Goal: Information Seeking & Learning: Learn about a topic

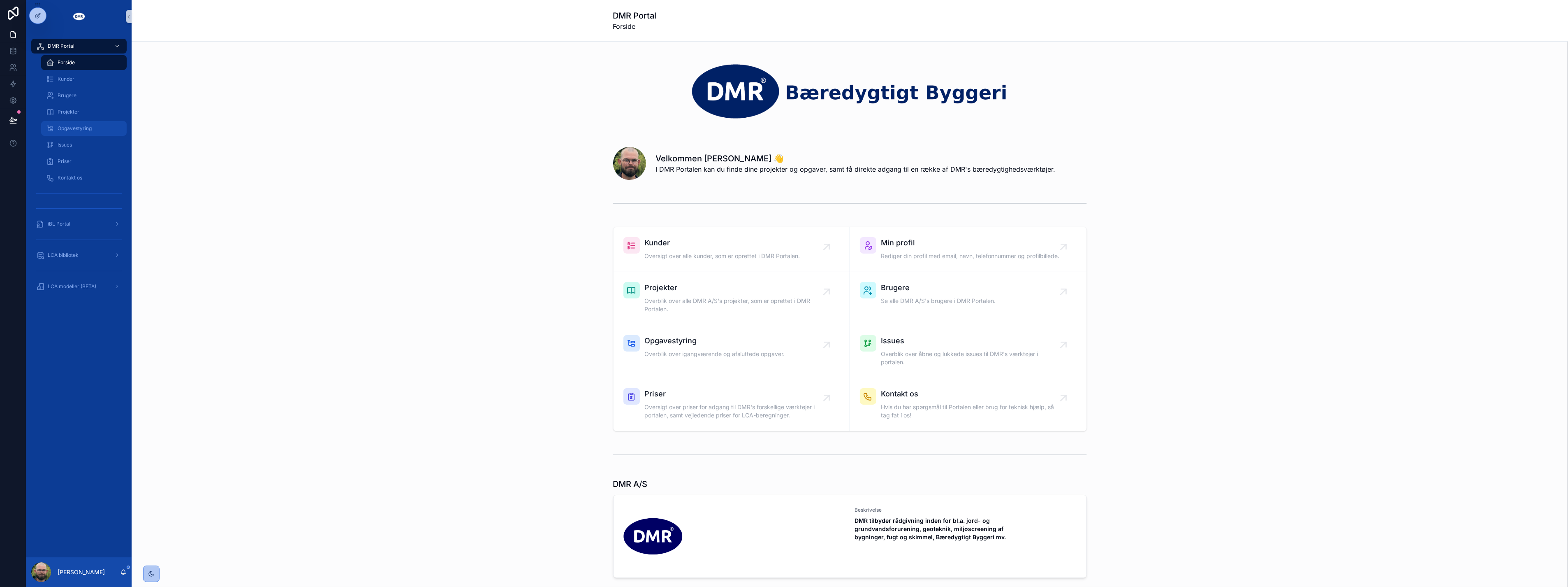
drag, startPoint x: 57, startPoint y: 121, endPoint x: 81, endPoint y: 126, distance: 24.5
click at [57, 121] on link "Opgavestyring" at bounding box center [84, 128] width 85 height 15
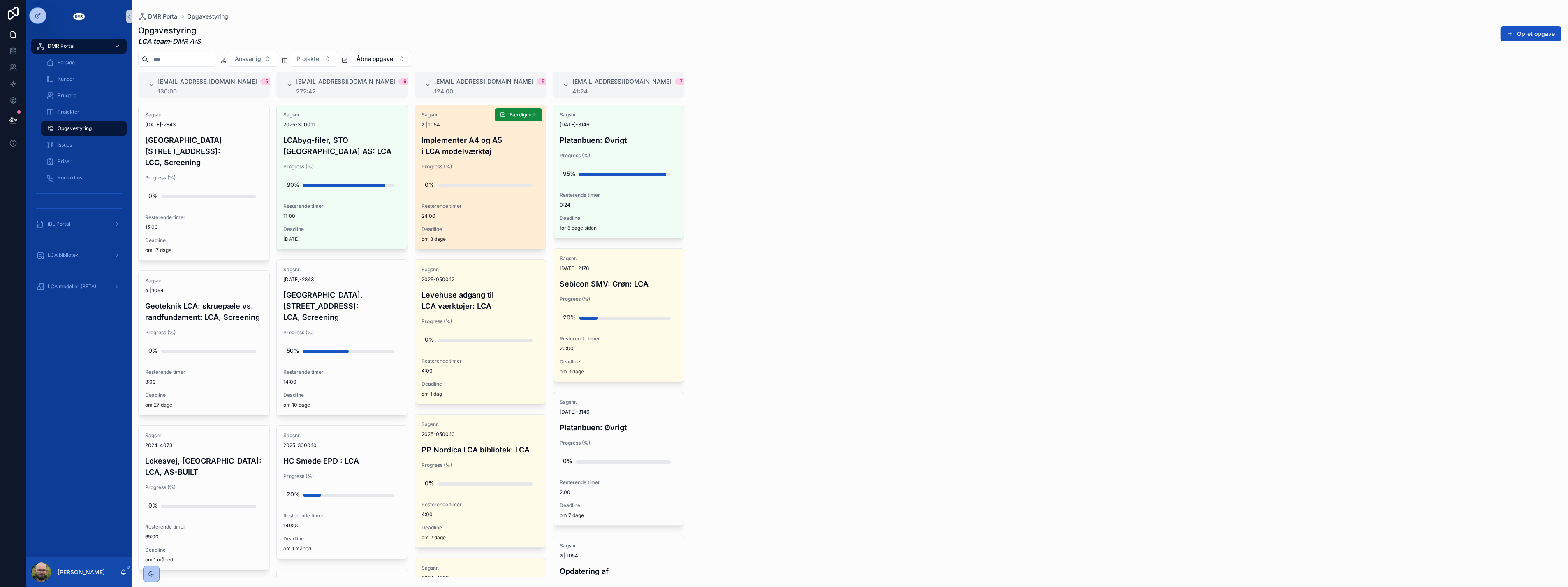
click at [499, 204] on span "Resterende timer" at bounding box center [481, 206] width 118 height 6
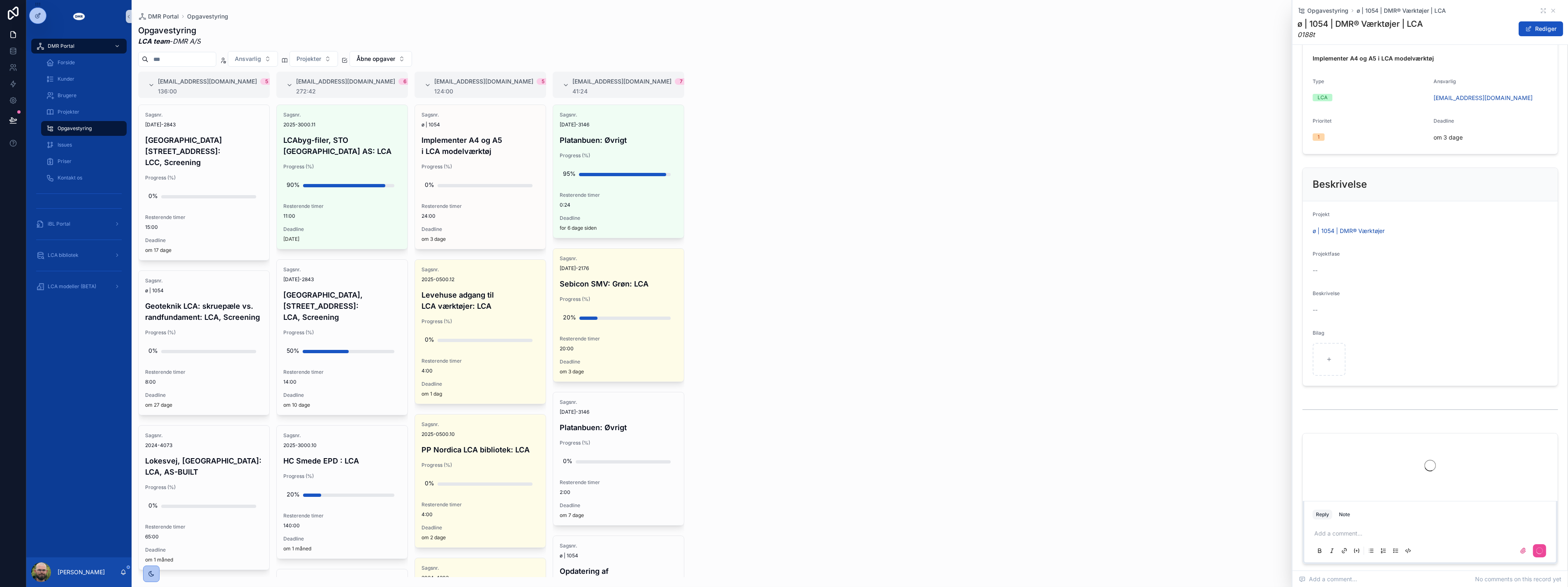
scroll to position [183, 0]
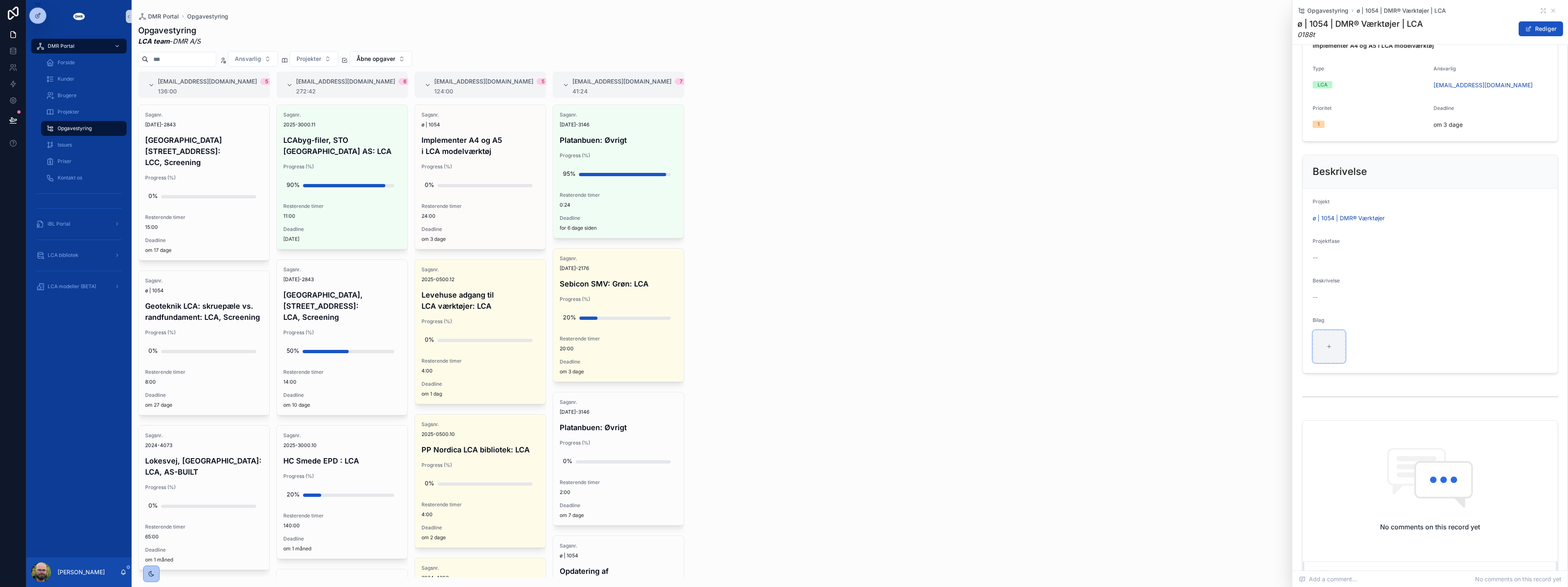
click at [1335, 360] on div "scrollable content" at bounding box center [1329, 347] width 33 height 33
type input "**********"
click at [1536, 28] on button "Rediger" at bounding box center [1541, 29] width 44 height 15
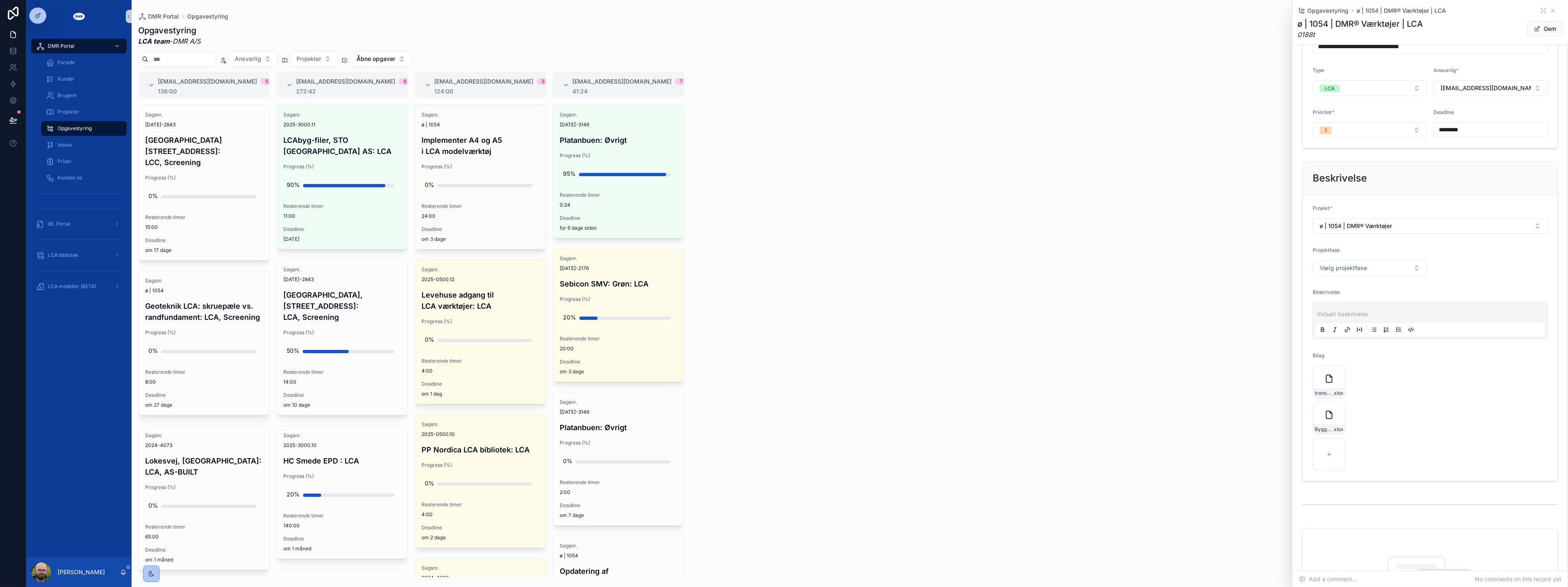
click at [1347, 316] on p "scrollable content" at bounding box center [1432, 314] width 229 height 9
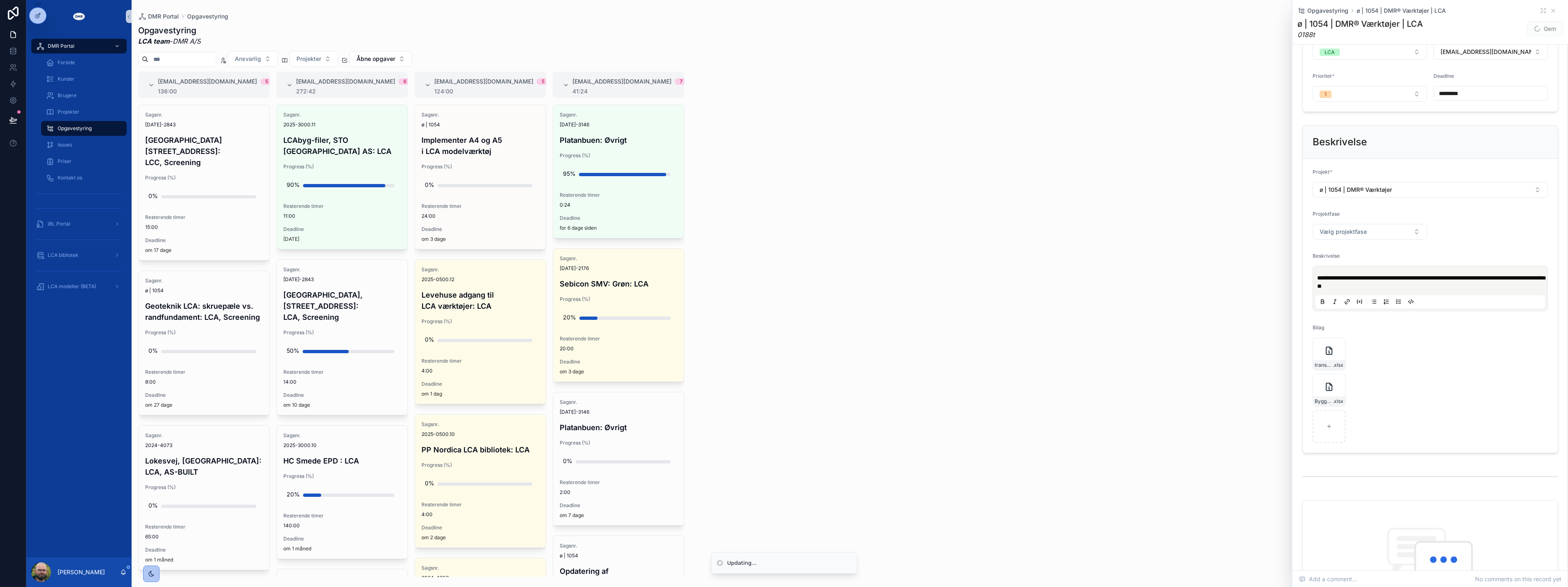
scroll to position [229, 0]
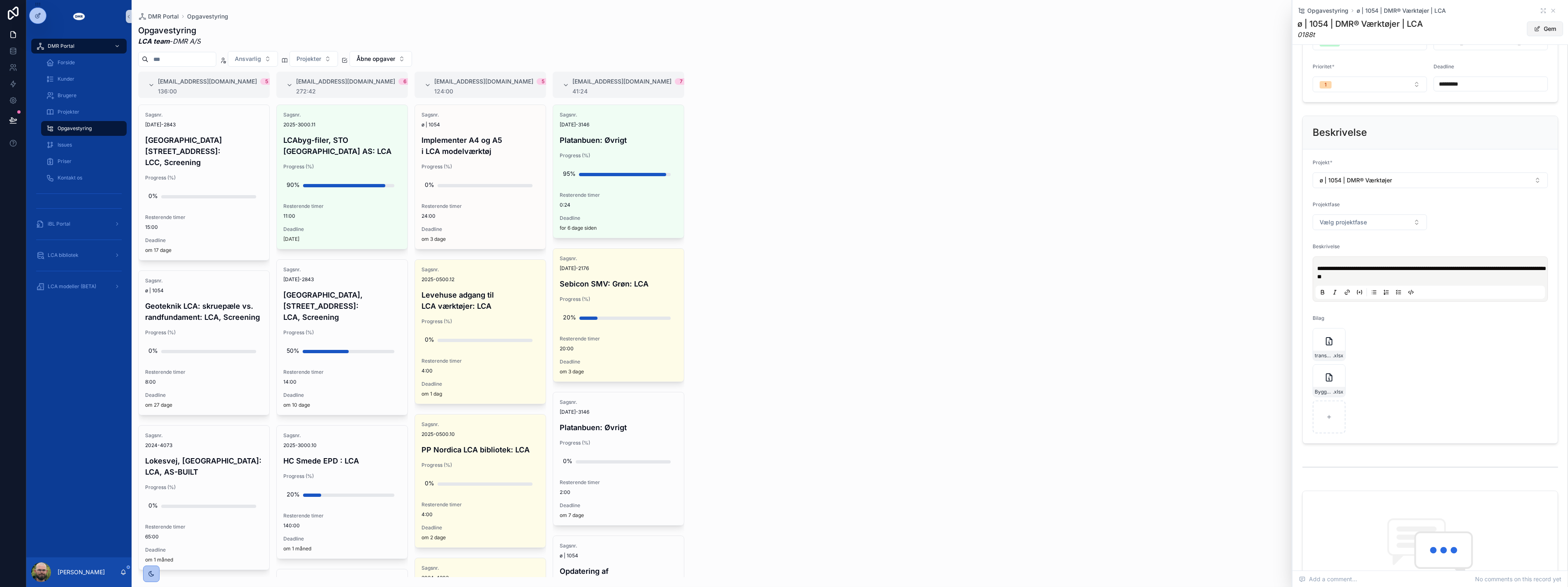
click at [1527, 33] on button "Gem" at bounding box center [1545, 29] width 36 height 15
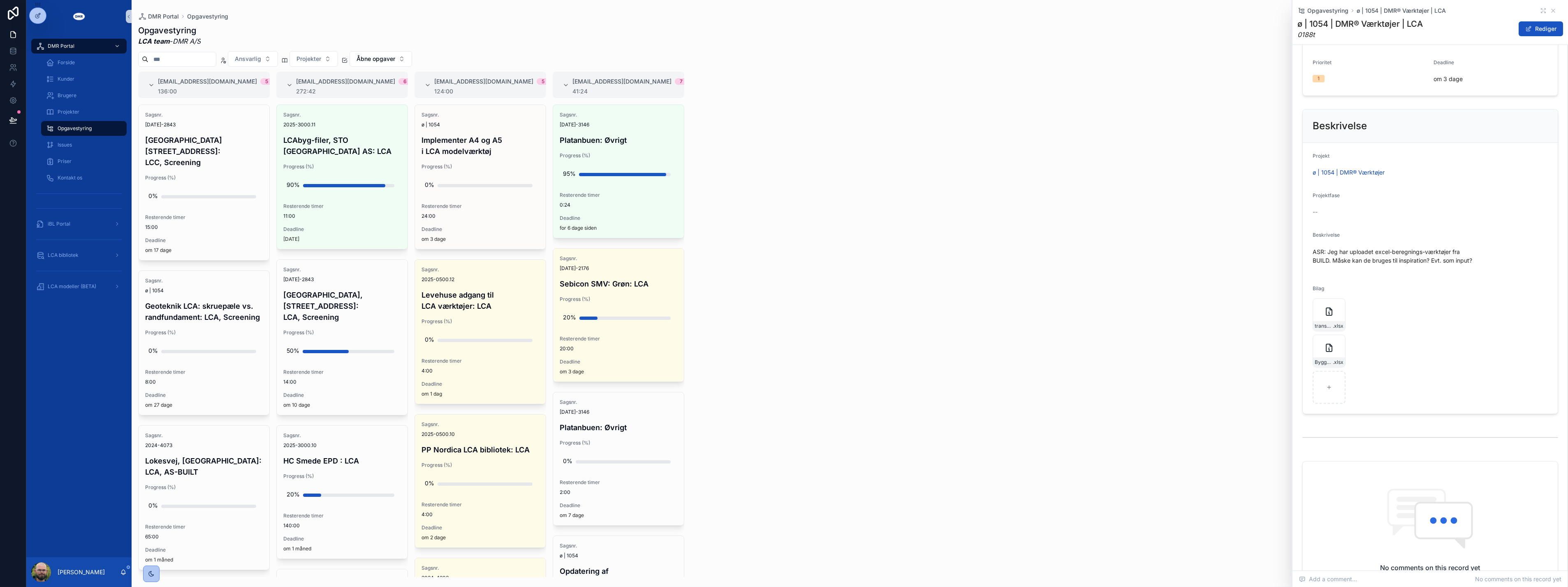
click at [1105, 282] on div "#lca@dmr.dk 5 136:00 Sagsnr. 2024-2843 Sheraton Hotel, Roskildevej 547: LCC, Sc…" at bounding box center [850, 324] width 1437 height 506
click at [1101, 280] on div "#lca@dmr.dk 5 136:00 Sagsnr. 2024-2843 Sheraton Hotel, Roskildevej 547: LCC, Sc…" at bounding box center [850, 324] width 1437 height 506
click at [1018, 347] on div "#lca@dmr.dk 5 136:00 Sagsnr. 2024-2843 Sheraton Hotel, Roskildevej 547: LCC, Sc…" at bounding box center [850, 324] width 1437 height 506
click at [877, 247] on div "#lca@dmr.dk 5 136:00 Sagsnr. 2024-2843 Sheraton Hotel, Roskildevej 547: LCC, Sc…" at bounding box center [850, 324] width 1437 height 506
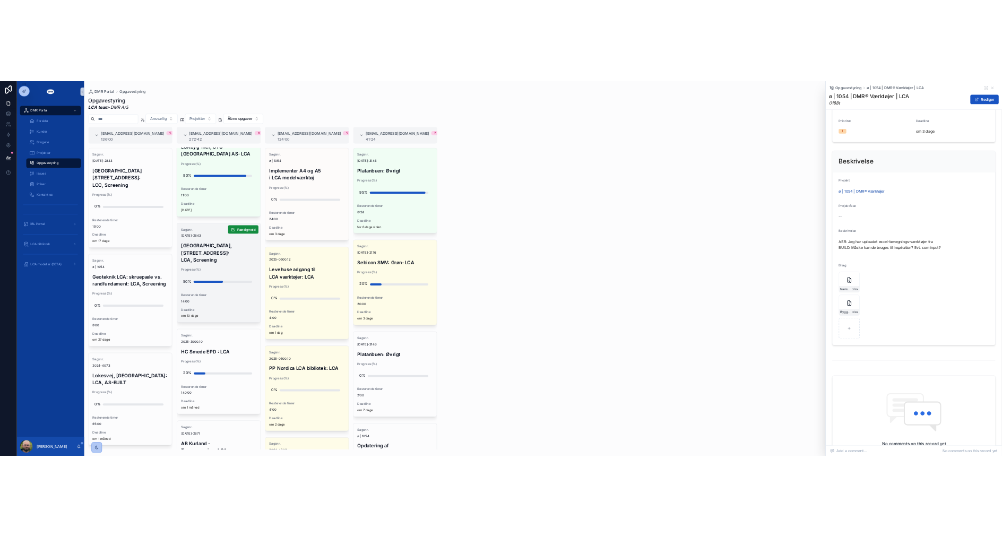
scroll to position [0, 0]
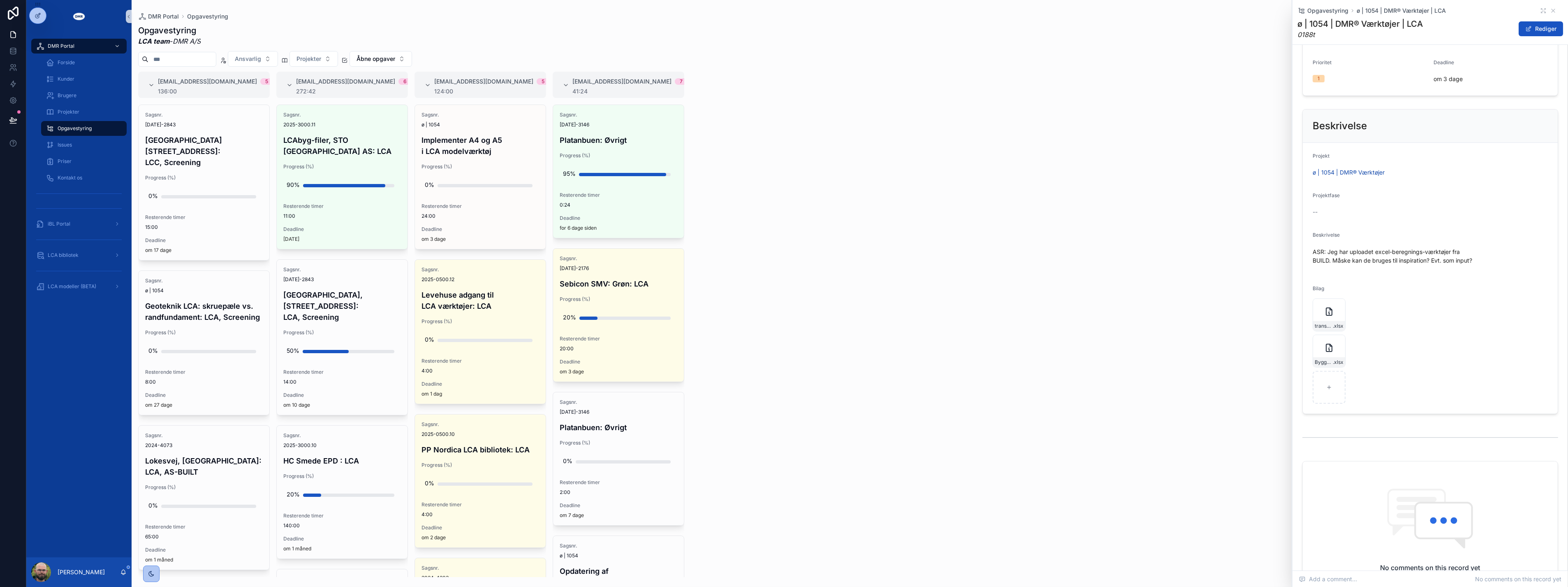
click at [997, 219] on div "#lca@dmr.dk 5 136:00 Sagsnr. 2024-2843 Sheraton Hotel, Roskildevej 547: LCC, Sc…" at bounding box center [850, 324] width 1437 height 506
click at [1552, 9] on icon "scrollable content" at bounding box center [1553, 11] width 3 height 3
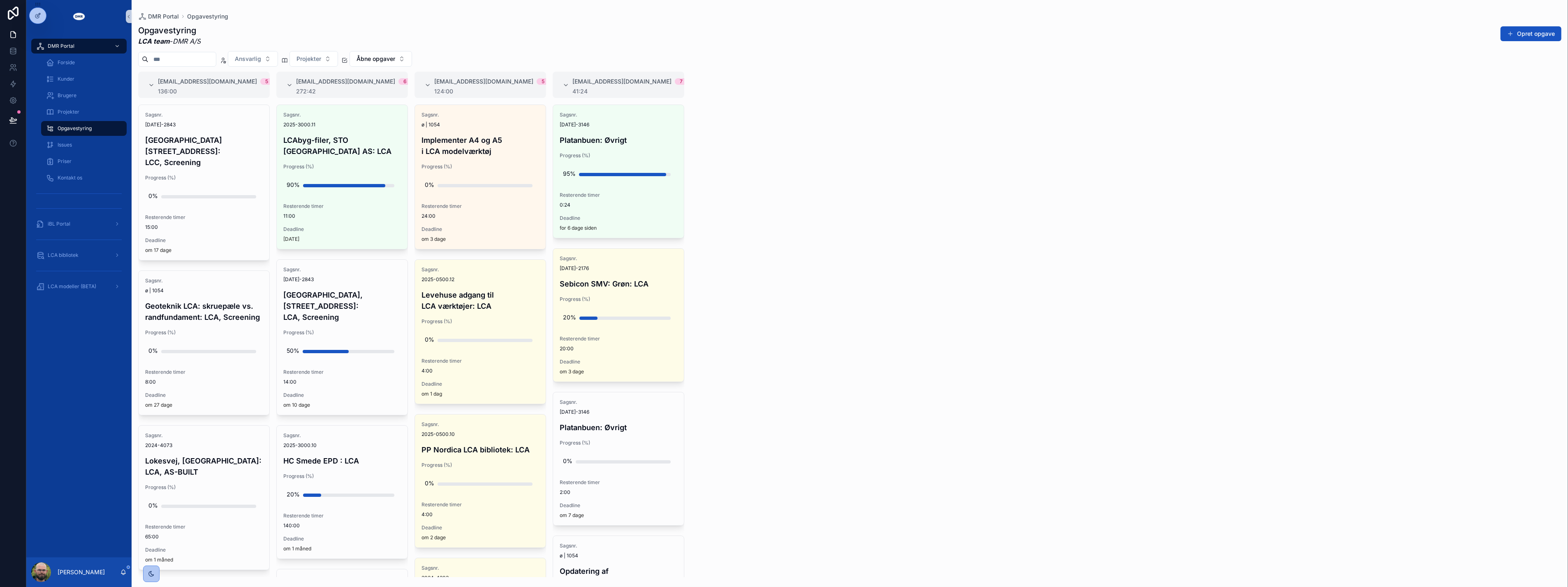
click at [1147, 219] on div "#lca@dmr.dk 5 136:00 Sagsnr. 2024-2843 Sheraton Hotel, Roskildevej 547: LCC, Sc…" at bounding box center [850, 324] width 1437 height 506
click at [82, 144] on div "Issues" at bounding box center [84, 144] width 76 height 13
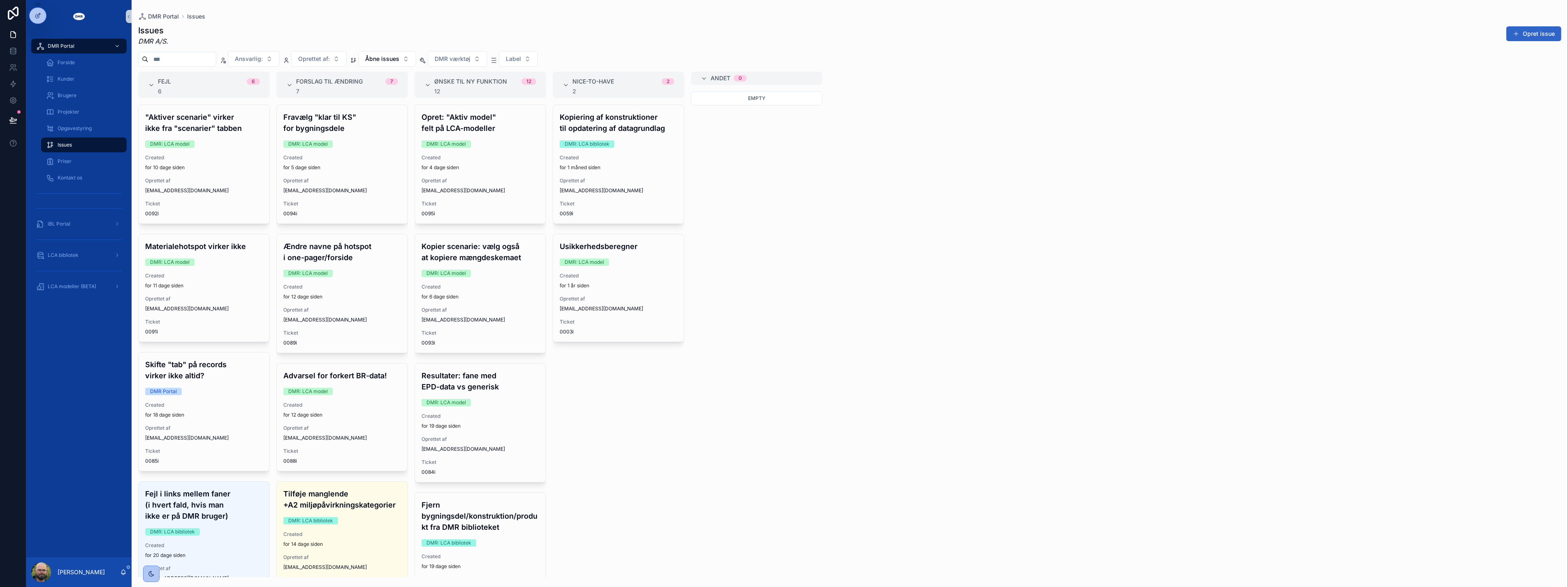
click at [1527, 33] on button "Opret issue" at bounding box center [1534, 33] width 55 height 15
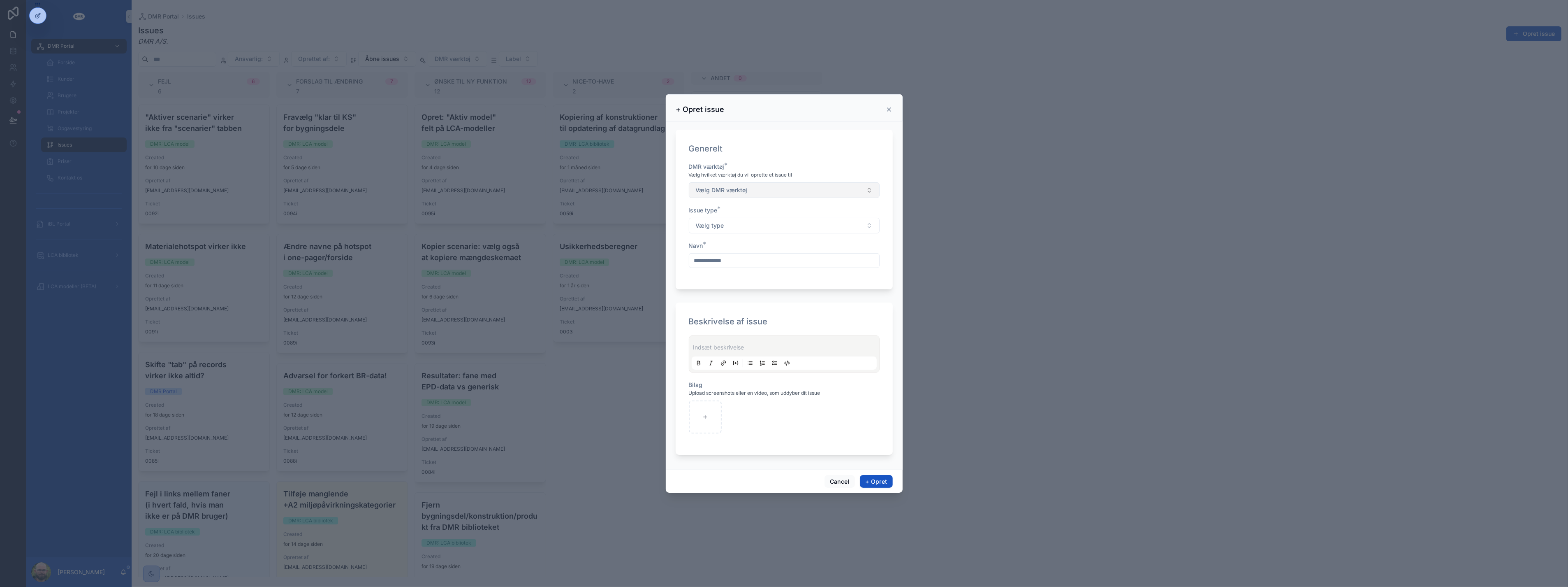
click at [726, 187] on span "Vælg DMR værktøj" at bounding box center [722, 190] width 52 height 9
click at [739, 249] on div "DMR: LCA bibliotek" at bounding box center [722, 247] width 45 height 8
click at [743, 223] on button "Vælg type" at bounding box center [784, 226] width 191 height 16
click at [754, 268] on div "Forslag til ændring" at bounding box center [784, 271] width 187 height 12
click at [754, 258] on input "scrollable content" at bounding box center [784, 260] width 190 height 12
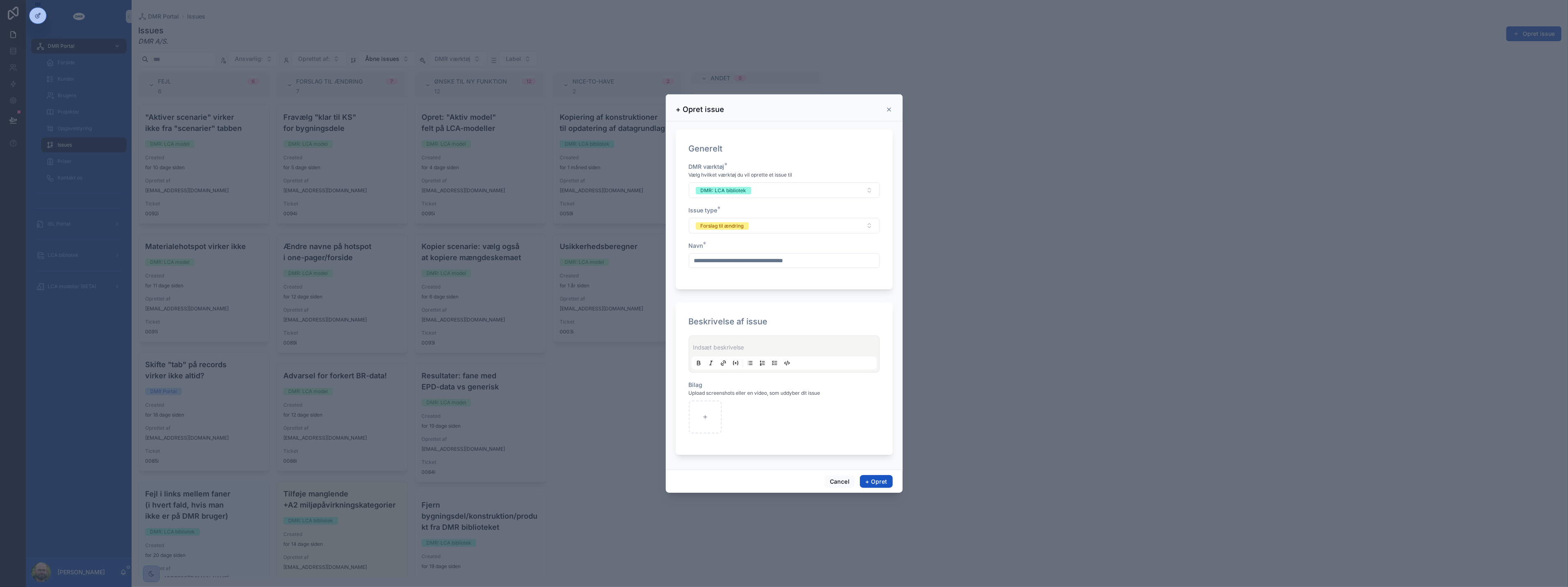
type input "**********"
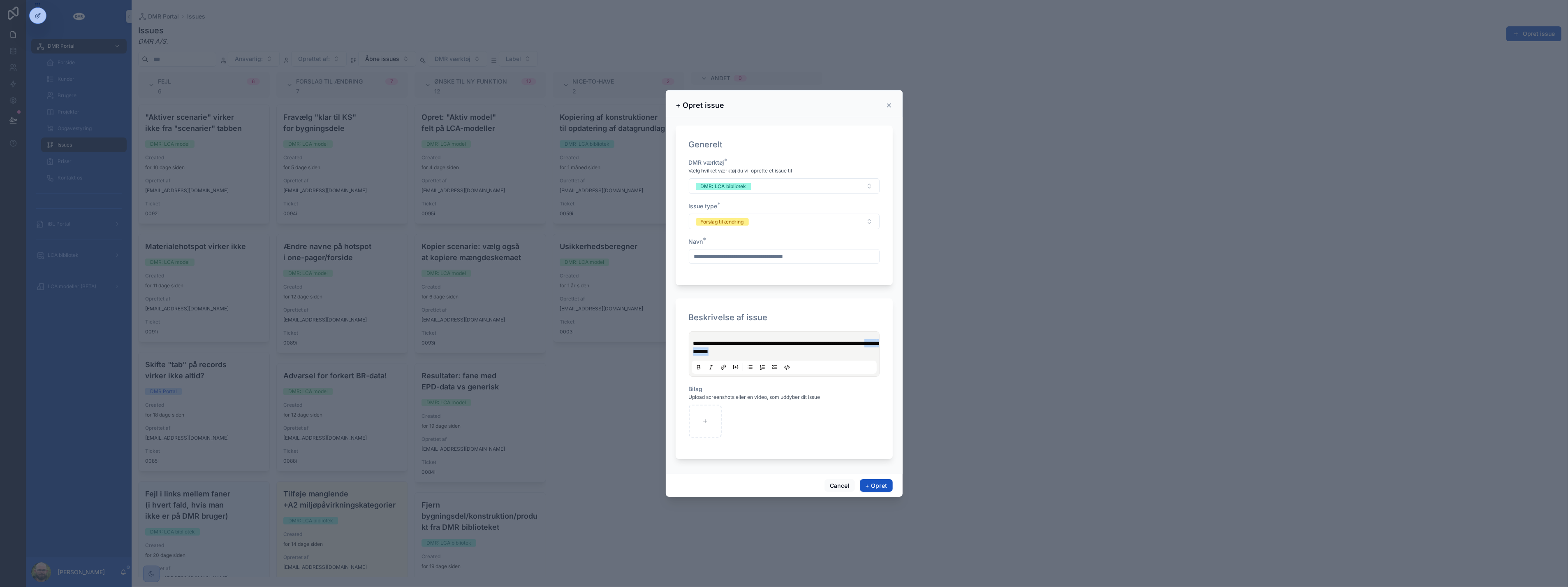
drag, startPoint x: 846, startPoint y: 352, endPoint x: 783, endPoint y: 355, distance: 63.1
click at [783, 355] on div "**********" at bounding box center [784, 354] width 185 height 40
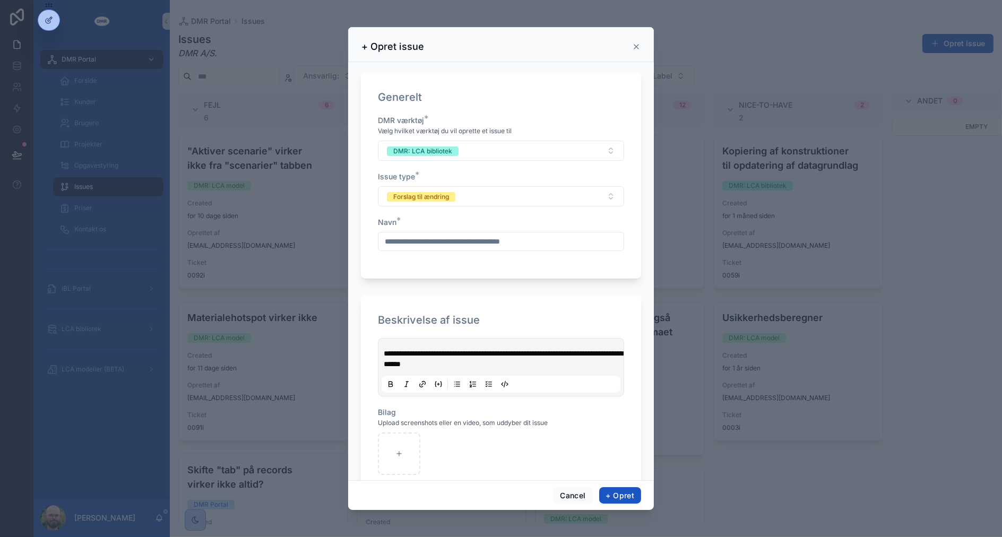
click at [565, 366] on p "**********" at bounding box center [503, 358] width 239 height 21
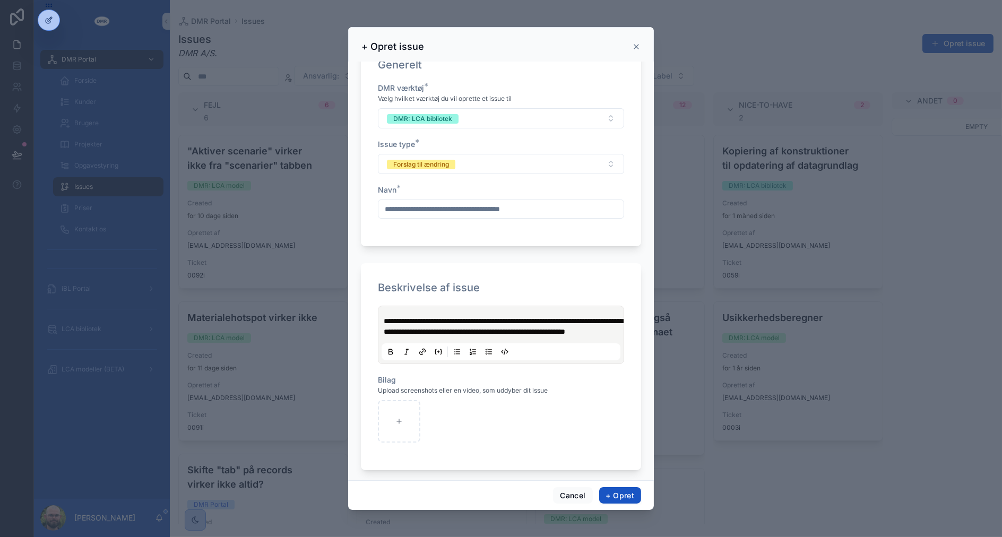
scroll to position [50, 0]
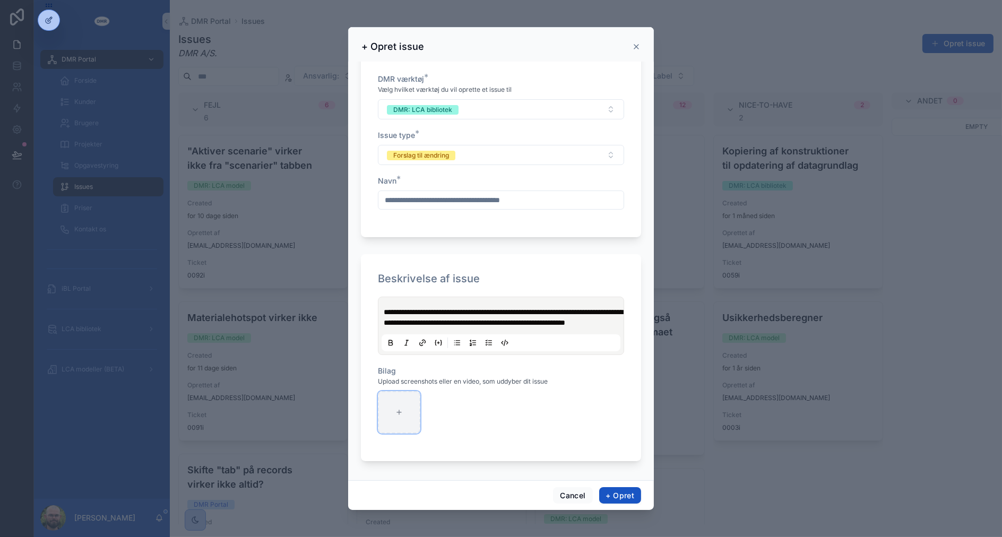
click at [387, 414] on div "scrollable content" at bounding box center [399, 412] width 42 height 42
type input "**********"
click at [567, 327] on p "**********" at bounding box center [503, 317] width 239 height 21
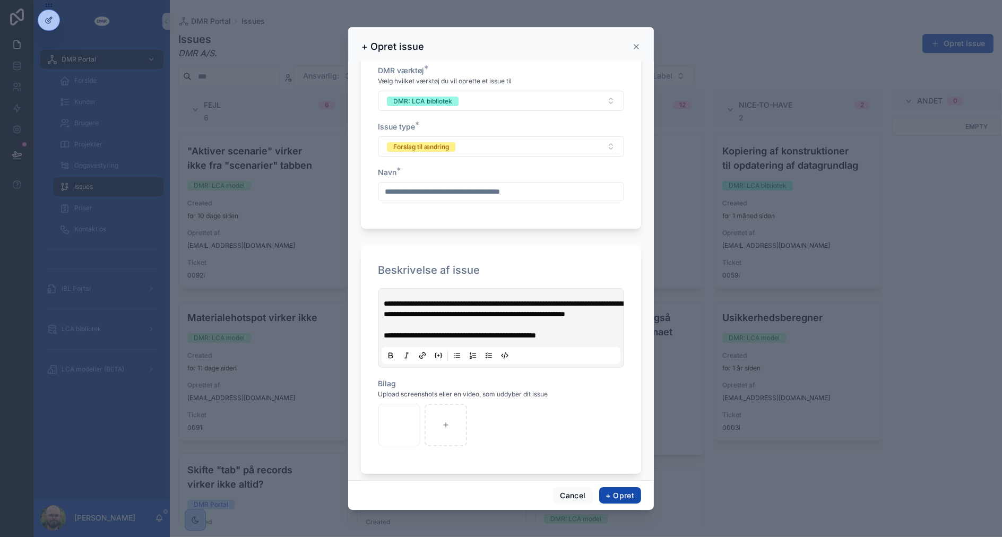
click at [629, 497] on button "+ Opret" at bounding box center [620, 495] width 42 height 17
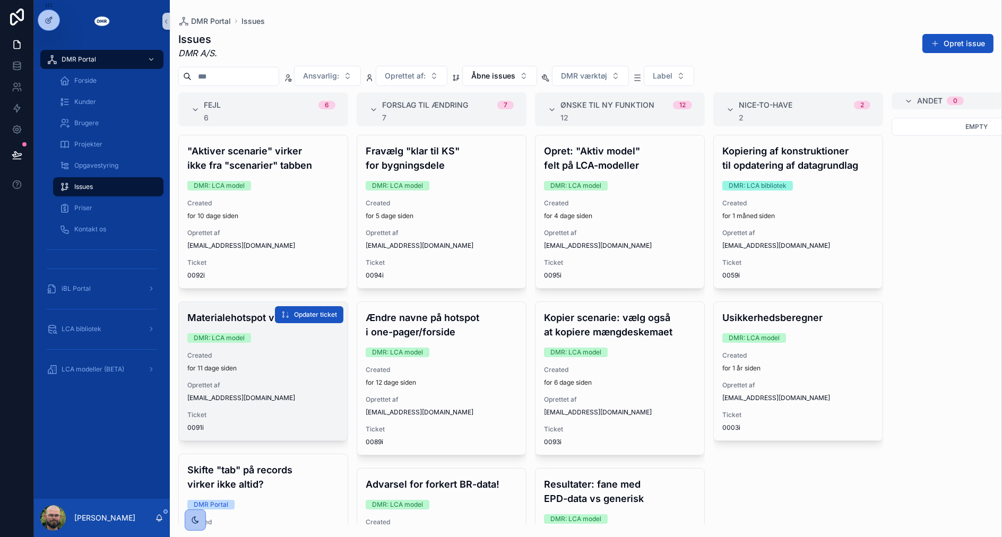
click at [255, 405] on div "Materialehotspot virker ikke DMR: LCA model Created for 11 dage siden Oprettet …" at bounding box center [263, 371] width 169 height 139
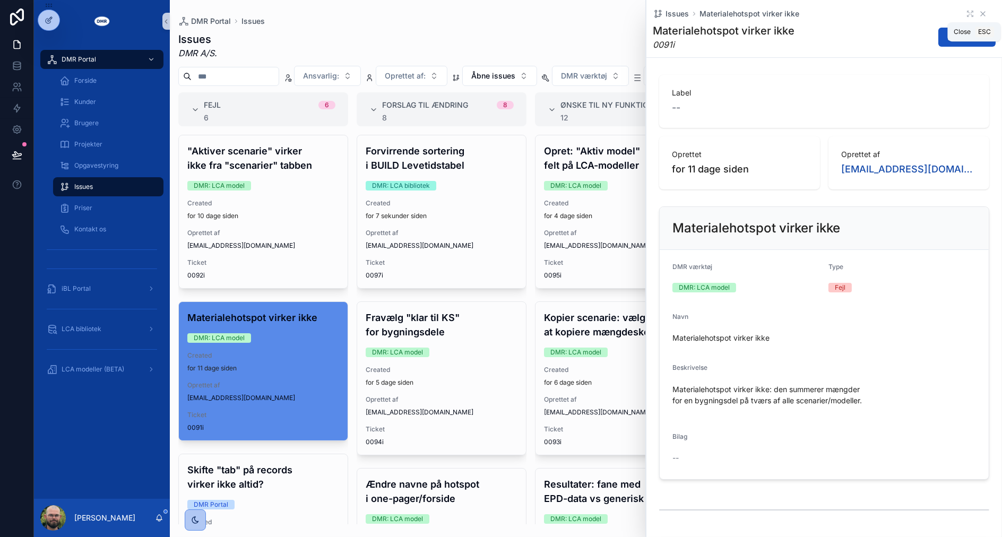
click at [979, 11] on icon "scrollable content" at bounding box center [983, 14] width 8 height 8
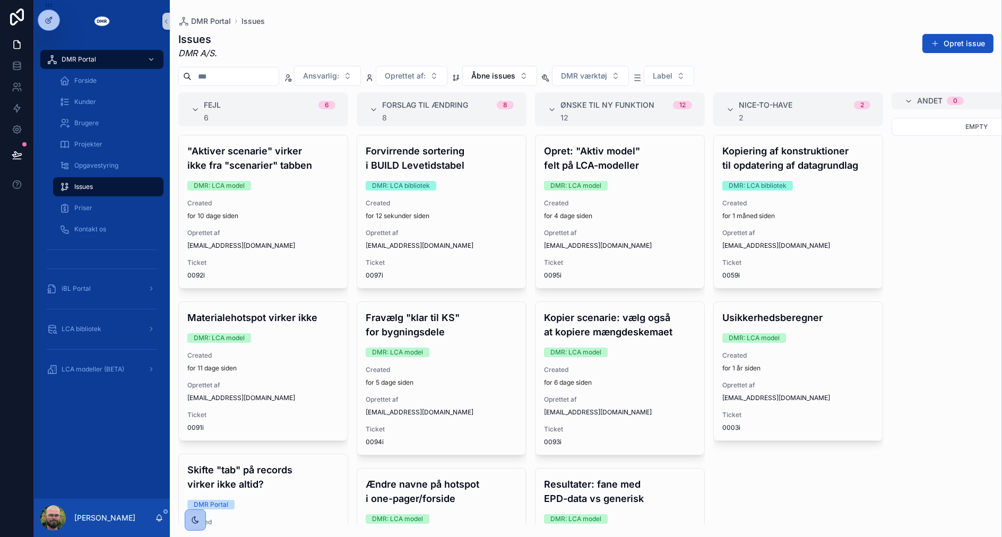
click at [147, 455] on div "DMR Portal Forside Kunder Brugere Projekter Opgavestyring Issues Priser Kontakt…" at bounding box center [102, 270] width 136 height 456
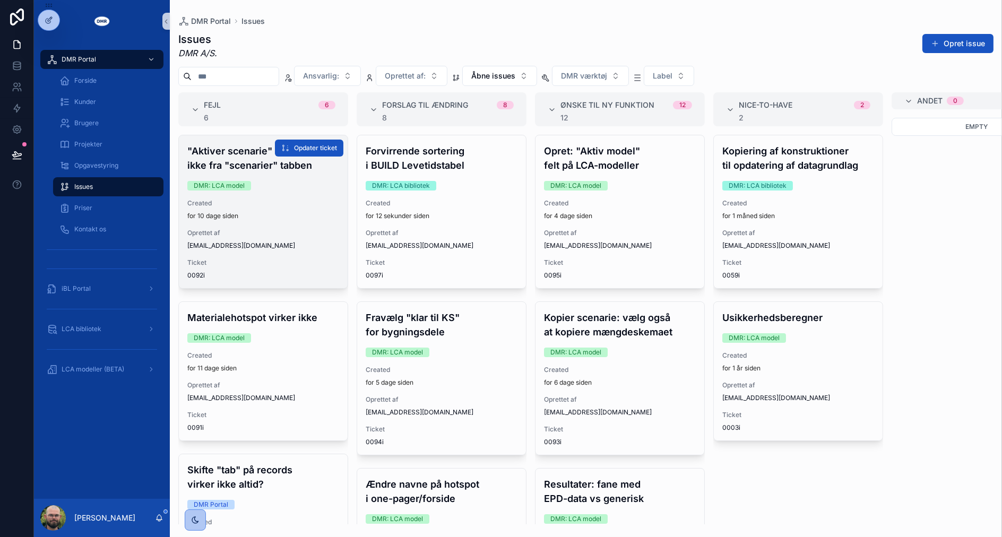
click at [239, 222] on div ""Aktiver scenarie" virker ikke fra "scenarier" tabben DMR: LCA model Created fo…" at bounding box center [263, 211] width 169 height 153
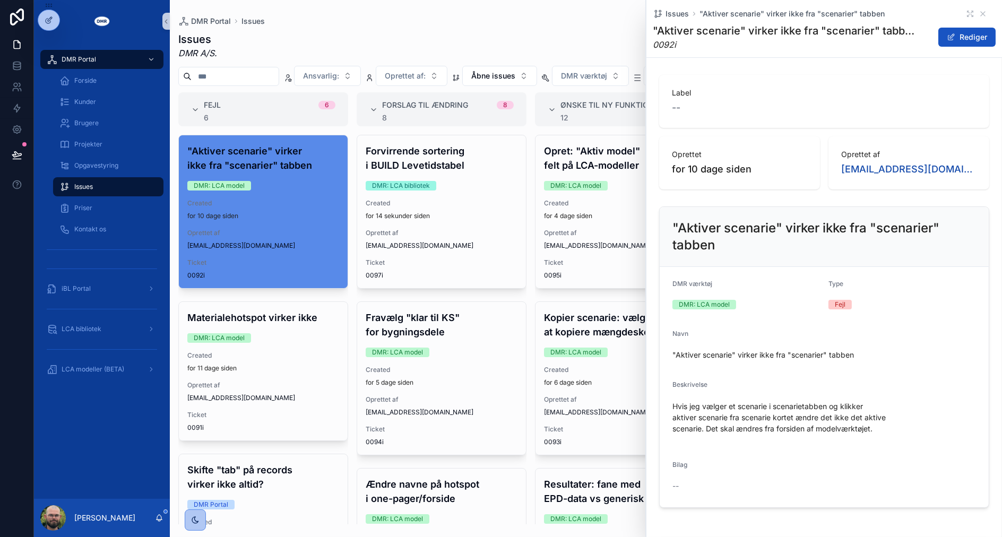
drag, startPoint x: 865, startPoint y: 375, endPoint x: 779, endPoint y: 388, distance: 87.0
click at [779, 388] on div "Beskrivelse" at bounding box center [824, 386] width 304 height 13
click at [973, 8] on div "Issues "Aktiver scenarie" virker ikke fra "scenarier" tabben" at bounding box center [824, 13] width 343 height 11
click at [979, 16] on icon "scrollable content" at bounding box center [983, 14] width 8 height 8
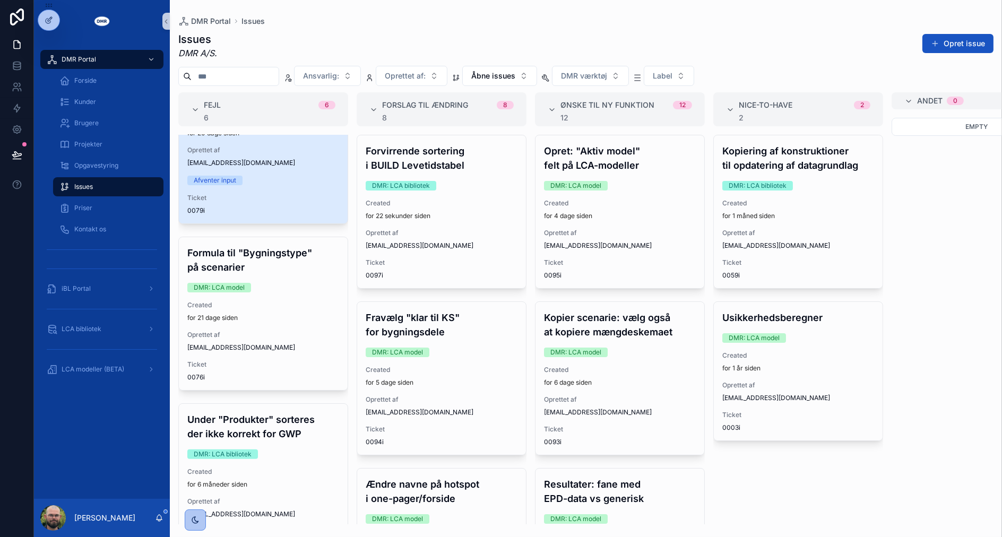
scroll to position [590, 0]
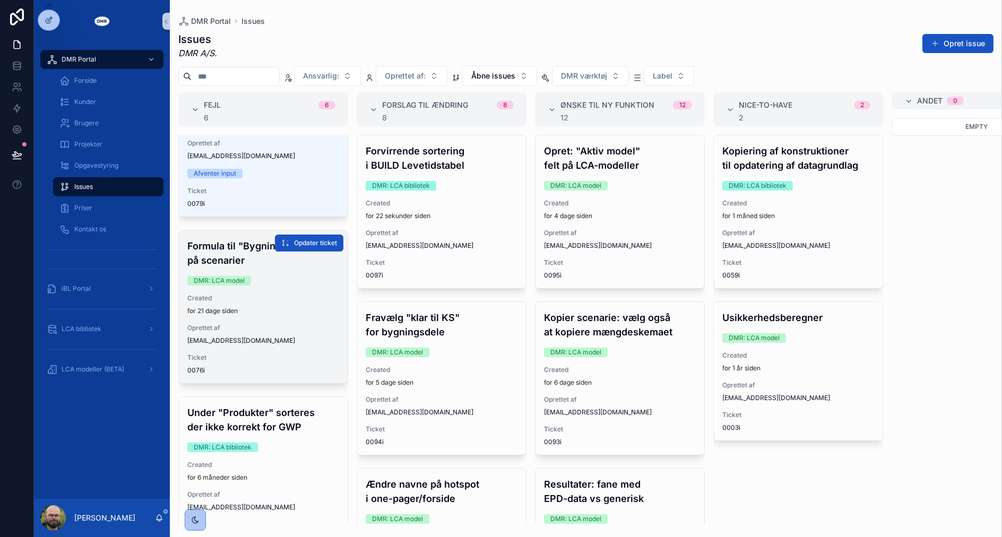
click at [279, 309] on div "for 21 dage siden" at bounding box center [263, 311] width 152 height 8
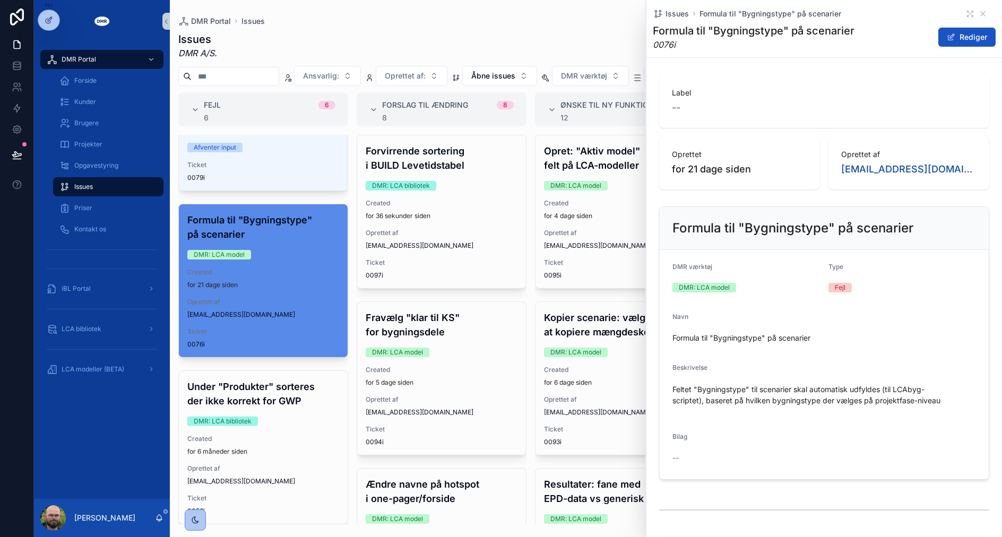
scroll to position [630, 0]
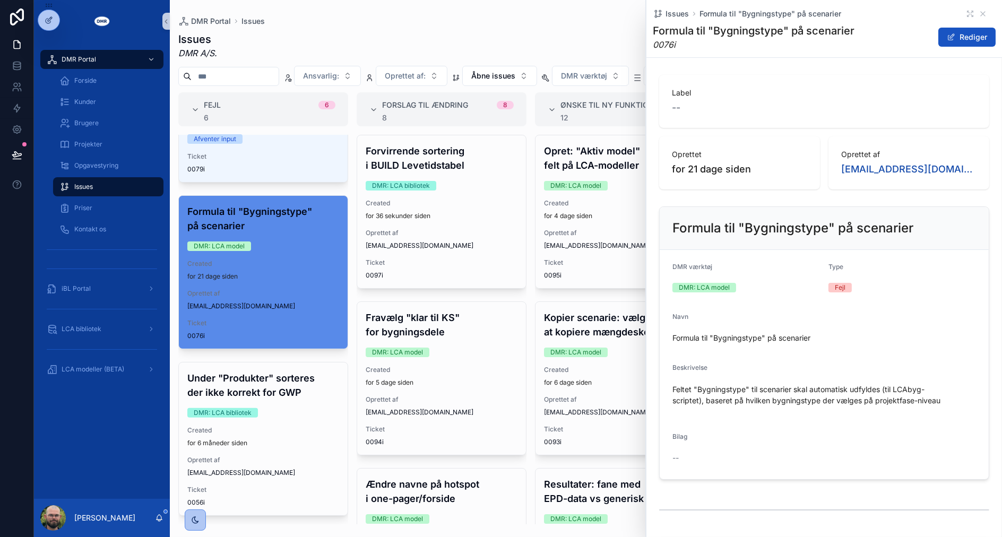
click at [101, 455] on div "DMR Portal Forside Kunder Brugere Projekter Opgavestyring Issues Priser Kontakt…" at bounding box center [102, 270] width 136 height 456
click at [981, 15] on icon "scrollable content" at bounding box center [983, 14] width 4 height 4
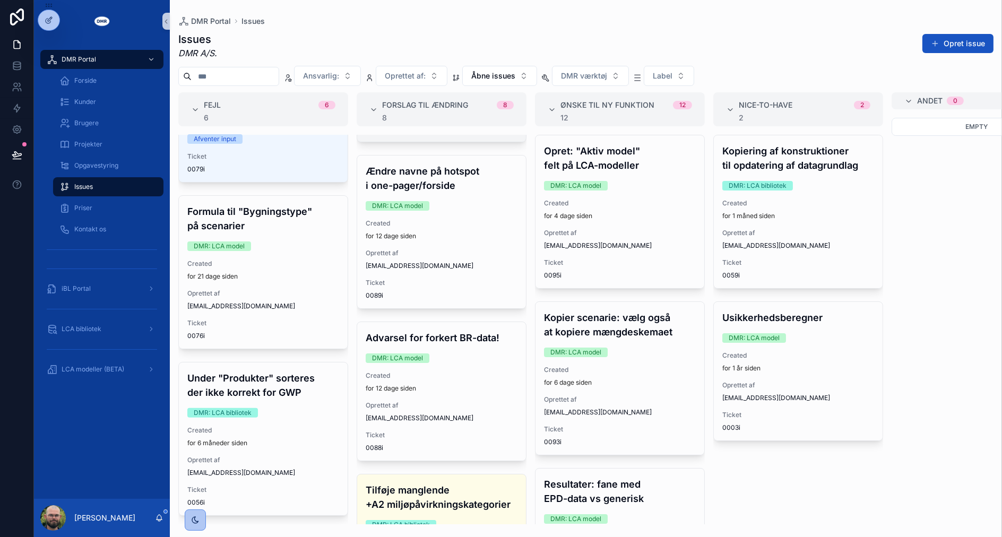
scroll to position [295, 0]
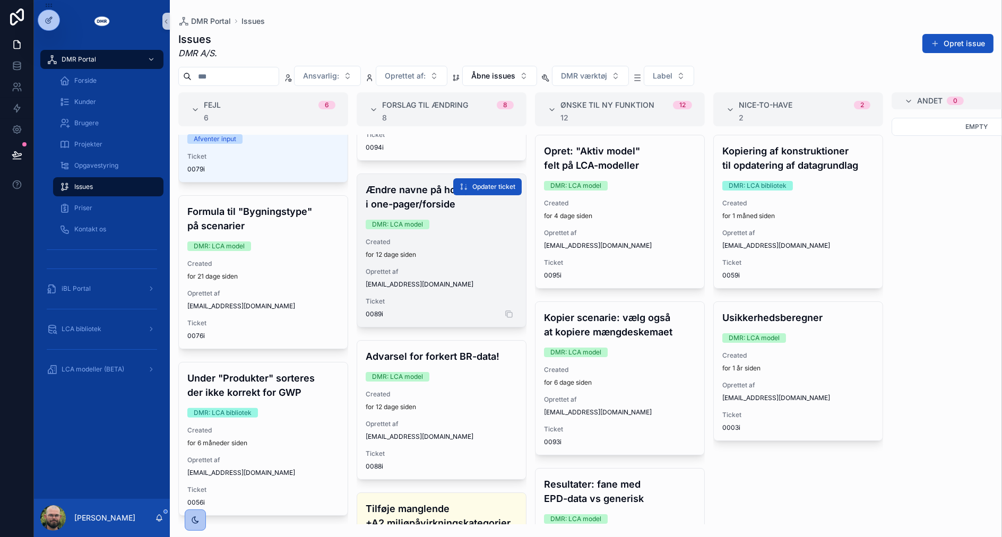
click at [461, 310] on span "0089i" at bounding box center [442, 314] width 152 height 8
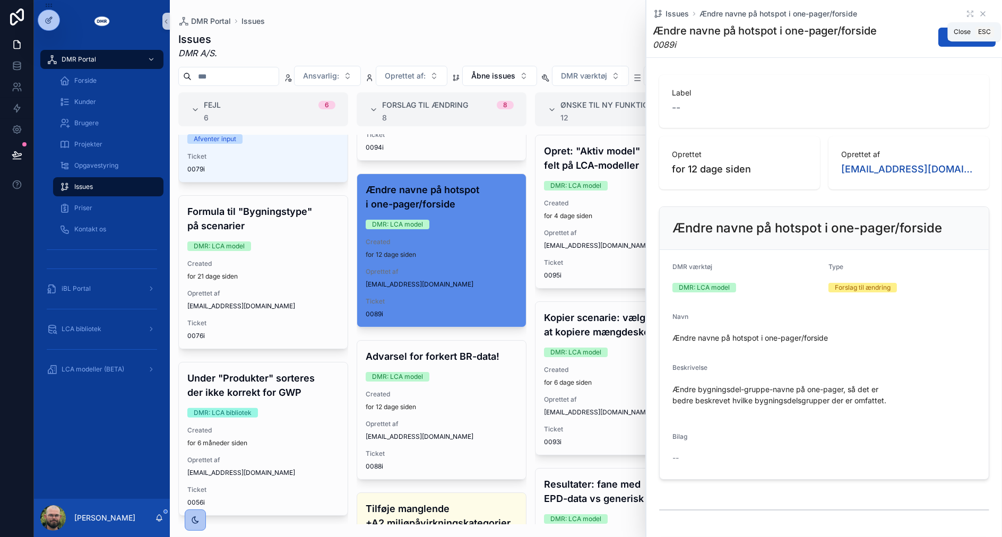
click at [979, 12] on icon "scrollable content" at bounding box center [983, 14] width 8 height 8
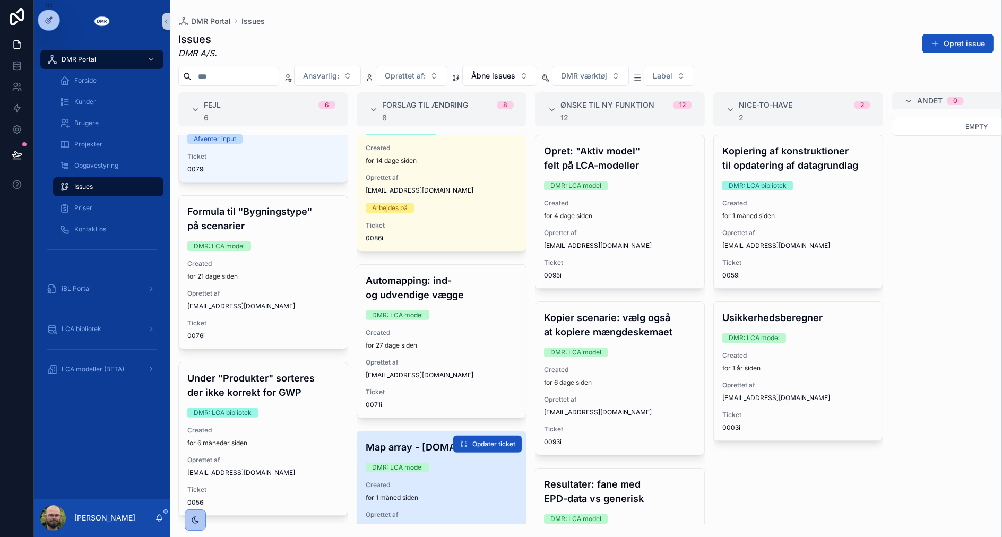
scroll to position [825, 0]
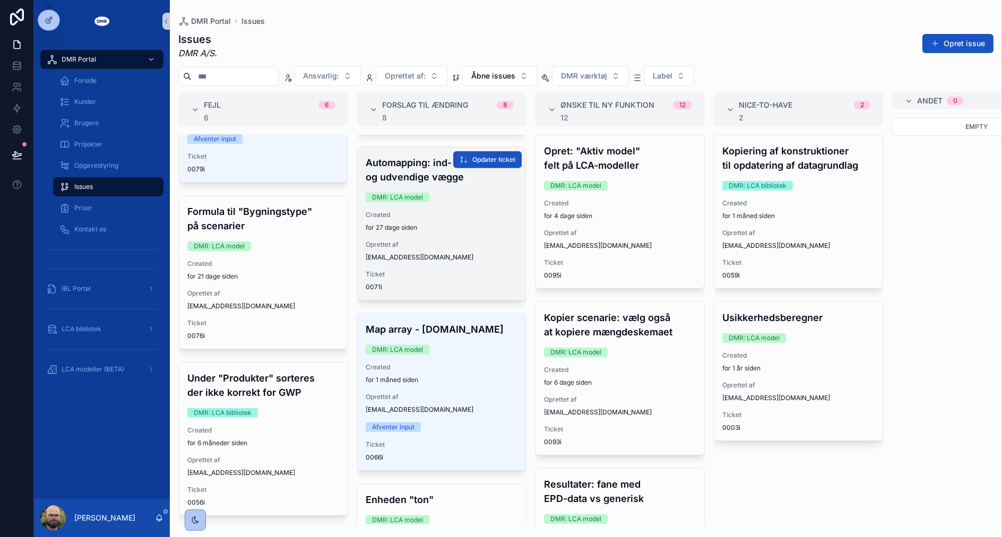
click at [462, 279] on div "Ticket 0071i" at bounding box center [442, 280] width 152 height 21
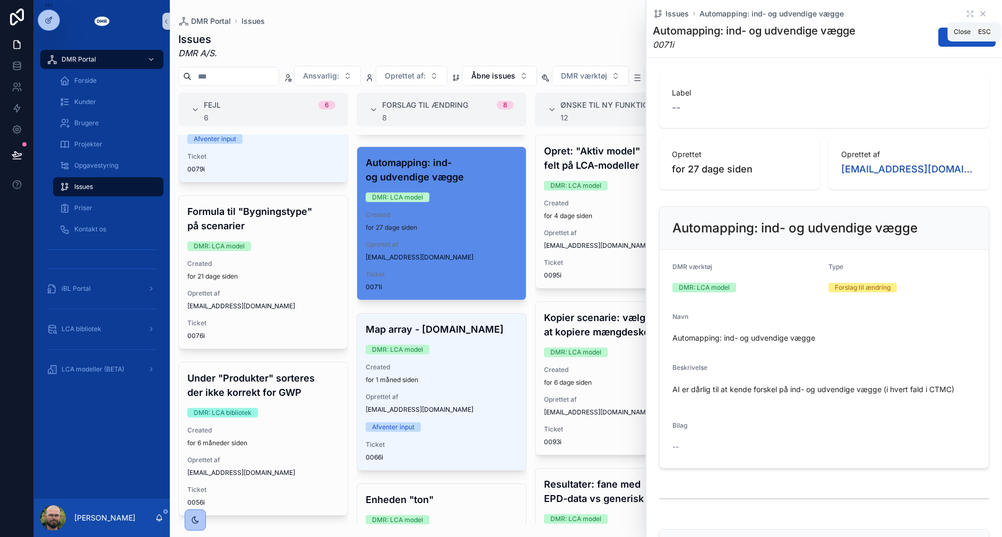
click at [981, 13] on icon "scrollable content" at bounding box center [983, 14] width 4 height 4
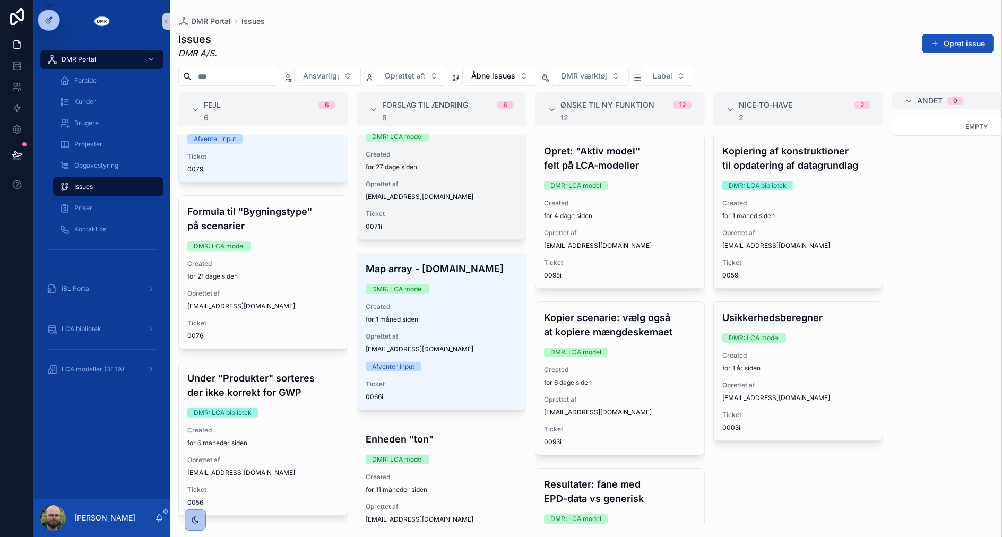
scroll to position [938, 0]
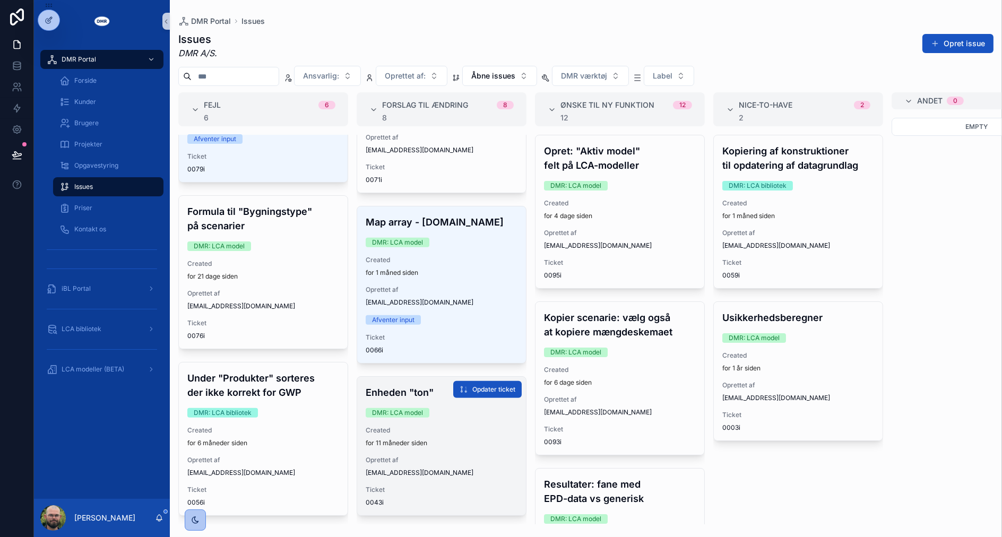
click at [441, 473] on div "Enheden "ton" DMR: LCA model Created for 11 måneder siden Oprettet af mbv@dmr.d…" at bounding box center [441, 446] width 169 height 139
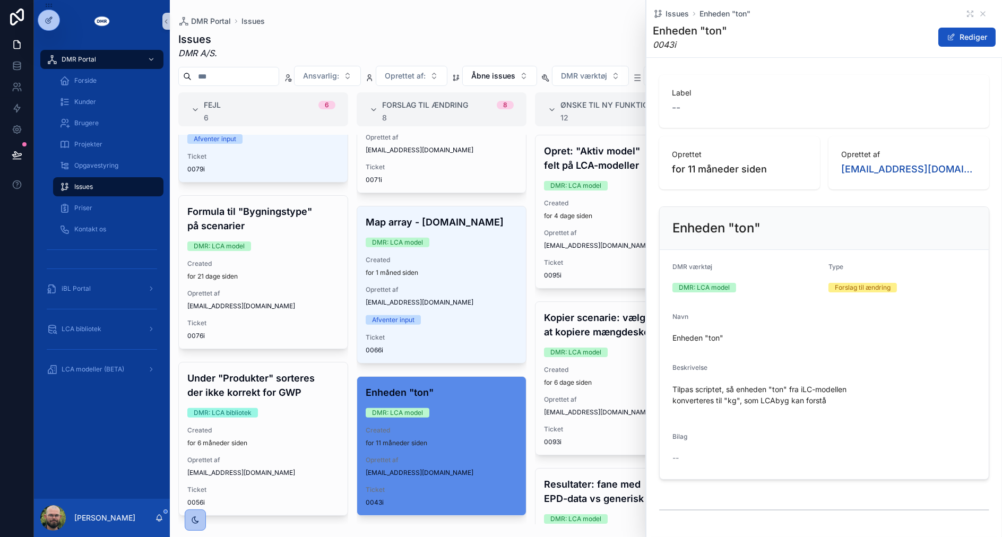
click at [109, 437] on div "DMR Portal Forside Kunder Brugere Projekter Opgavestyring Issues Priser Kontakt…" at bounding box center [102, 270] width 136 height 456
click at [979, 13] on icon "scrollable content" at bounding box center [983, 14] width 8 height 8
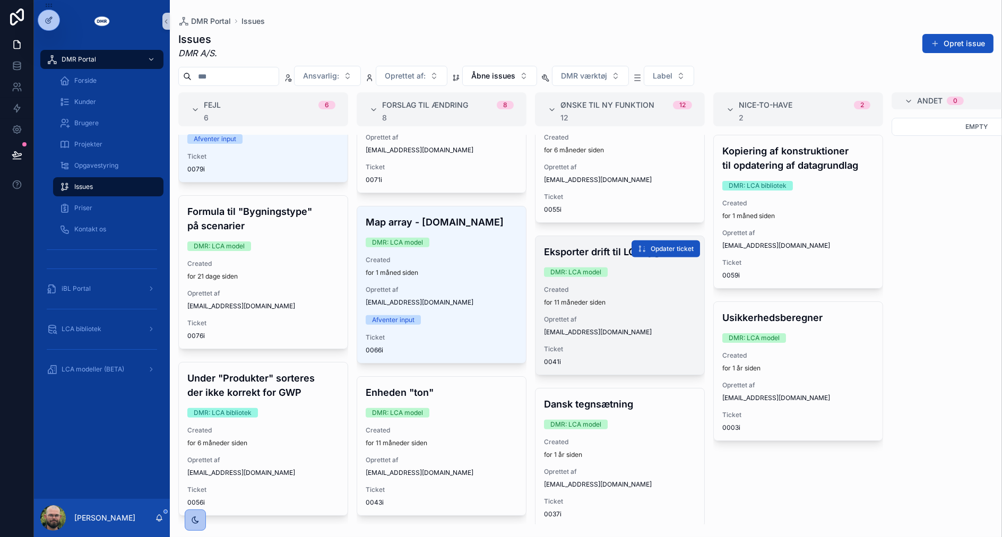
scroll to position [1524, 0]
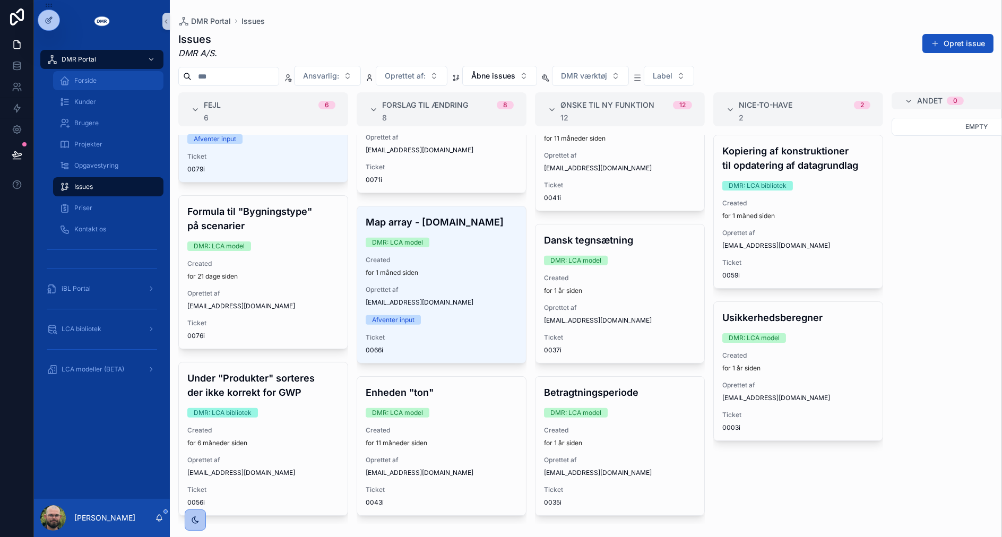
click at [133, 83] on div "Forside" at bounding box center [108, 80] width 98 height 17
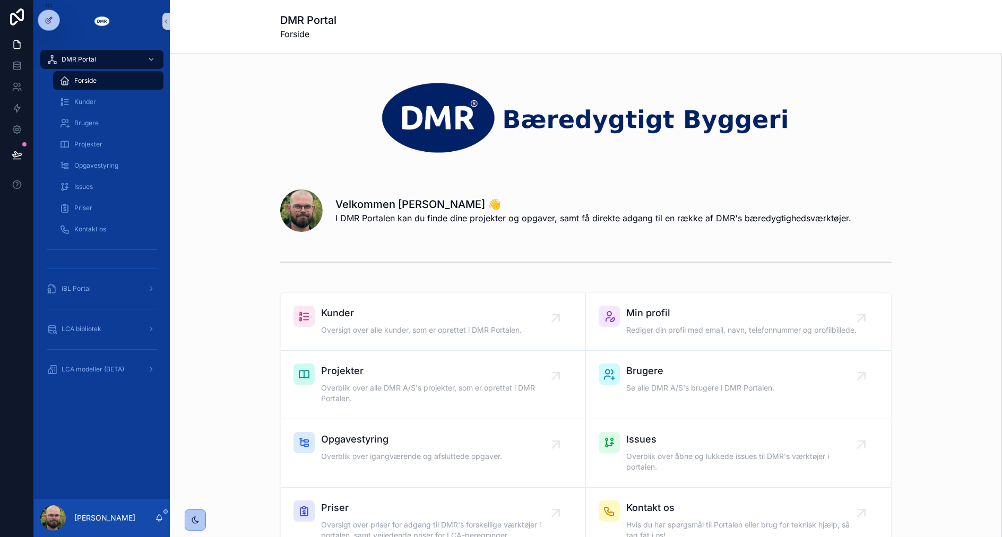
click at [548, 41] on div "DMR Portal Forside" at bounding box center [585, 26] width 611 height 53
click at [206, 151] on div "scrollable content" at bounding box center [585, 117] width 815 height 110
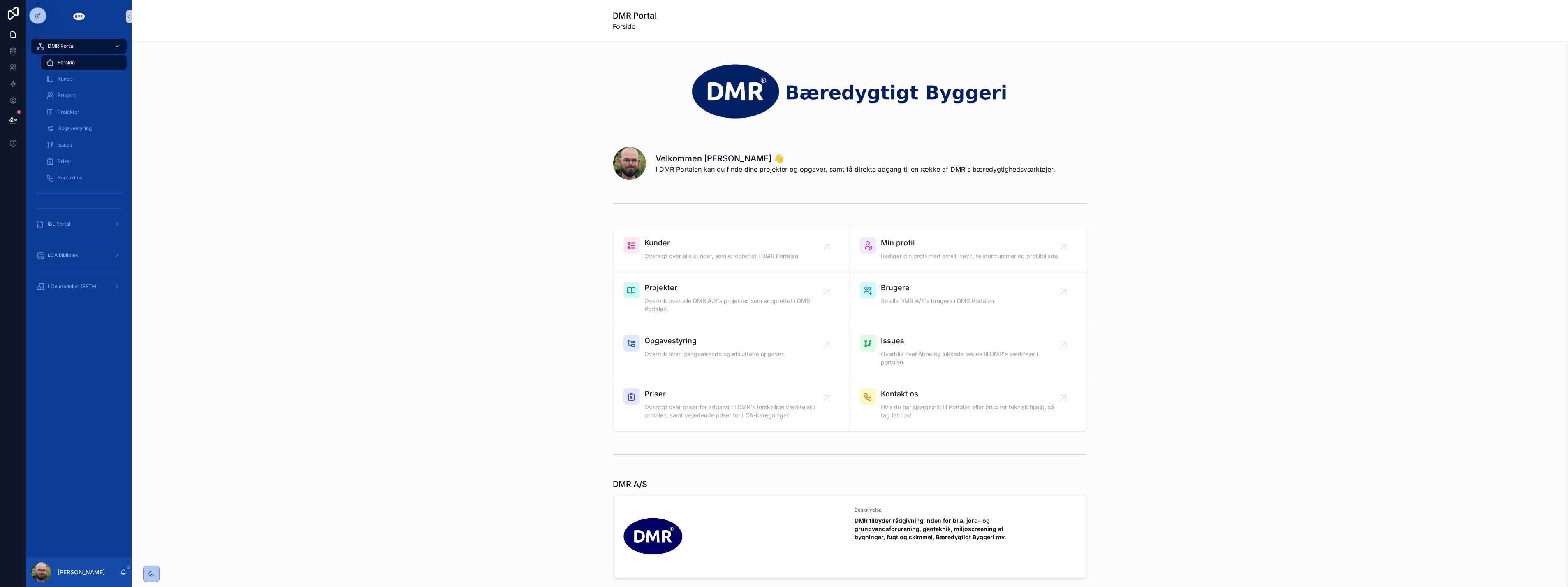
click at [215, 190] on div "scrollable content" at bounding box center [849, 203] width 1424 height 27
click at [68, 254] on span "LCA bibliotek" at bounding box center [64, 255] width 31 height 6
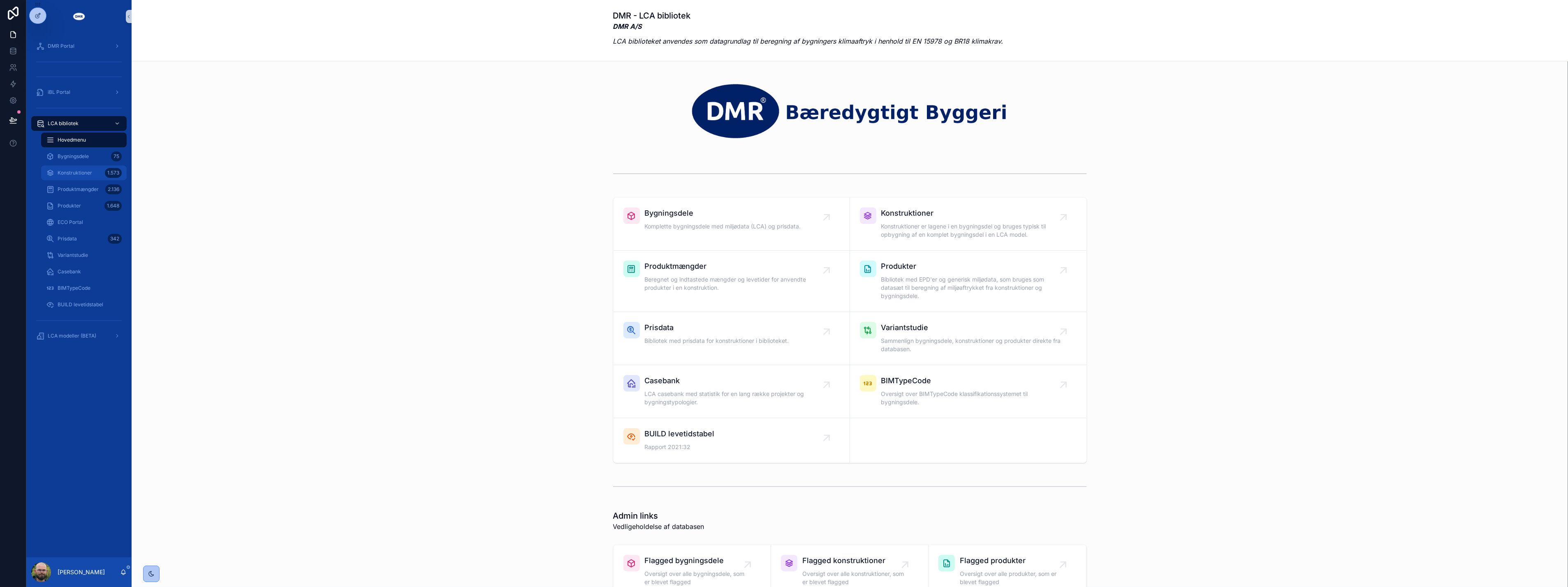
click at [85, 171] on span "Konstruktioner" at bounding box center [74, 173] width 35 height 6
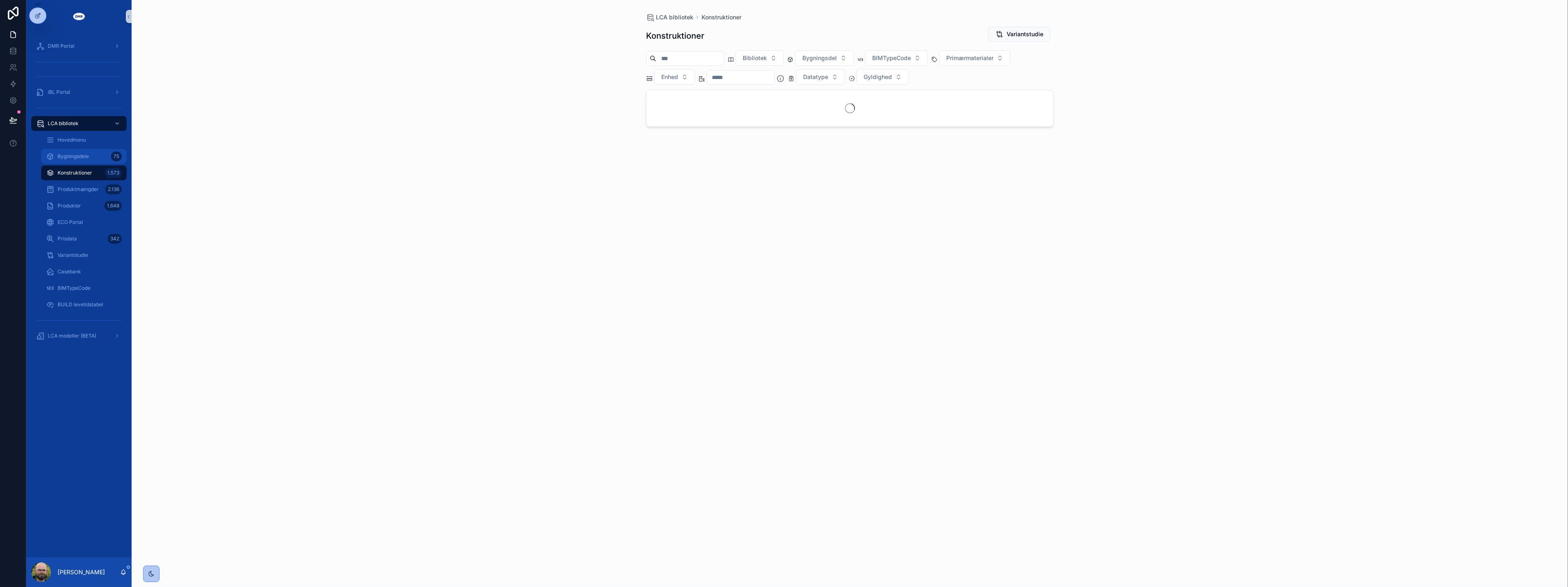
click at [85, 157] on span "Bygningsdele" at bounding box center [73, 156] width 31 height 6
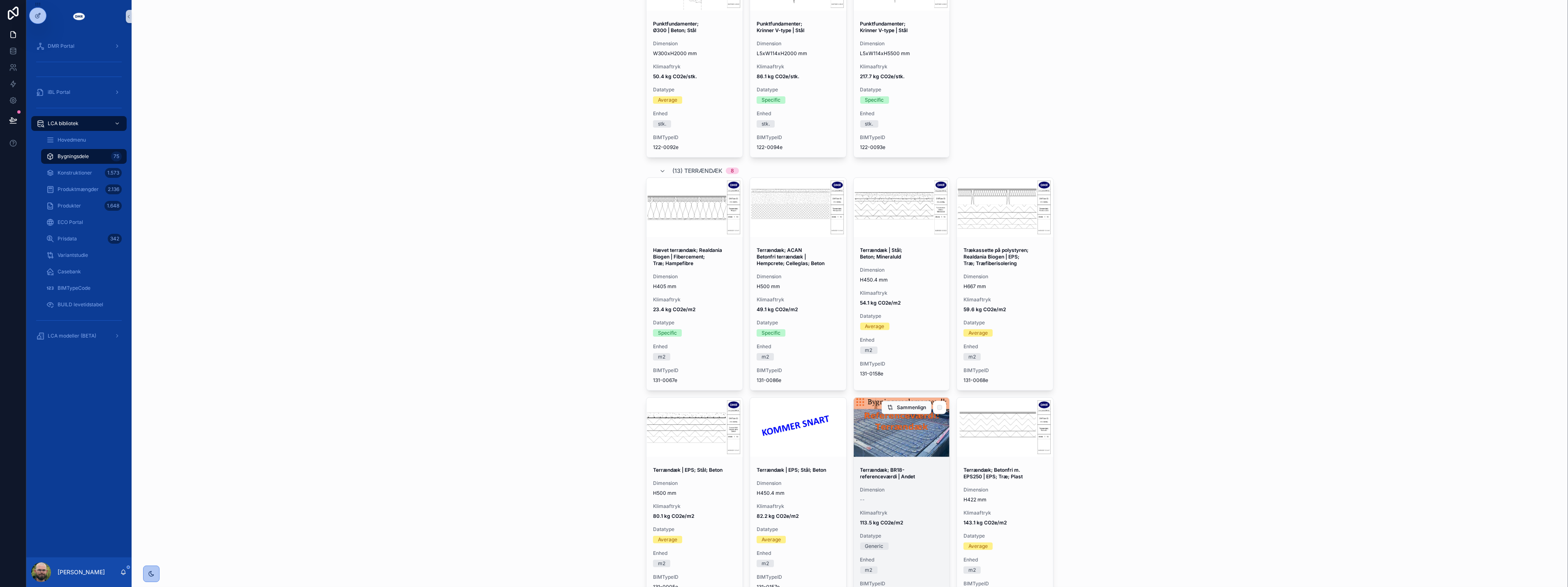
scroll to position [365, 0]
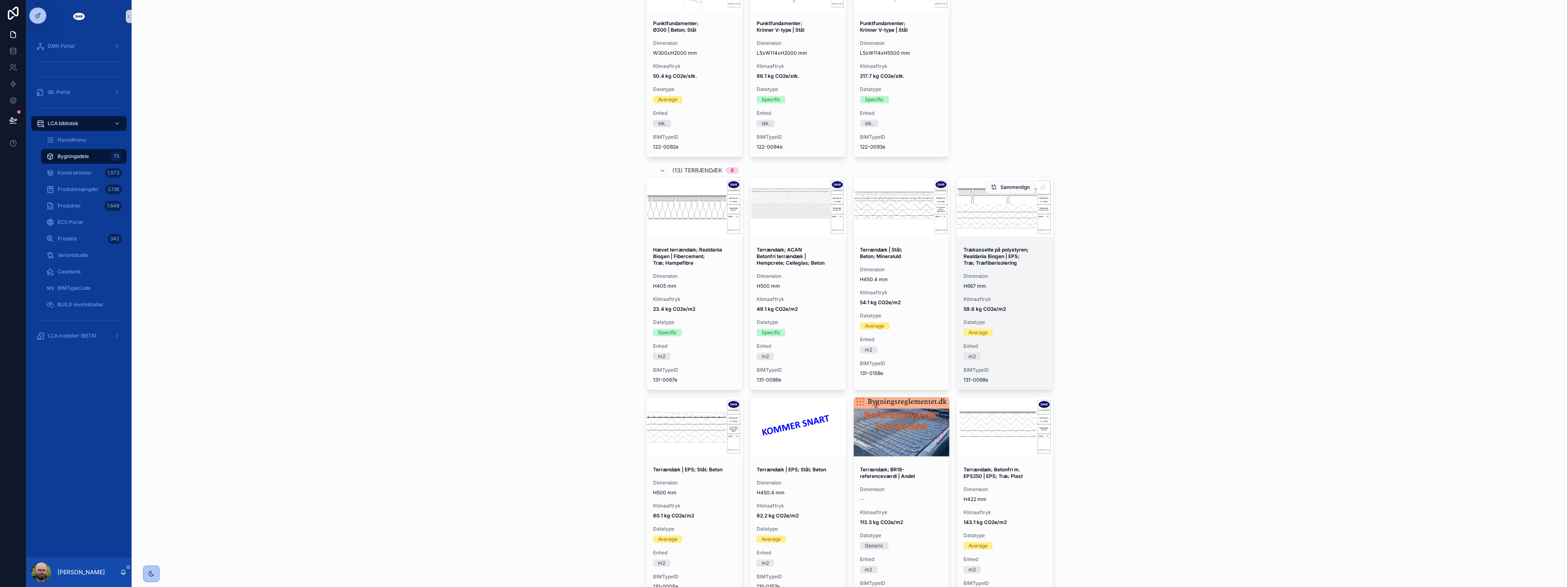
click at [1018, 323] on span "Datatype" at bounding box center [1005, 322] width 83 height 6
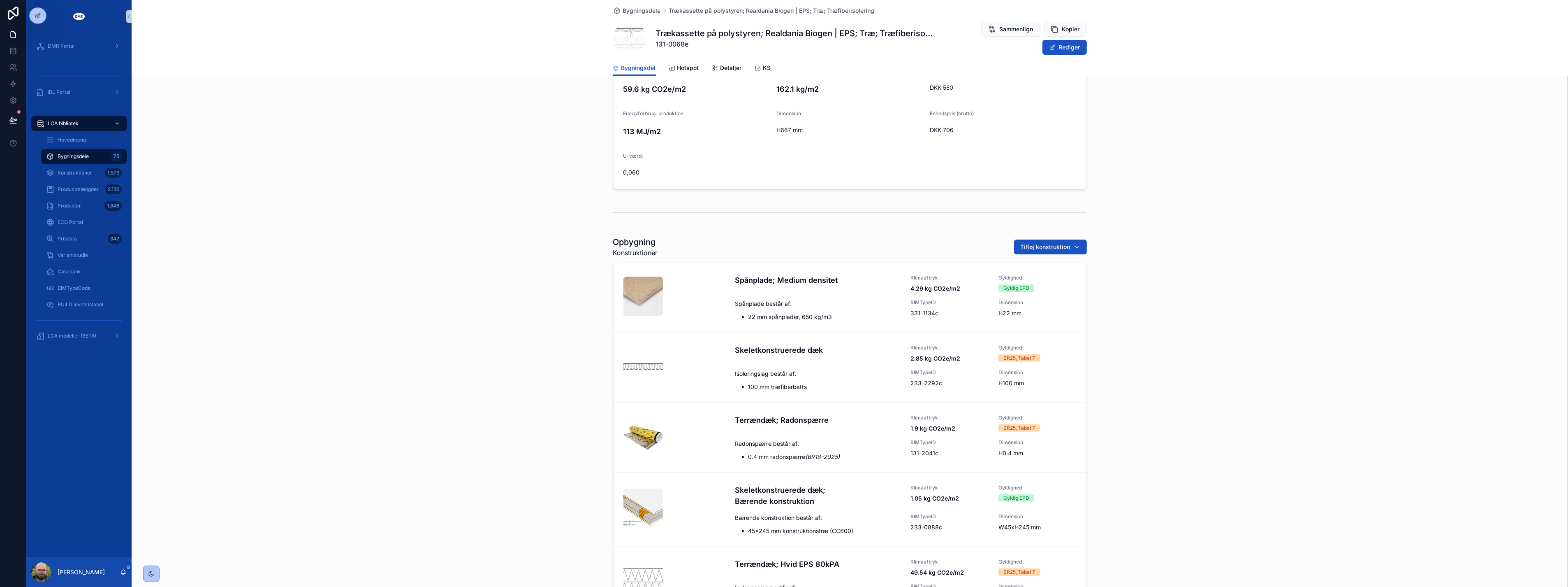
scroll to position [319, 0]
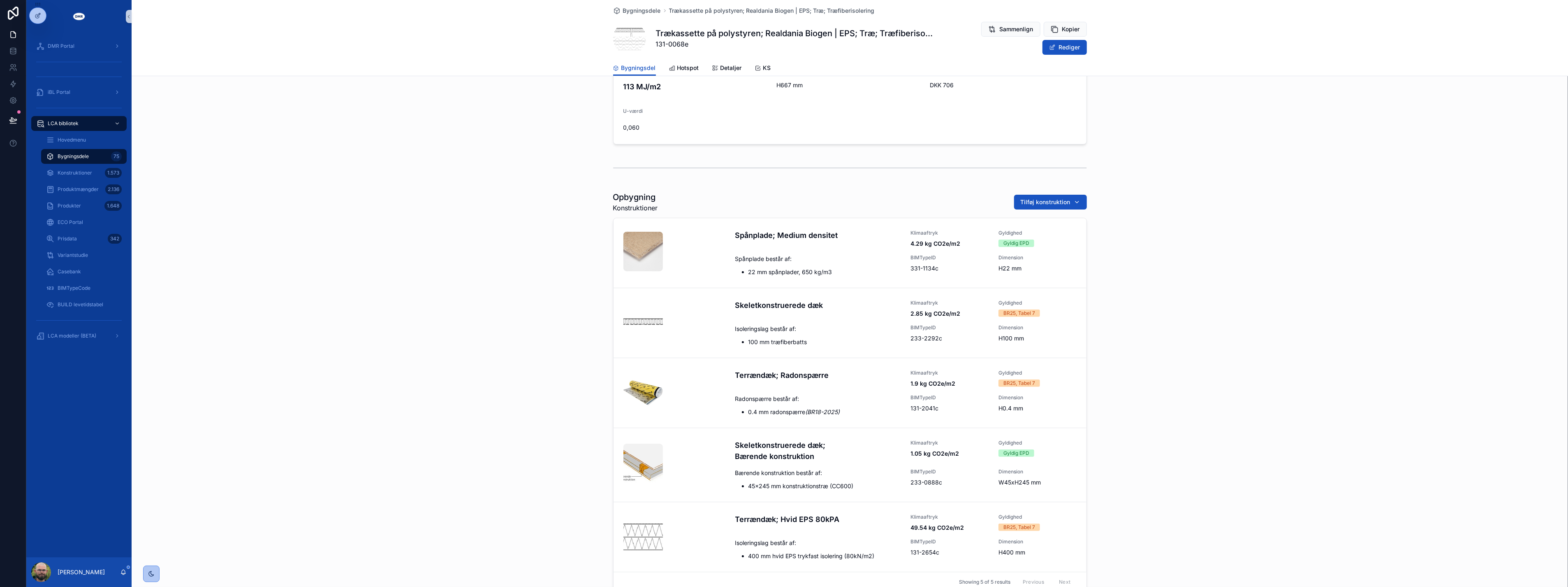
click at [409, 164] on div "scrollable content" at bounding box center [850, 167] width 1437 height 27
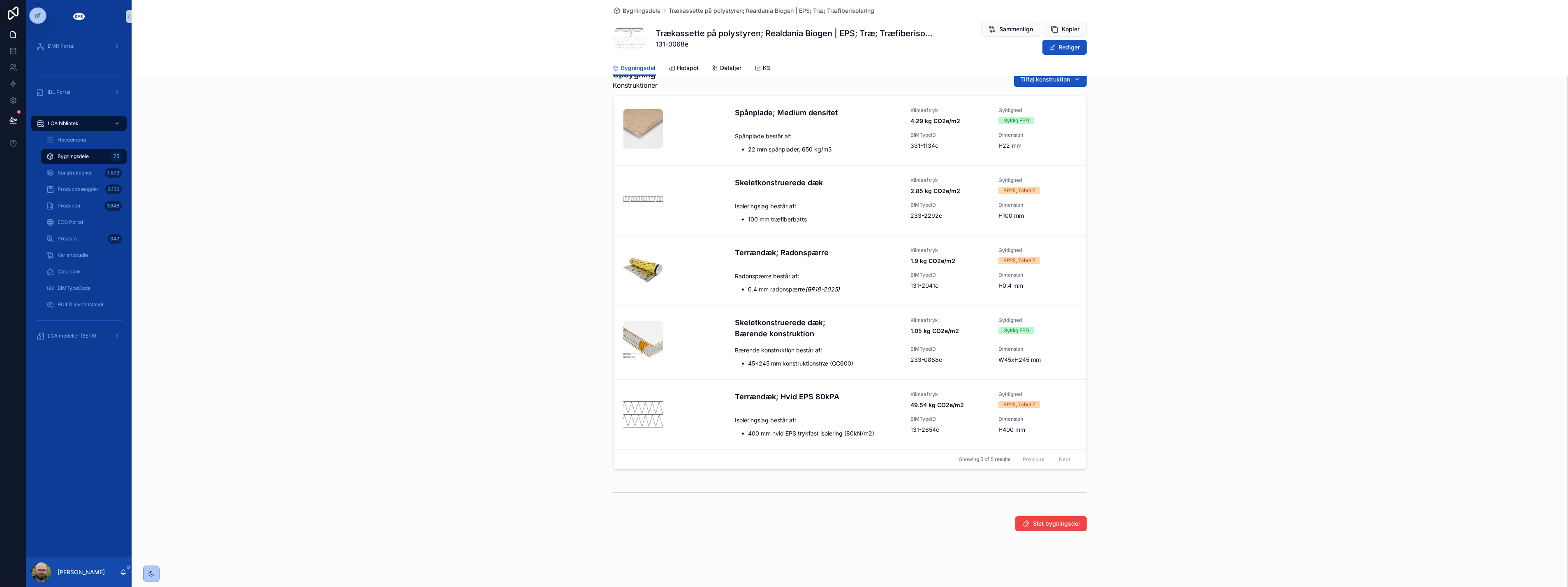
scroll to position [219, 0]
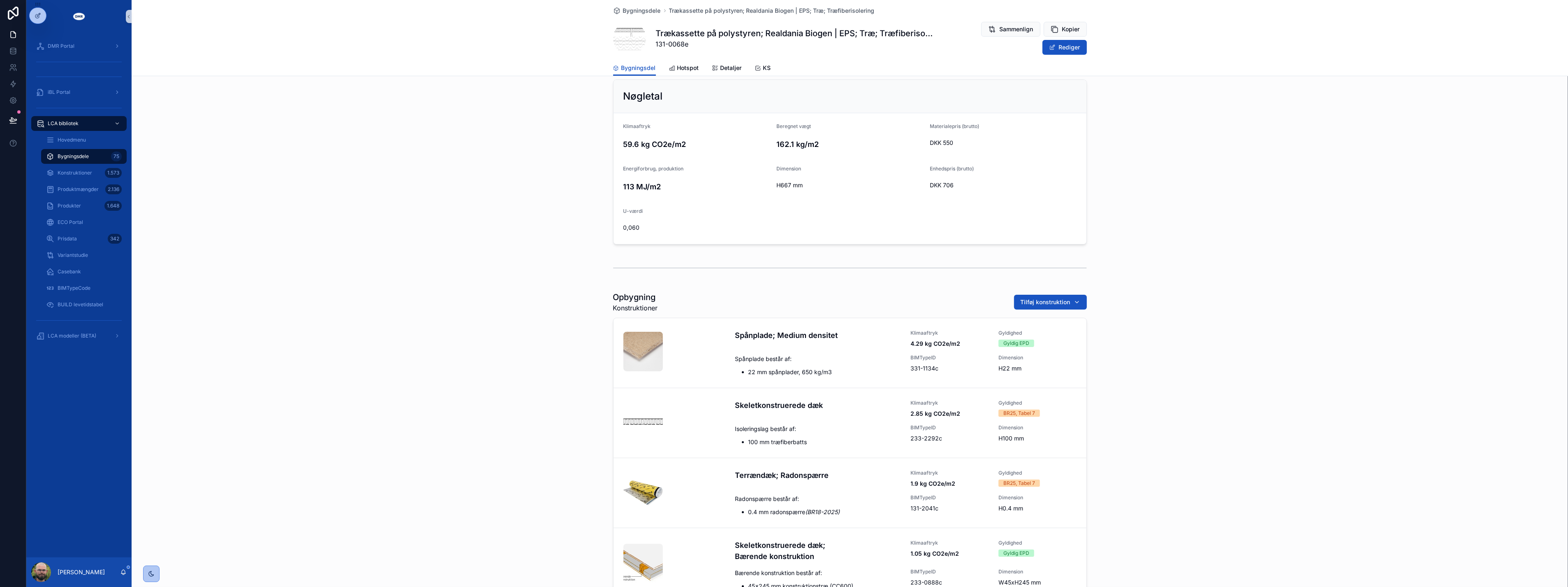
click at [408, 195] on div "Nøgletal Klimaaftryk 59.6 kg CO2e/m2 Beregnet vægt 162.1 kg/m2 Materialepris (b…" at bounding box center [850, 161] width 1437 height 171
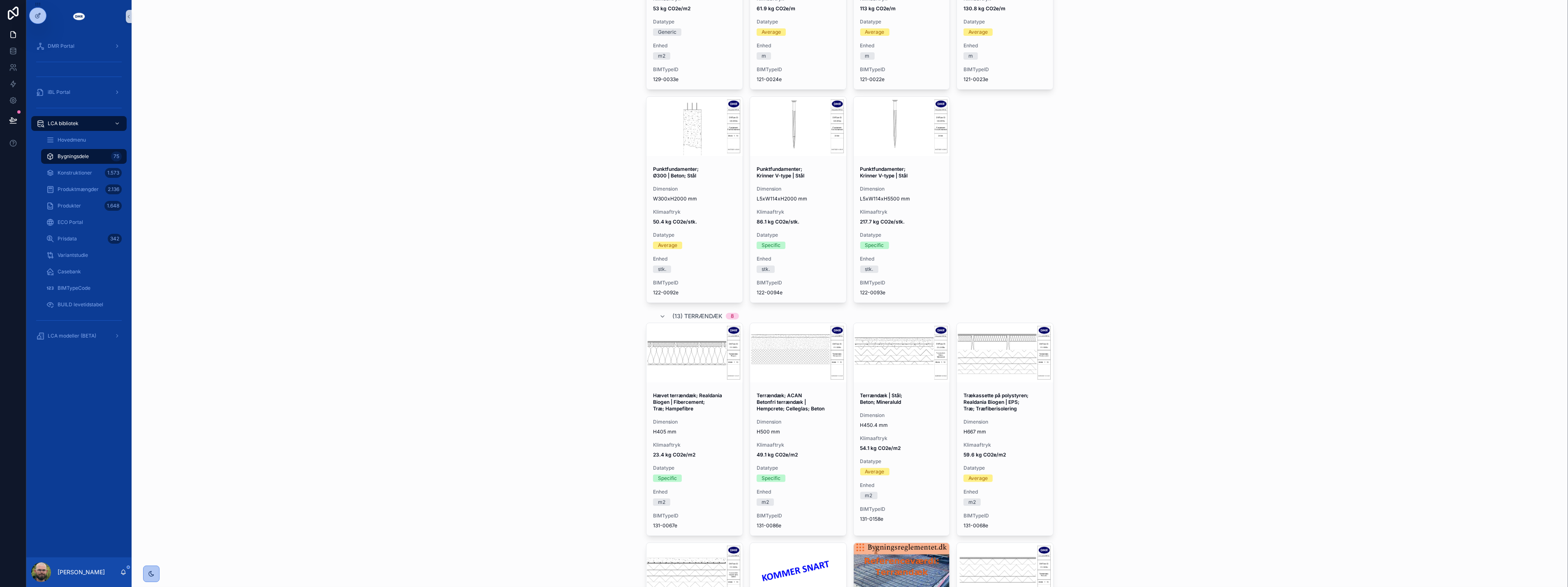
click at [396, 192] on div "LCA bibliotek Bygningsdele Bygningsdele Variantstudie Opret bygningsdel Bibliot…" at bounding box center [850, 74] width 1437 height 587
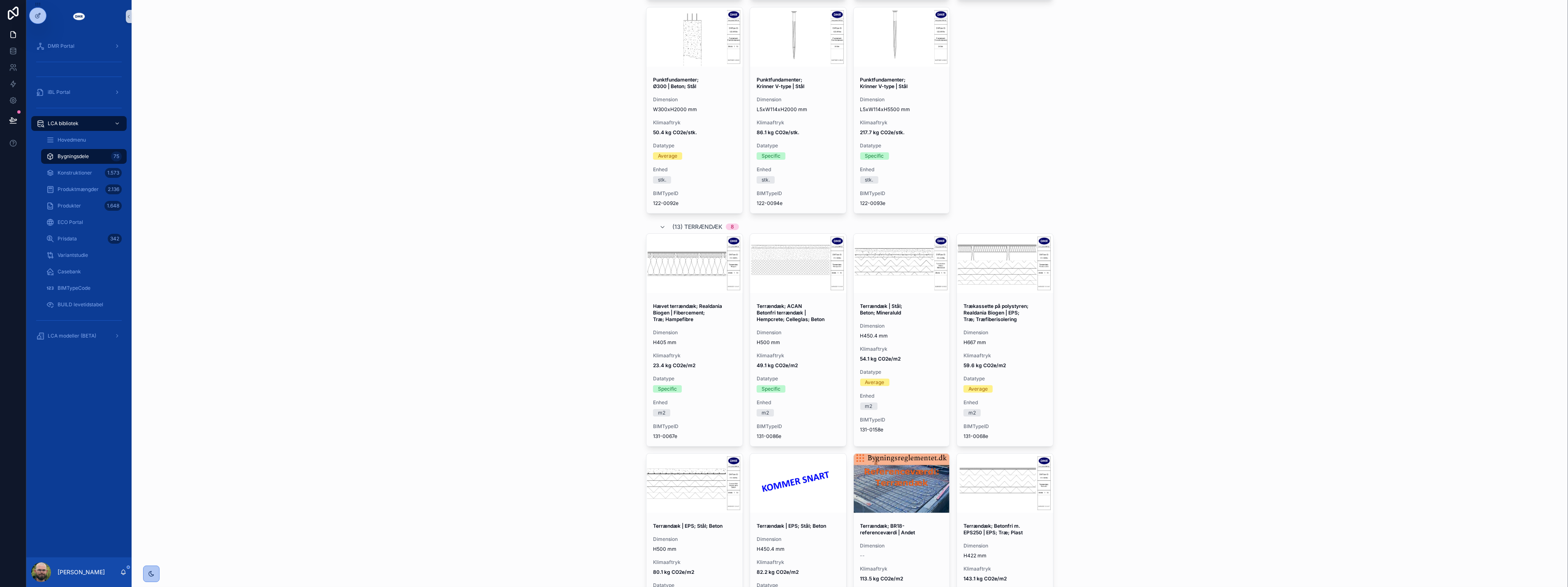
scroll to position [311, 0]
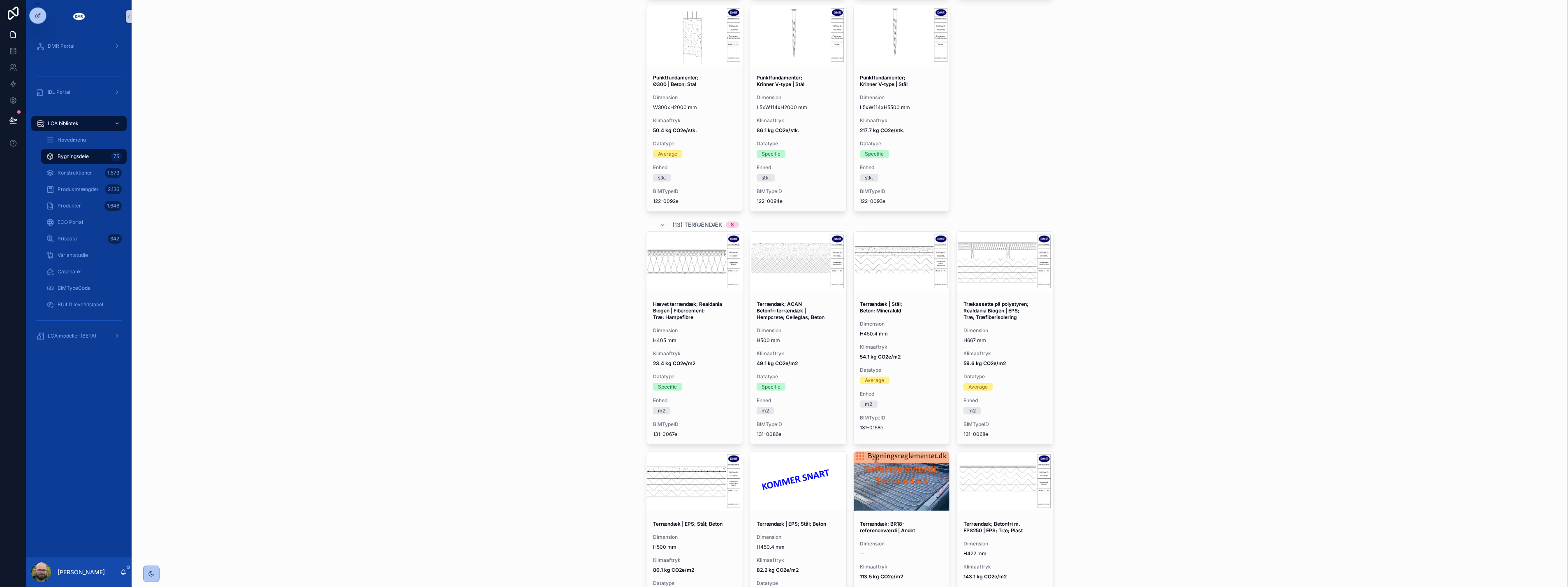
click at [520, 331] on div "LCA bibliotek Bygningsdele Bygningsdele Variantstudie Opret bygningsdel Bibliot…" at bounding box center [850, 293] width 1437 height 587
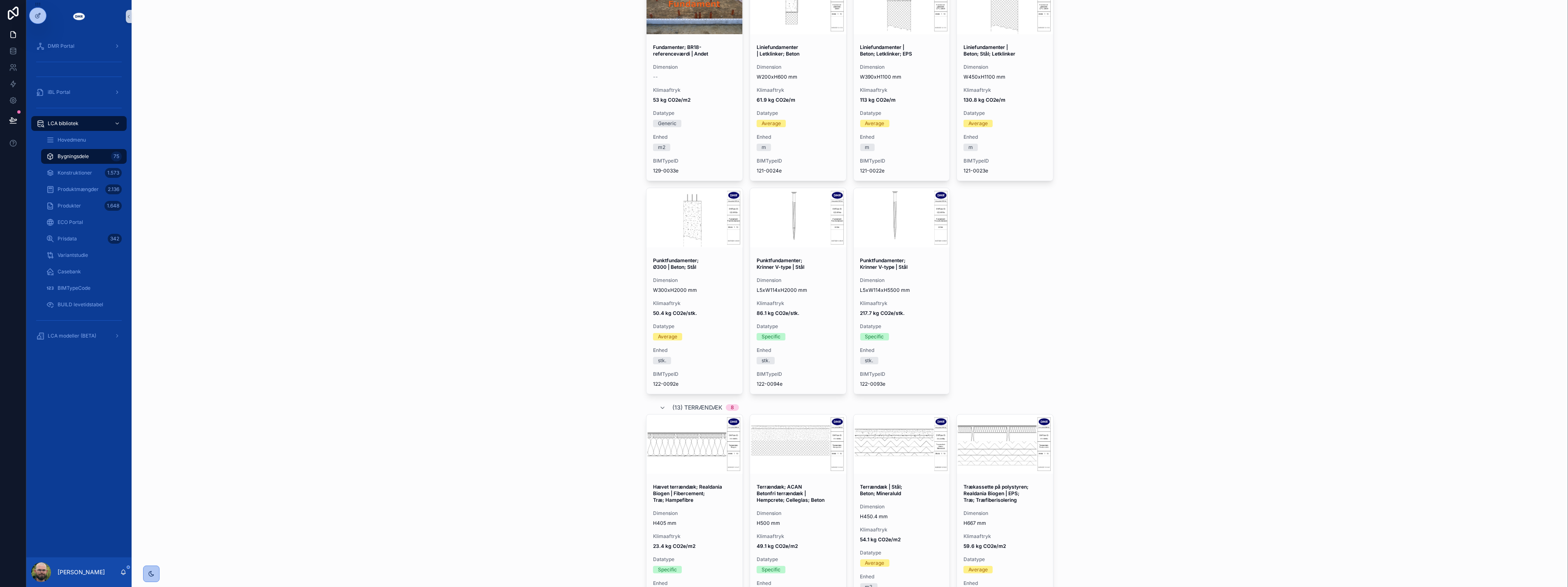
scroll to position [0, 0]
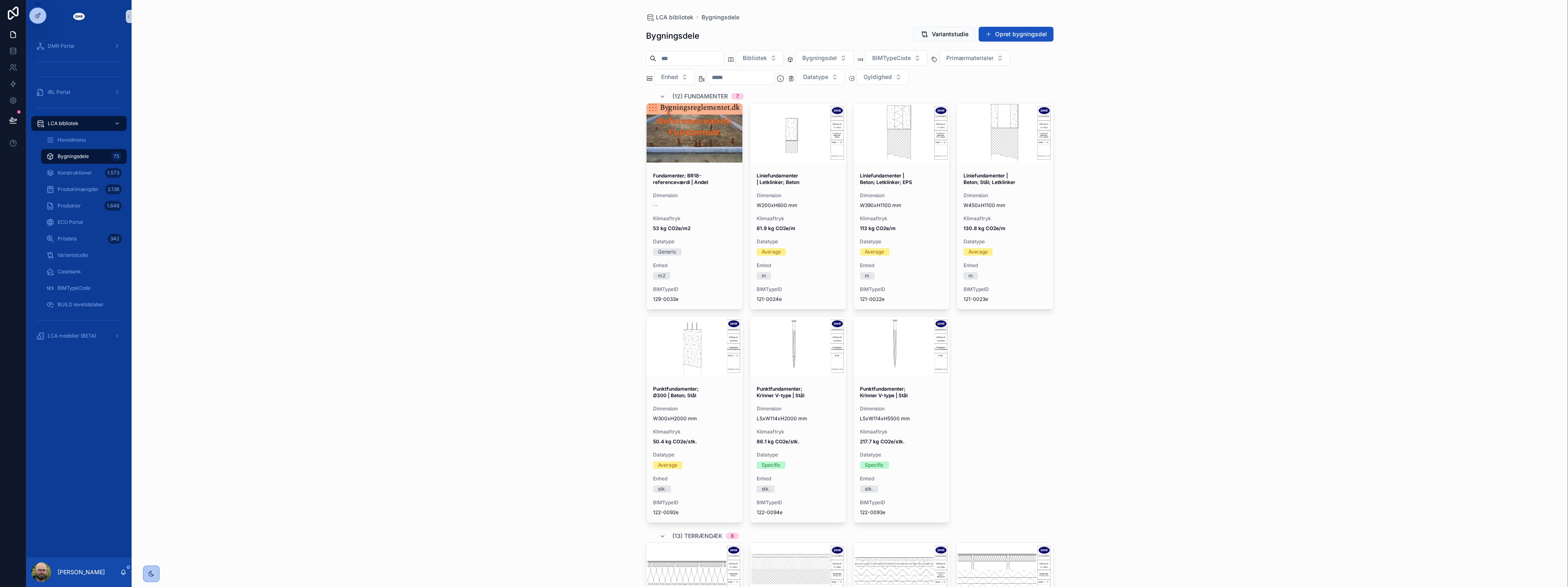
click at [481, 324] on div "LCA bibliotek Bygningsdele Bygningsdele Variantstudie Opret bygningsdel Bibliot…" at bounding box center [850, 293] width 1437 height 587
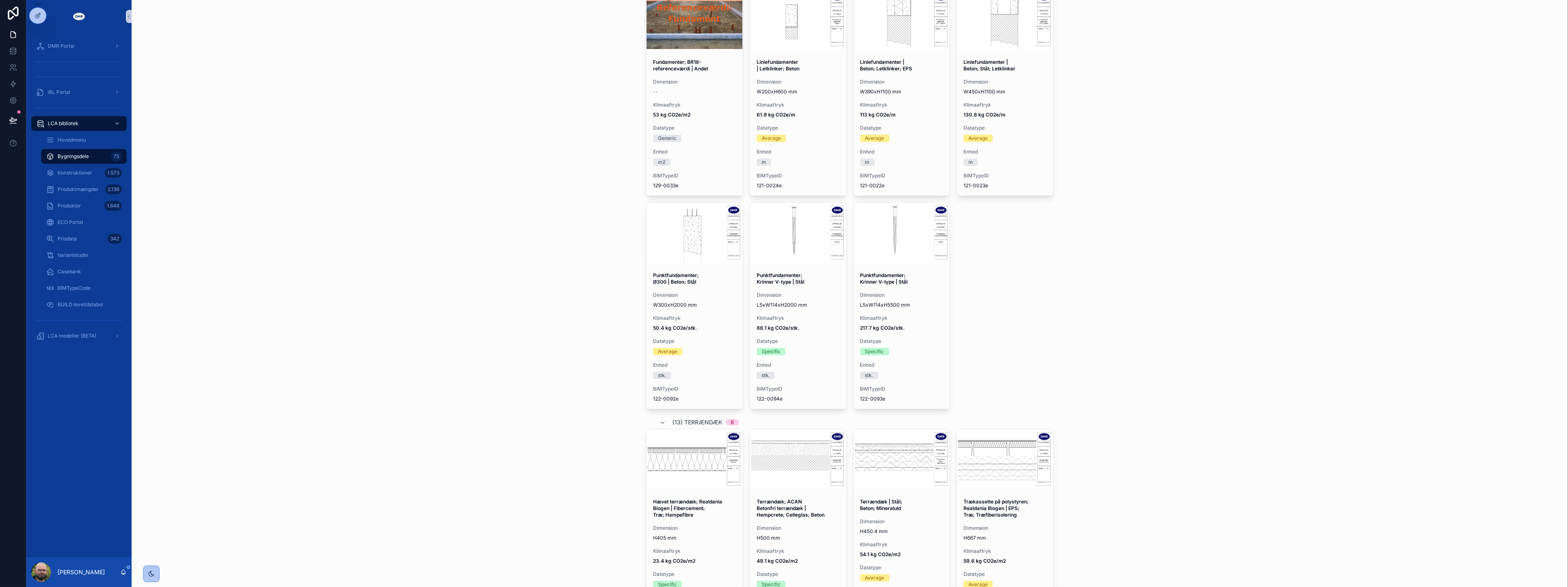
scroll to position [274, 0]
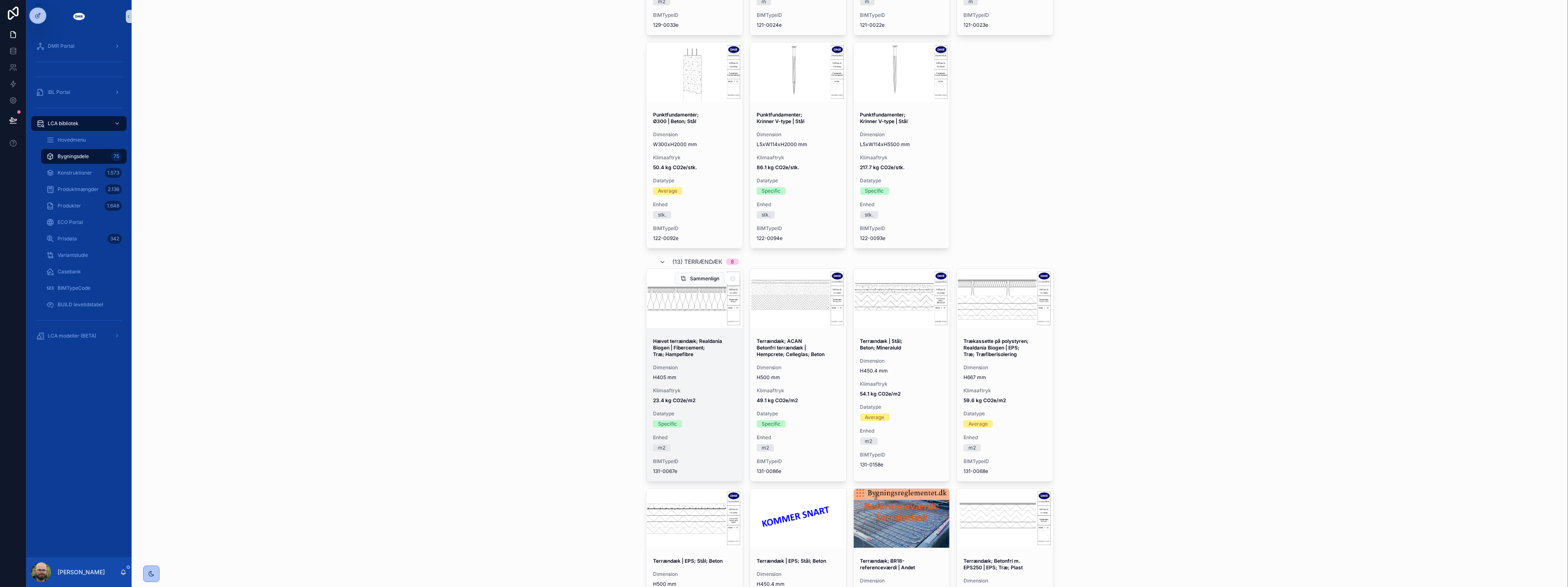
click at [705, 382] on div "Hævet terrændæk; Realdania Biogen | Fibercement; Træ; Hampefibre Dimension H405…" at bounding box center [694, 406] width 96 height 150
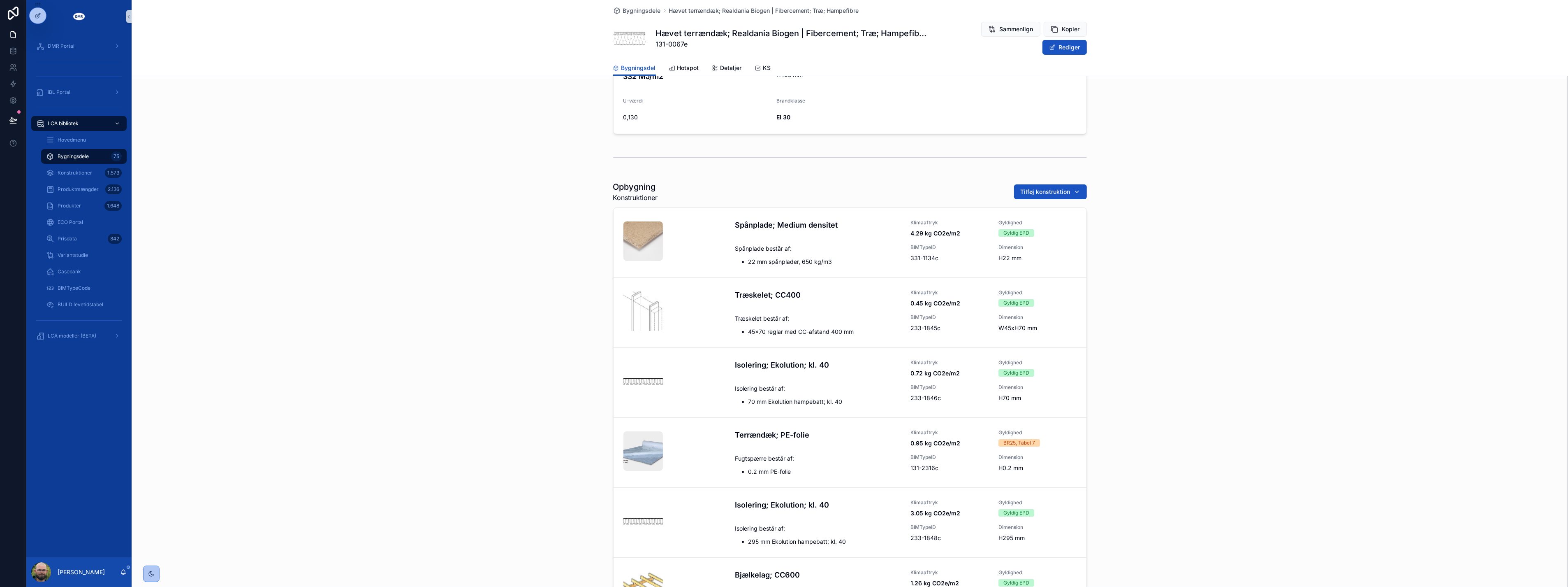
scroll to position [46, 0]
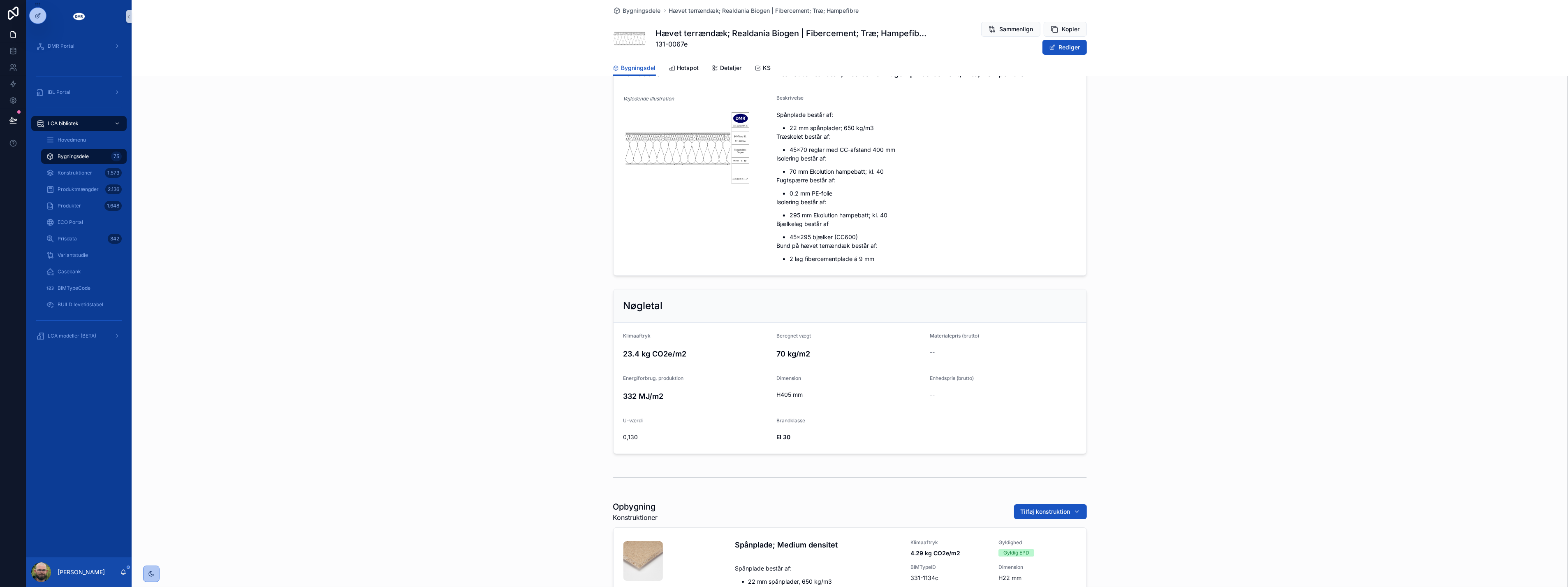
click at [364, 275] on div "BIMTypeID 131-0067e Navn Hævet terrændæk; Realdania Biogen | Fibercement; Træ; …" at bounding box center [850, 160] width 1437 height 239
click at [358, 339] on div "Nøgletal Klimaaftryk 23.4 kg CO2e/m2 Beregnet vægt 70 kg/m2 Materialepris (brut…" at bounding box center [850, 371] width 1437 height 171
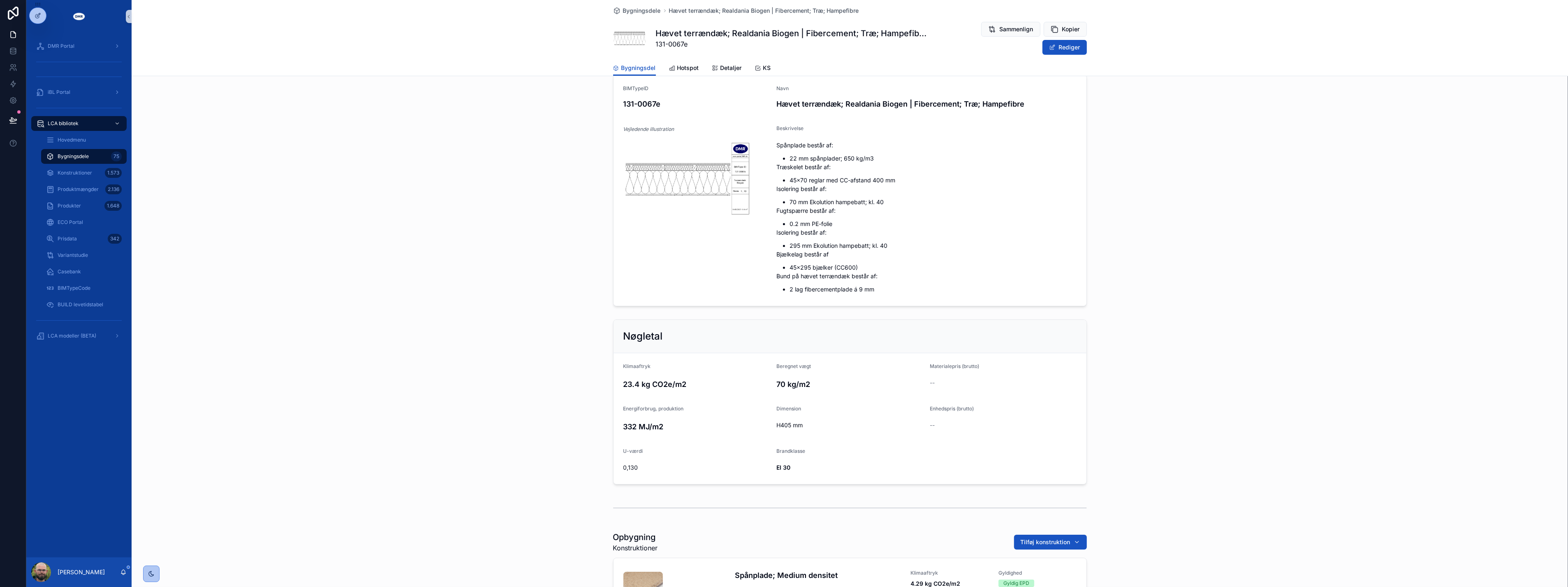
scroll to position [0, 0]
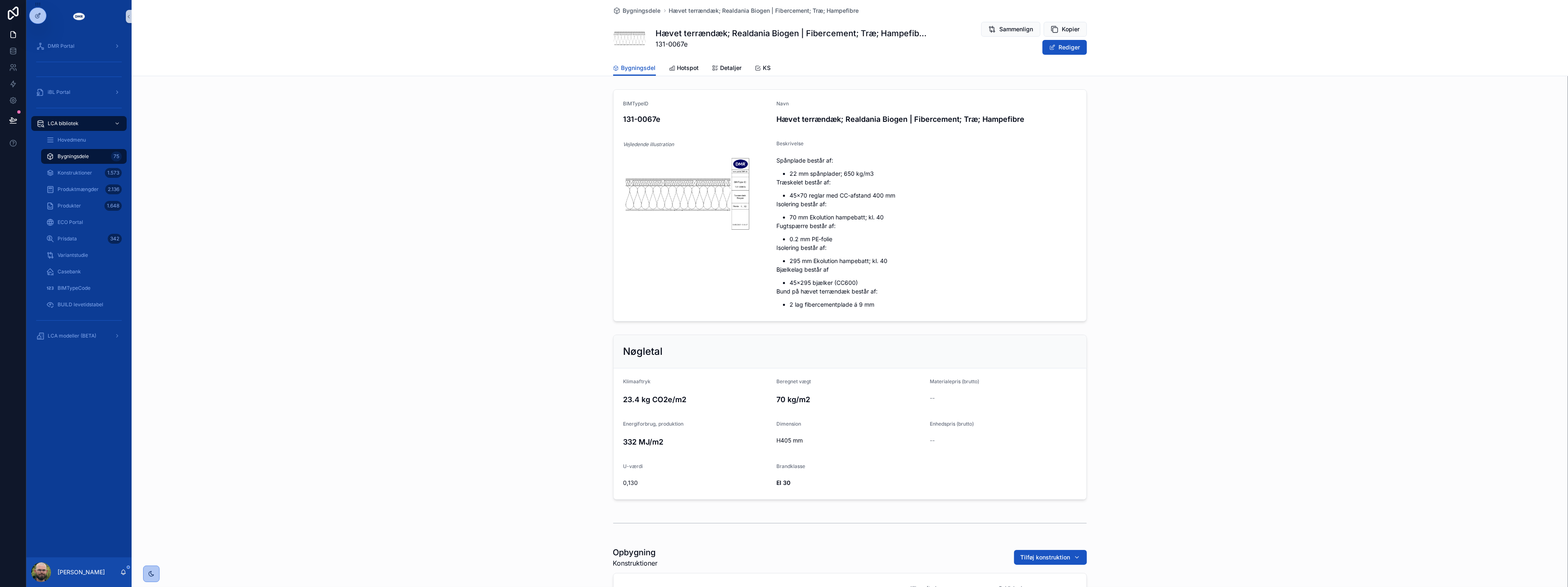
click at [320, 333] on div "Nøgletal Klimaaftryk 23.4 kg CO2e/m2 Beregnet vægt 70 kg/m2 Materialepris (brut…" at bounding box center [850, 416] width 1437 height 171
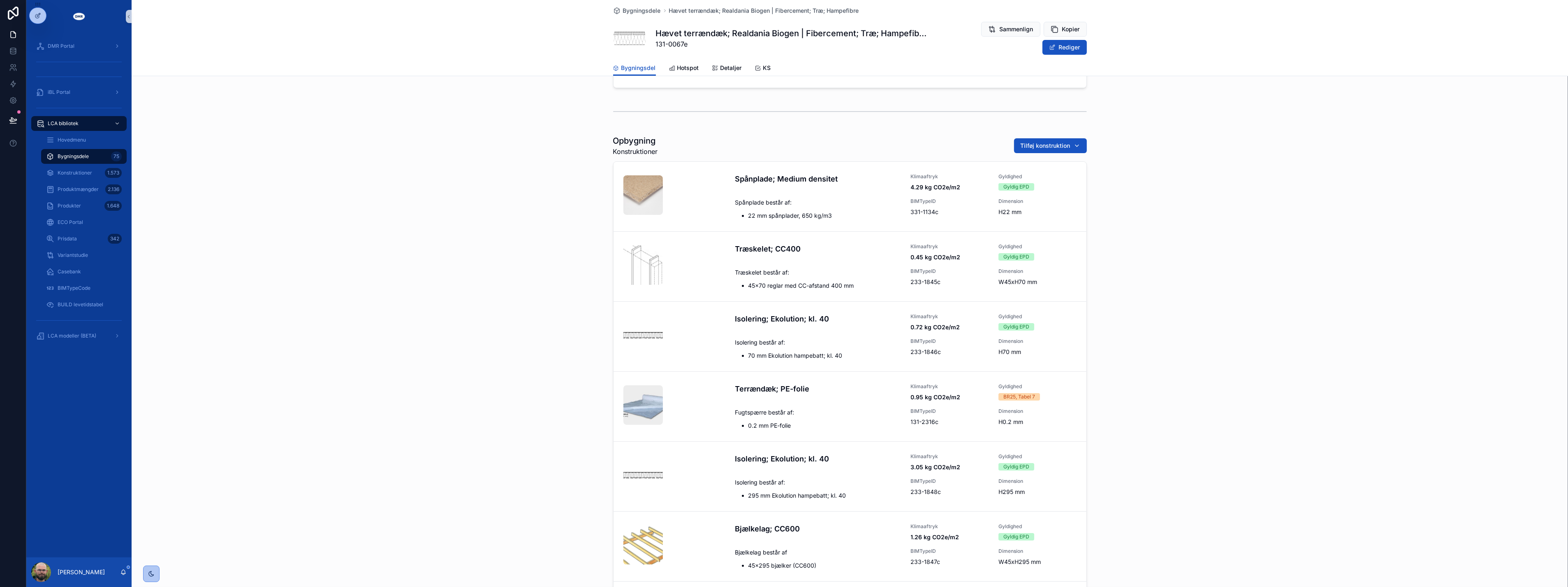
scroll to position [542, 0]
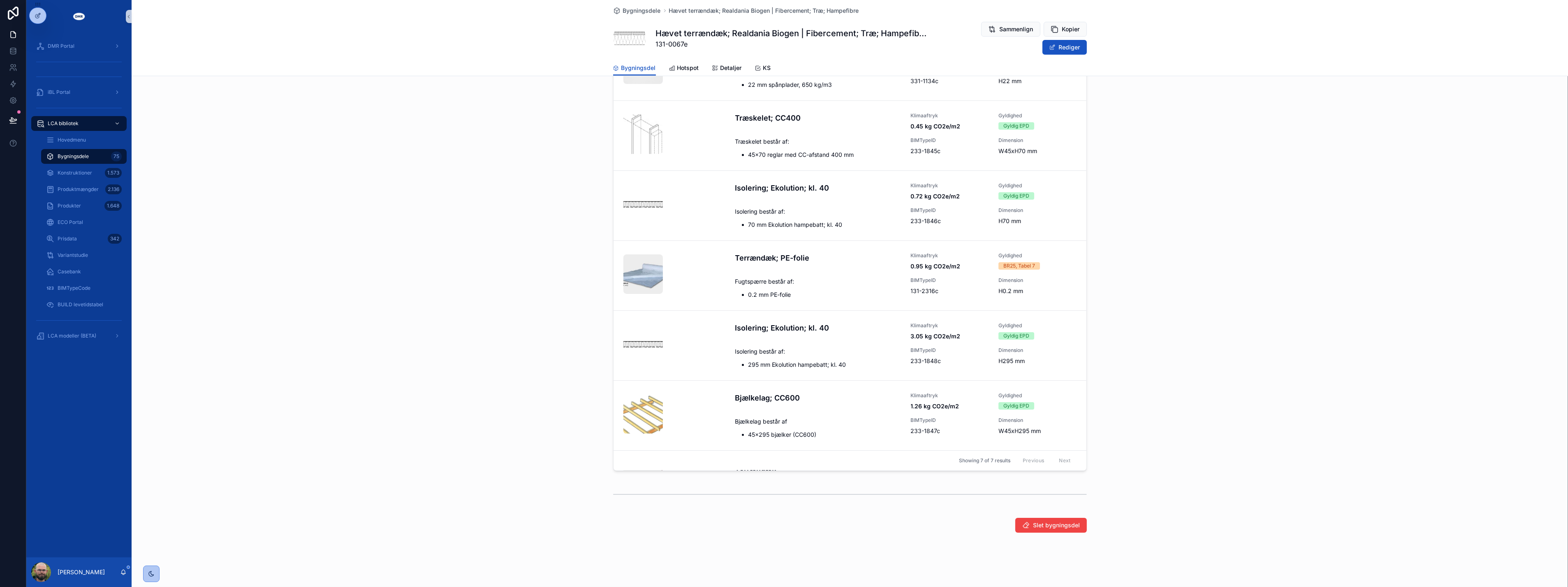
click at [281, 319] on div "Opbygning Konstruktioner Tilføj konstruktion Spånplade; Medium densitet Klimaaf…" at bounding box center [850, 237] width 1437 height 473
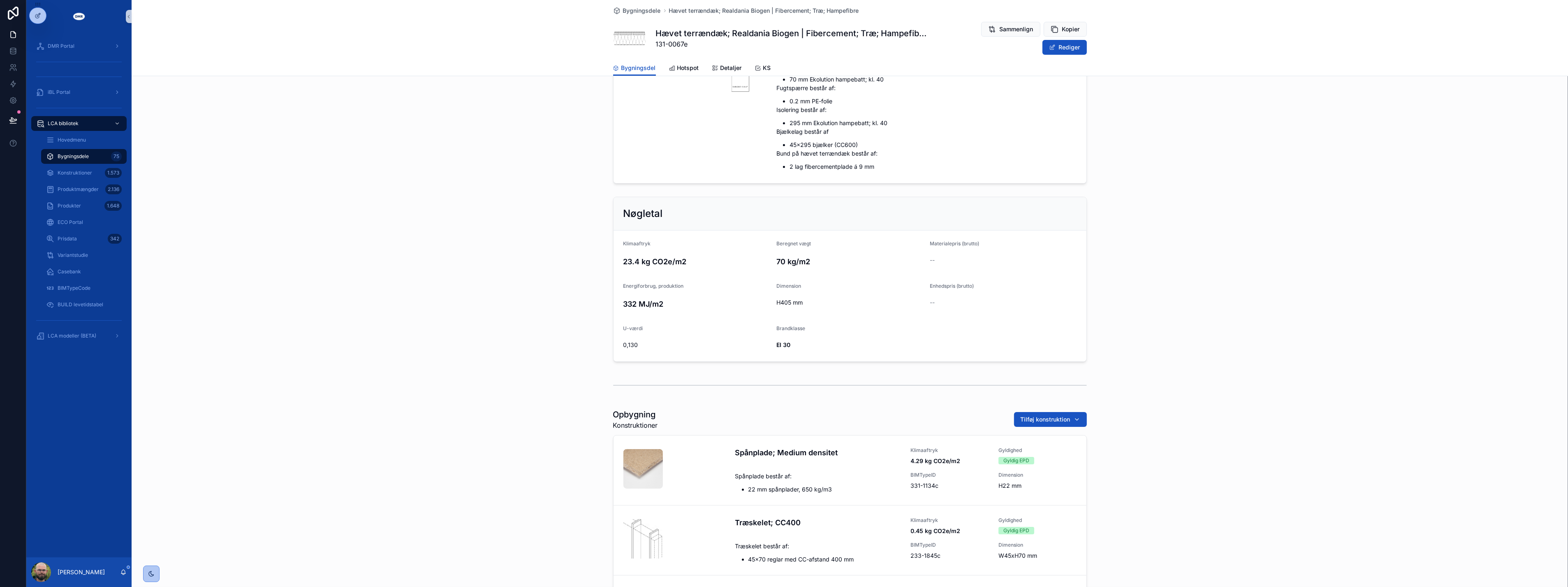
scroll to position [0, 0]
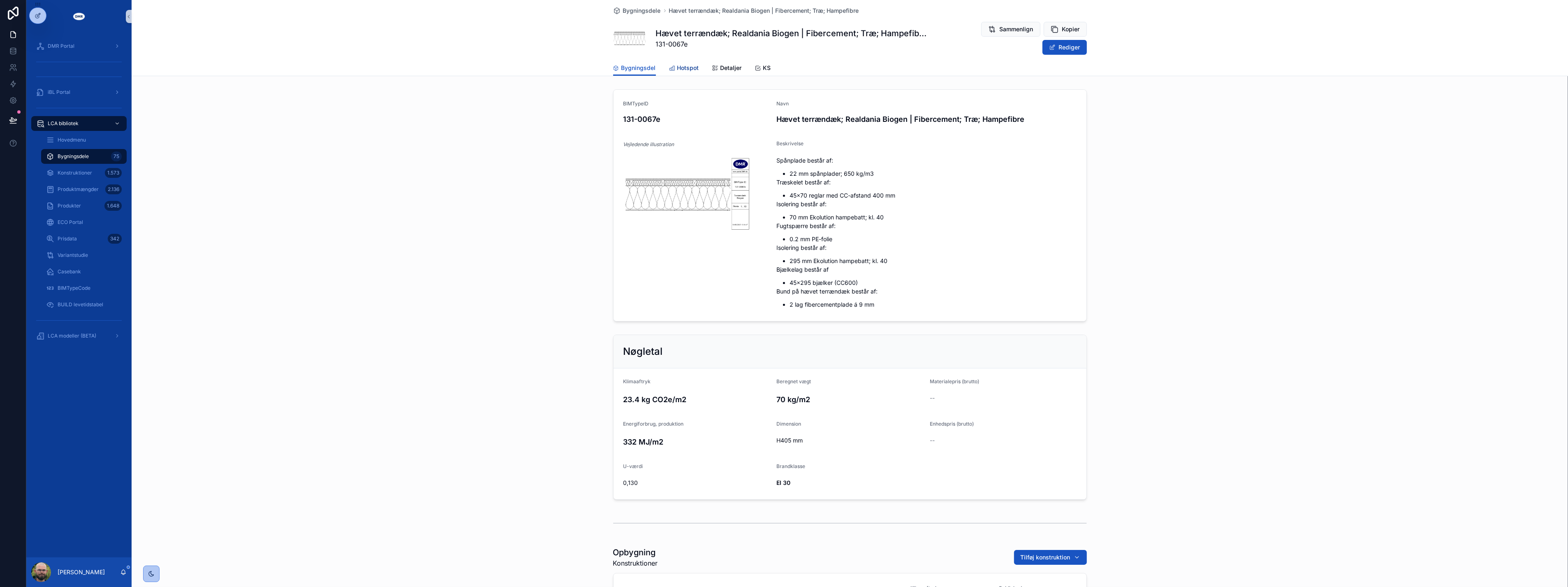
click at [684, 72] on link "Hotspot" at bounding box center [684, 68] width 30 height 16
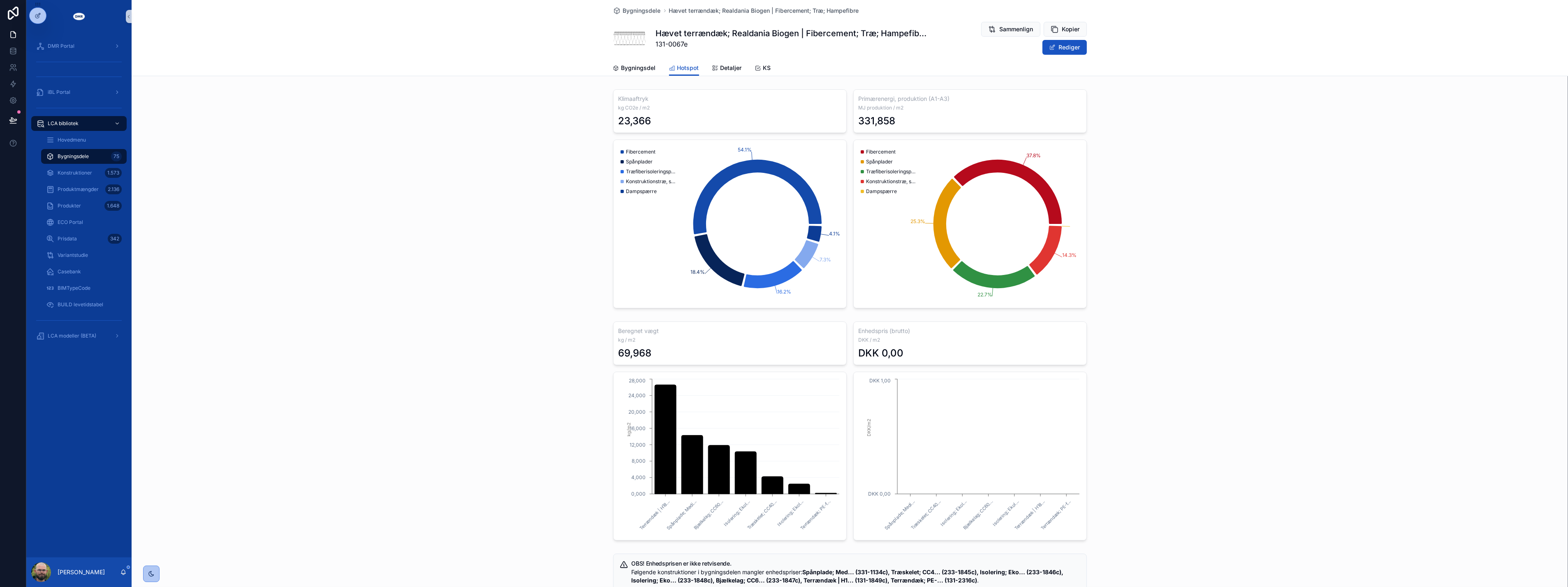
drag, startPoint x: 471, startPoint y: 240, endPoint x: 462, endPoint y: 240, distance: 9.0
click at [462, 240] on div "Klimaaftryk kg CO2e / m2 23,366 Primærenergi, produktion (A1-A3) MJ produktion …" at bounding box center [850, 199] width 1437 height 226
click at [457, 240] on div "Klimaaftryk kg CO2e / m2 23,366 Primærenergi, produktion (A1-A3) MJ produktion …" at bounding box center [850, 199] width 1437 height 226
click at [90, 310] on div "BUILD levetidstabel" at bounding box center [84, 304] width 76 height 13
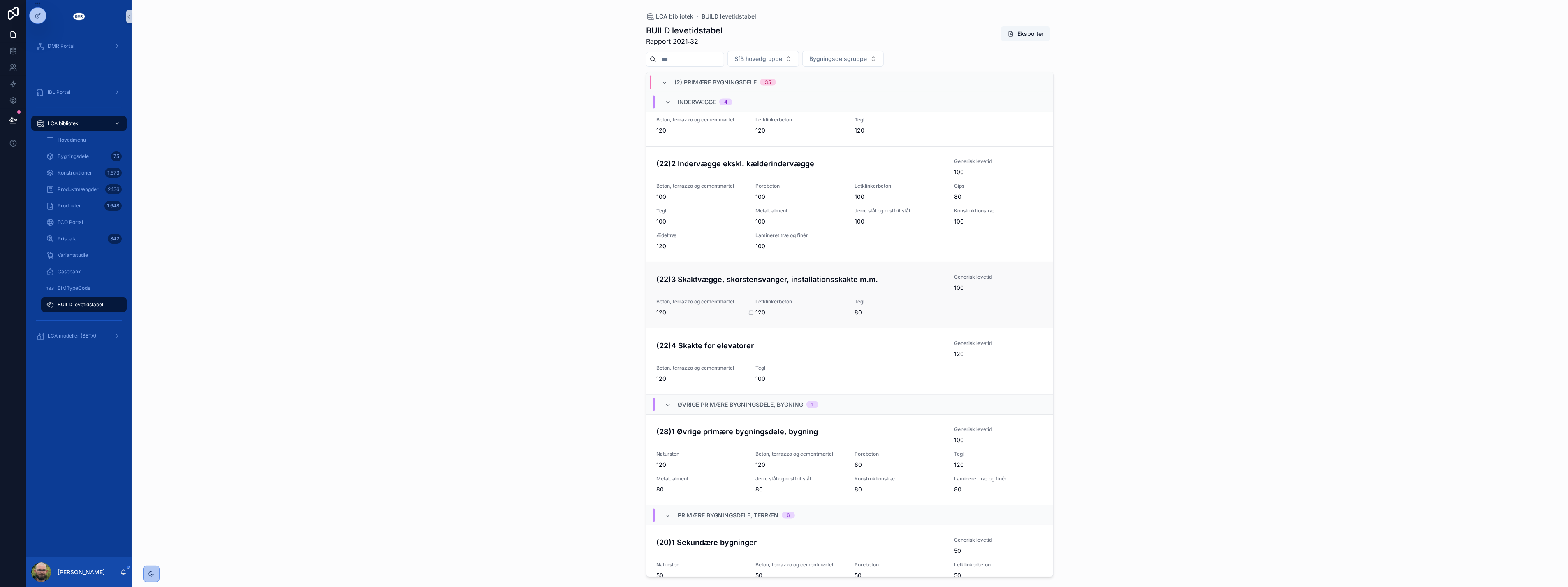
scroll to position [1873, 0]
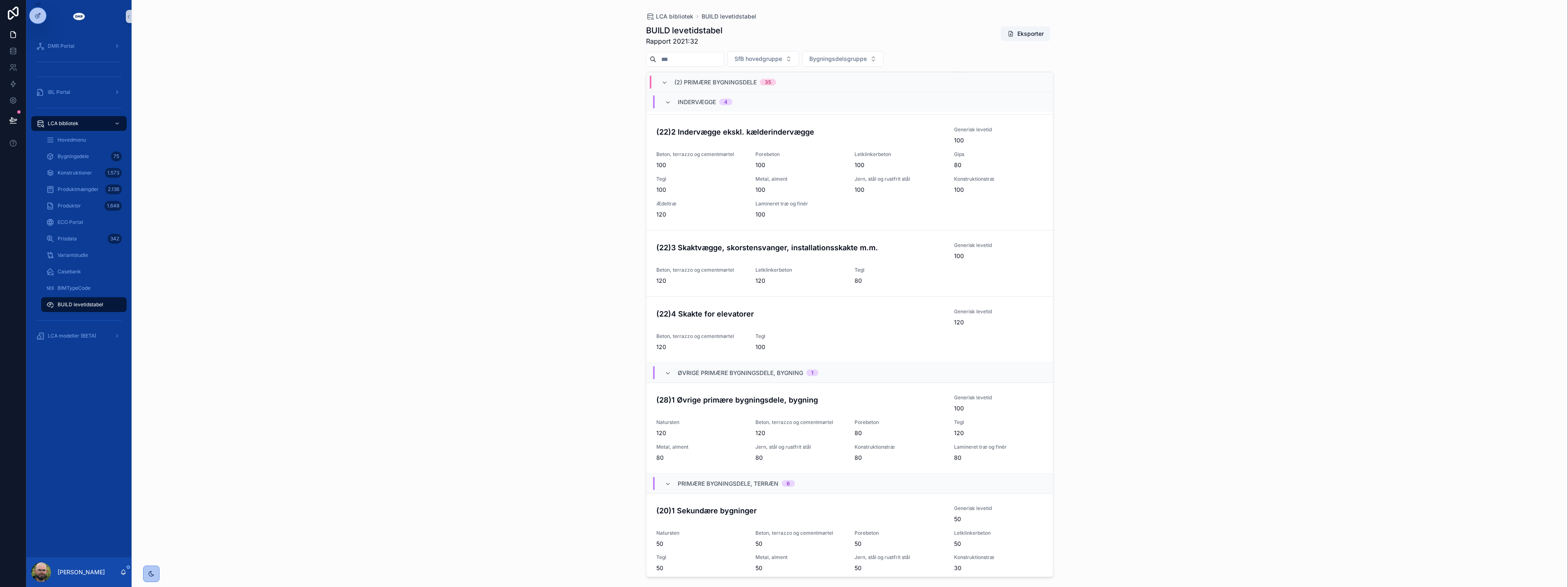
click at [574, 179] on div "LCA bibliotek BUILD levetidstabel BUILD levetidstabel Rapport 2021:32 Eksporter…" at bounding box center [850, 293] width 1437 height 587
click at [782, 57] on span "SfB hovedgruppe" at bounding box center [759, 59] width 48 height 9
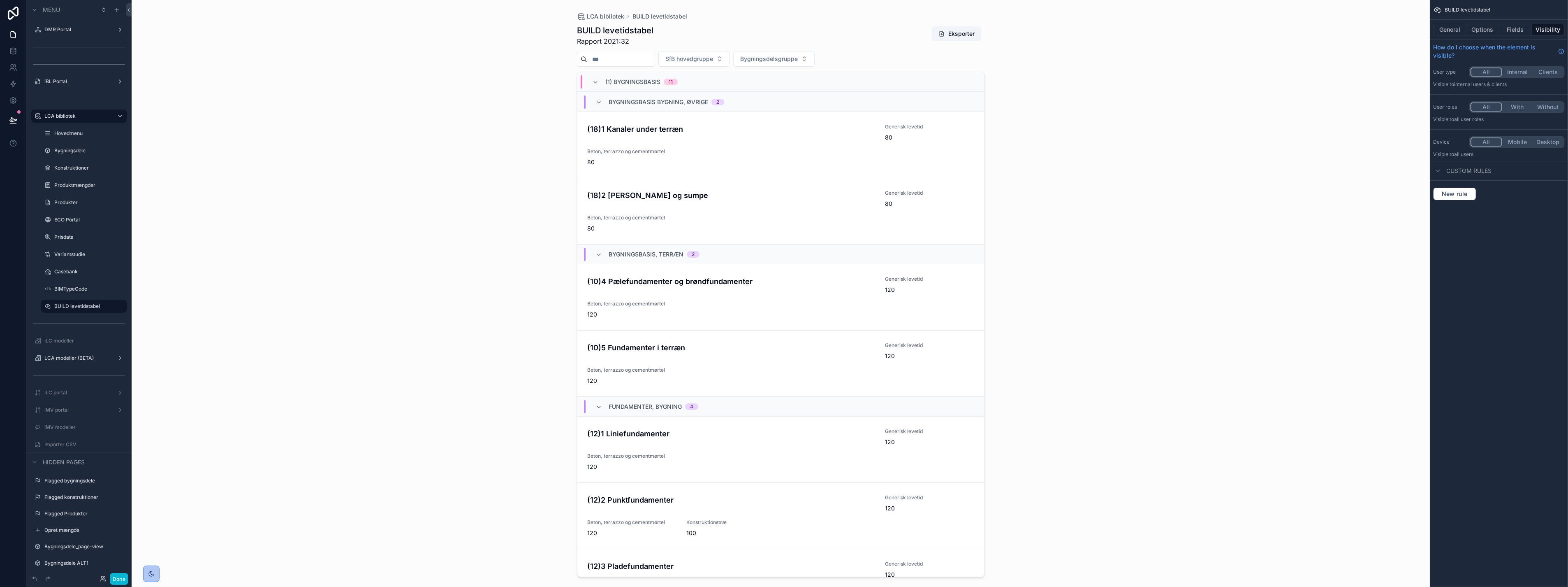
click at [808, 105] on div "Bygningsbasis bygning, øvrige 2" at bounding box center [781, 101] width 407 height 19
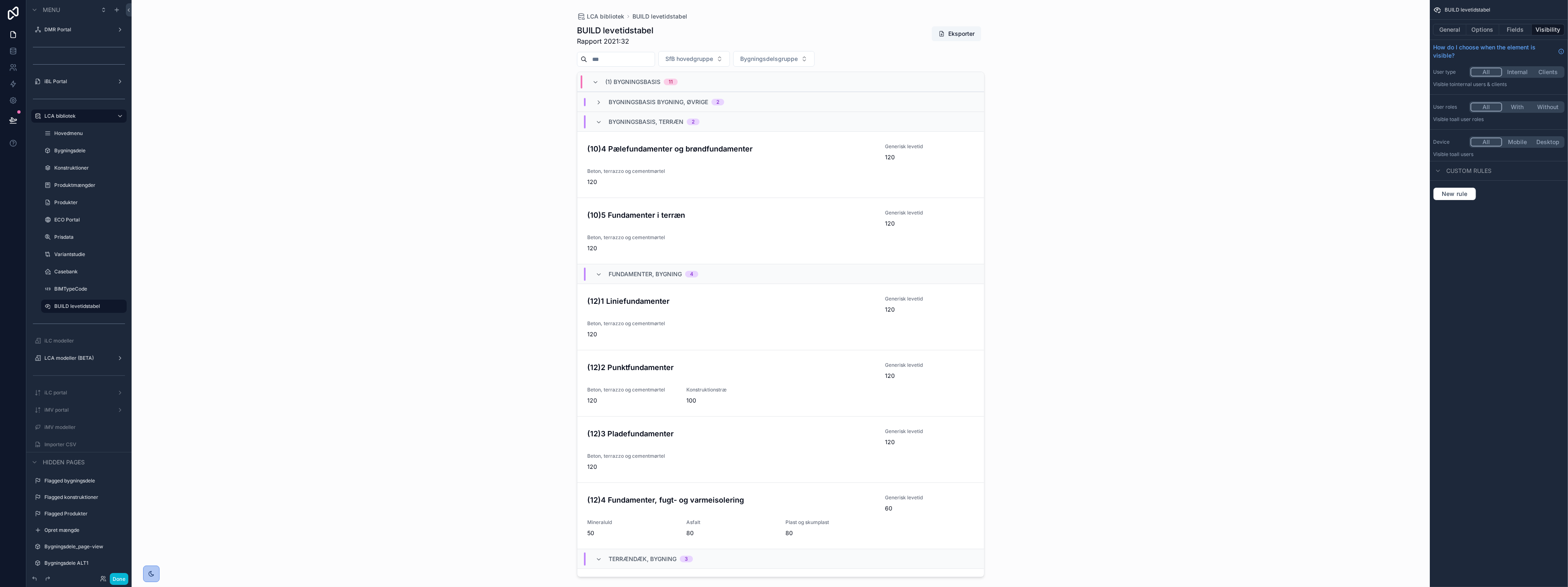
click at [808, 105] on div "Bygningsbasis bygning, øvrige 2" at bounding box center [781, 101] width 407 height 19
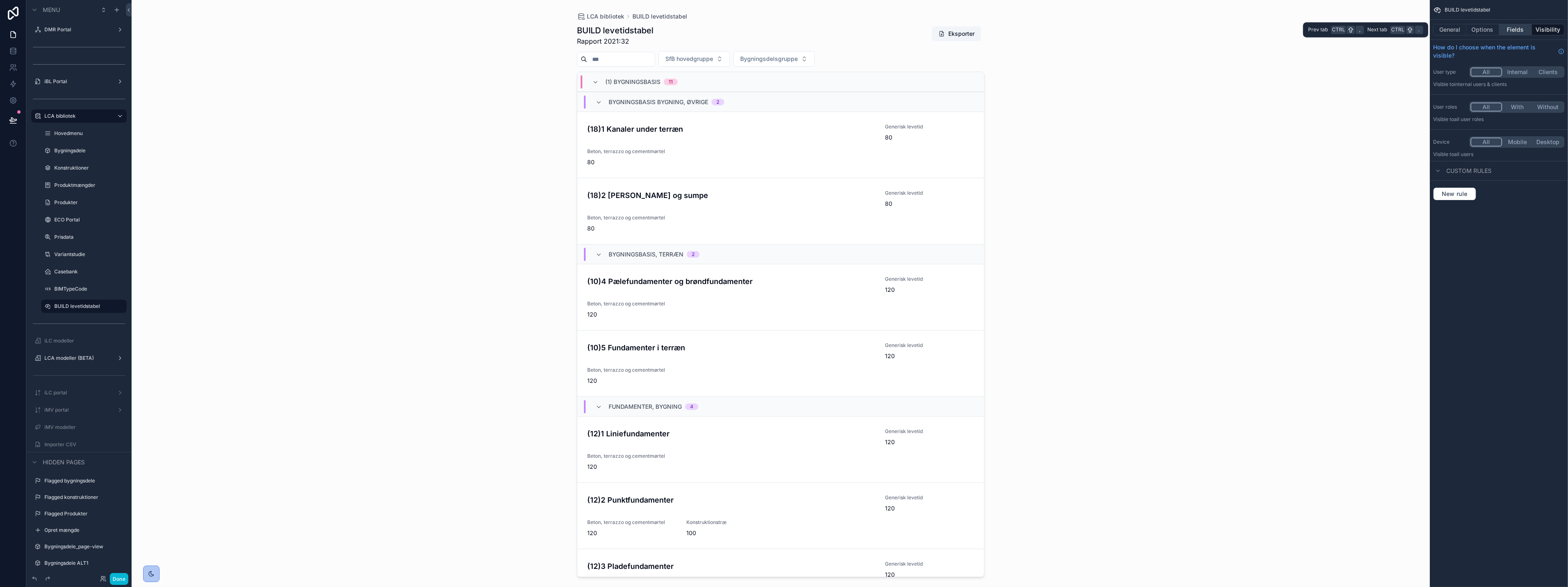
click at [1505, 28] on button "Fields" at bounding box center [1516, 29] width 33 height 12
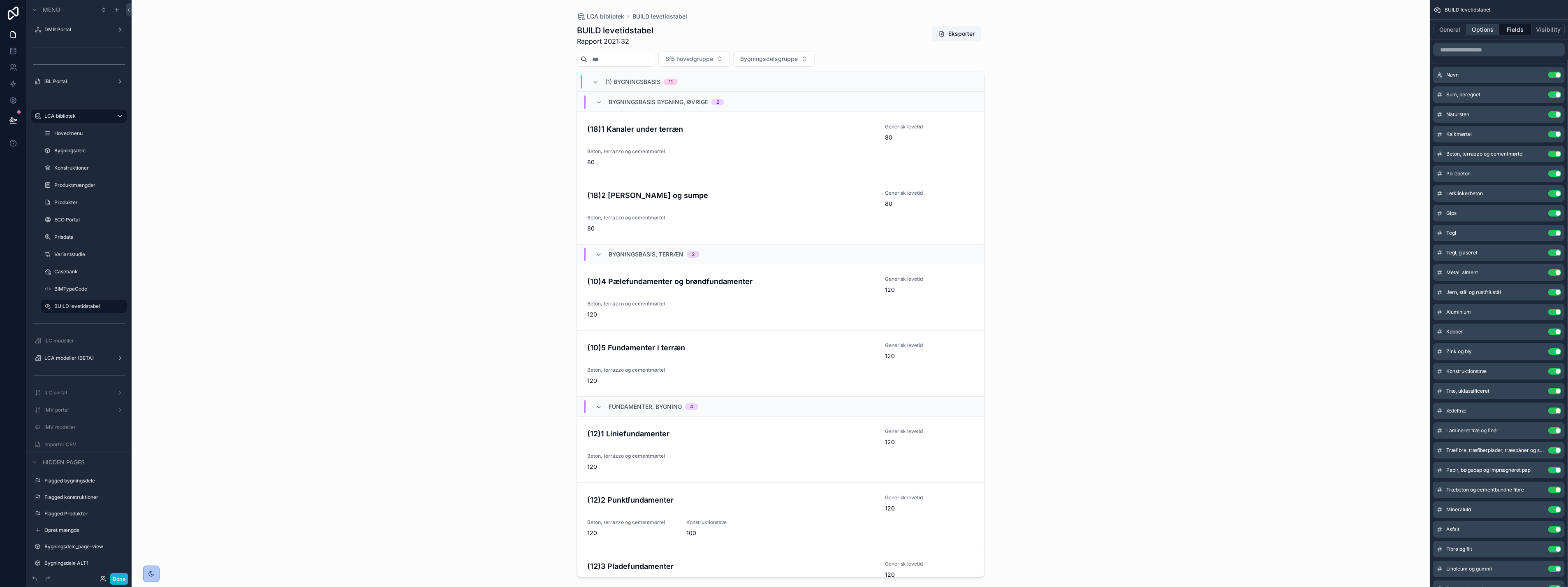
click at [1473, 29] on button "Options" at bounding box center [1483, 29] width 33 height 12
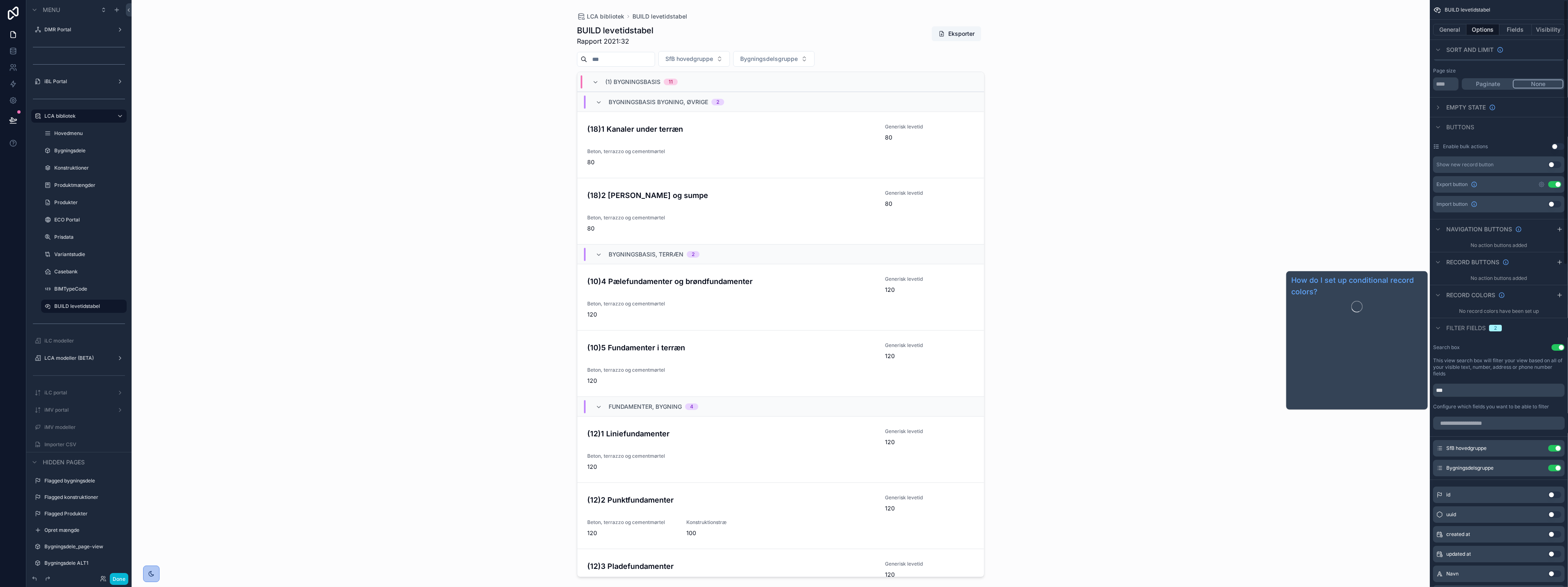
scroll to position [0, 0]
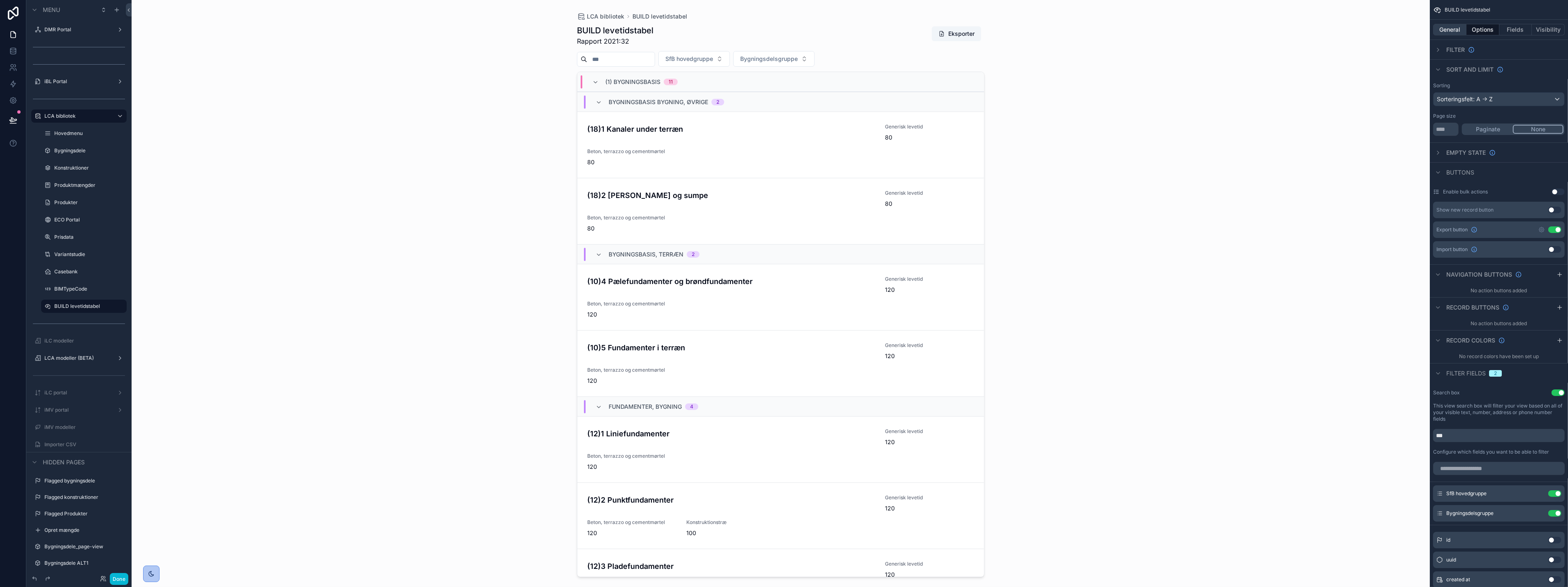
click at [1435, 28] on button "General" at bounding box center [1449, 29] width 33 height 12
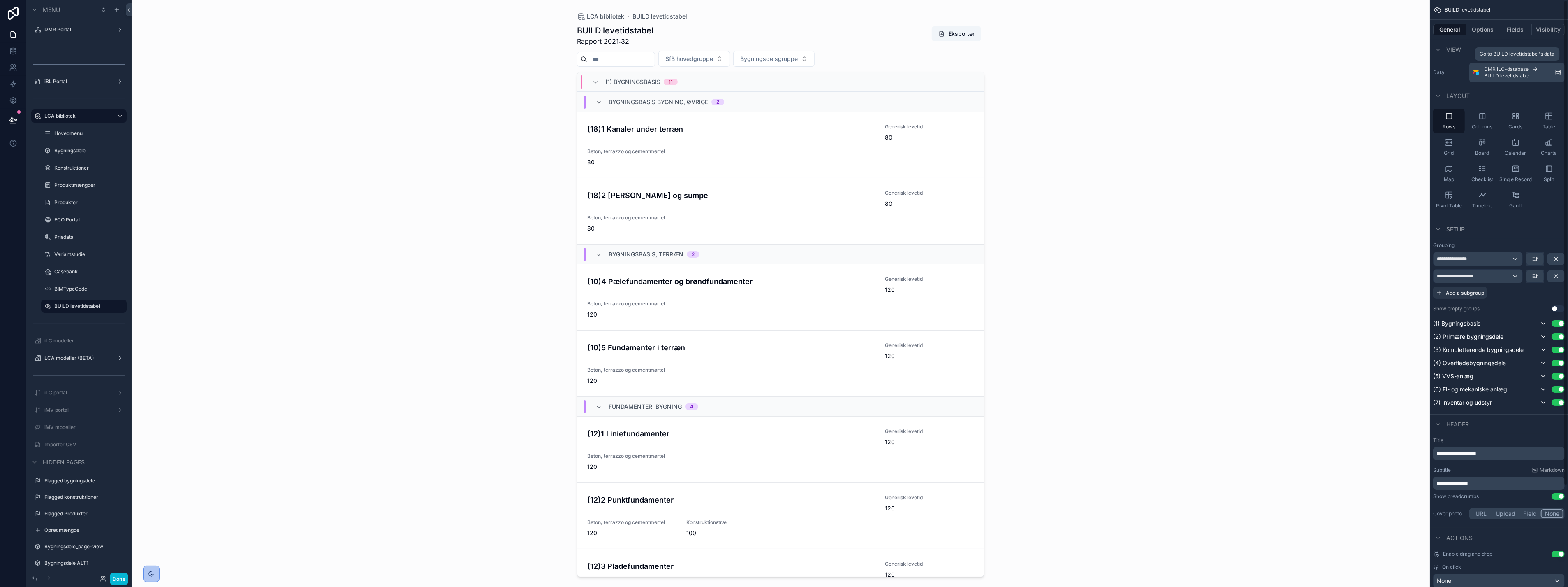
click at [1559, 73] on icon "scrollable content" at bounding box center [1558, 72] width 6 height 6
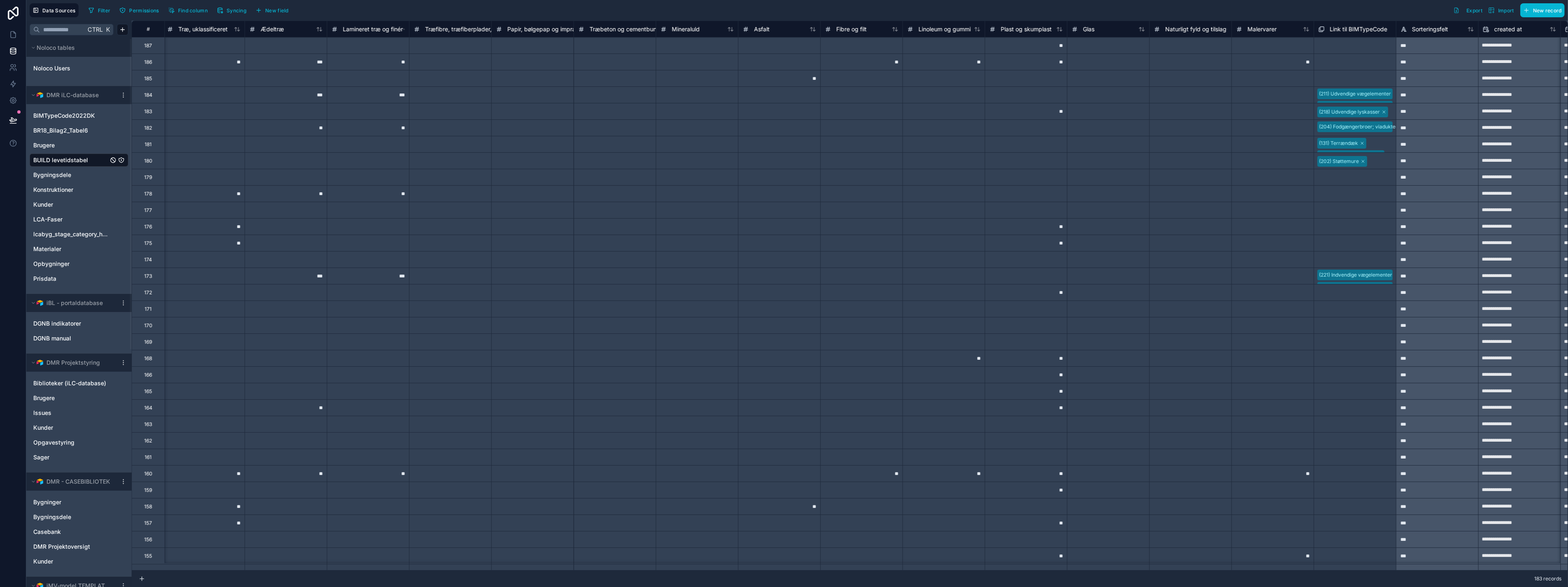
scroll to position [0, 1583]
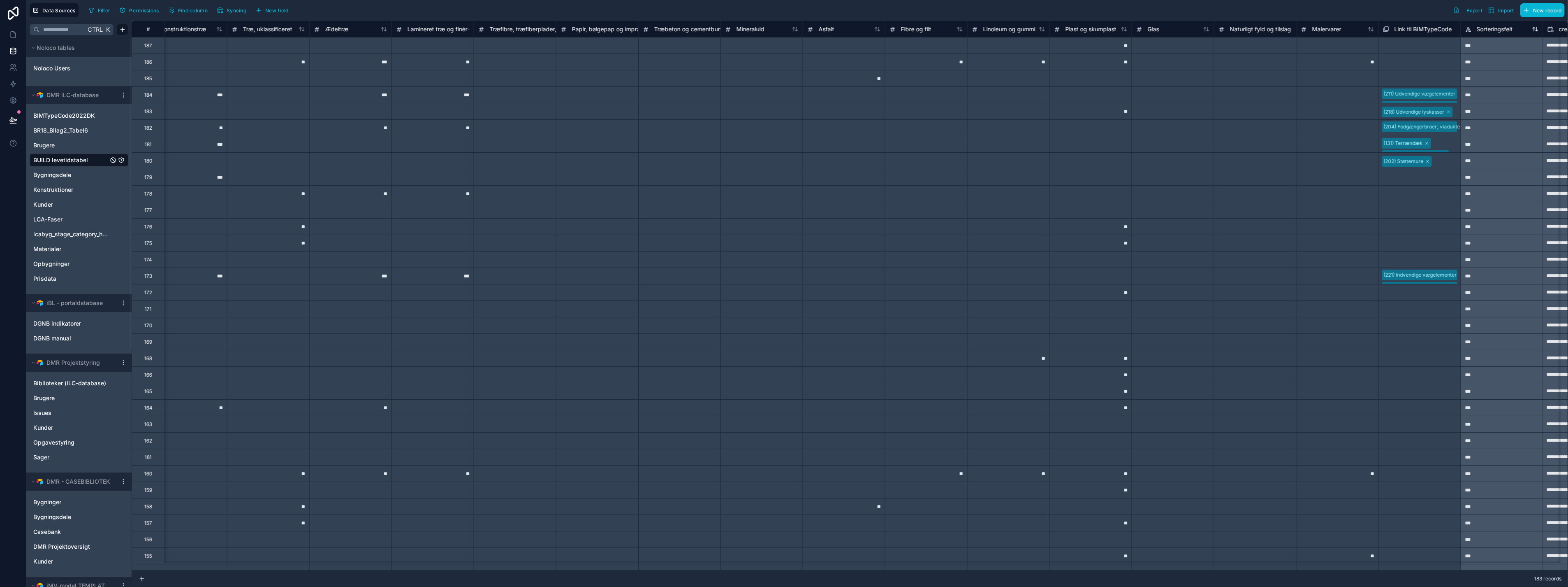
click at [1539, 29] on icon at bounding box center [1535, 29] width 6 height 6
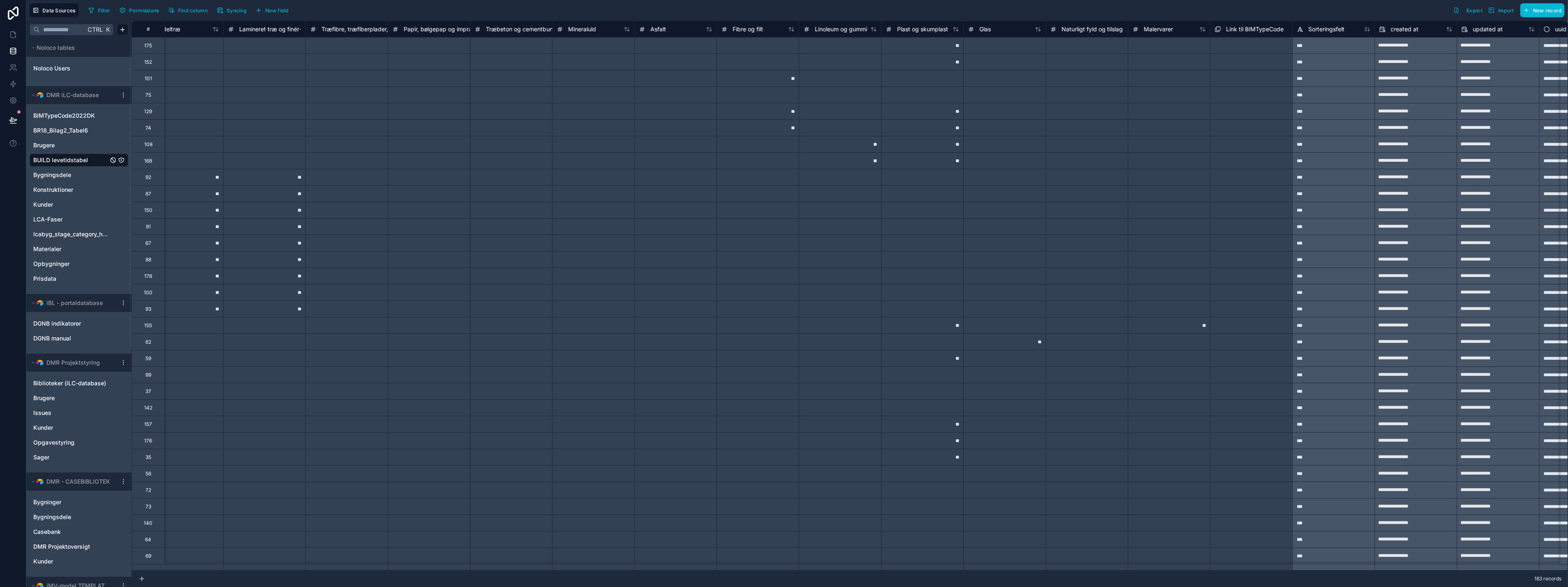
scroll to position [0, 1811]
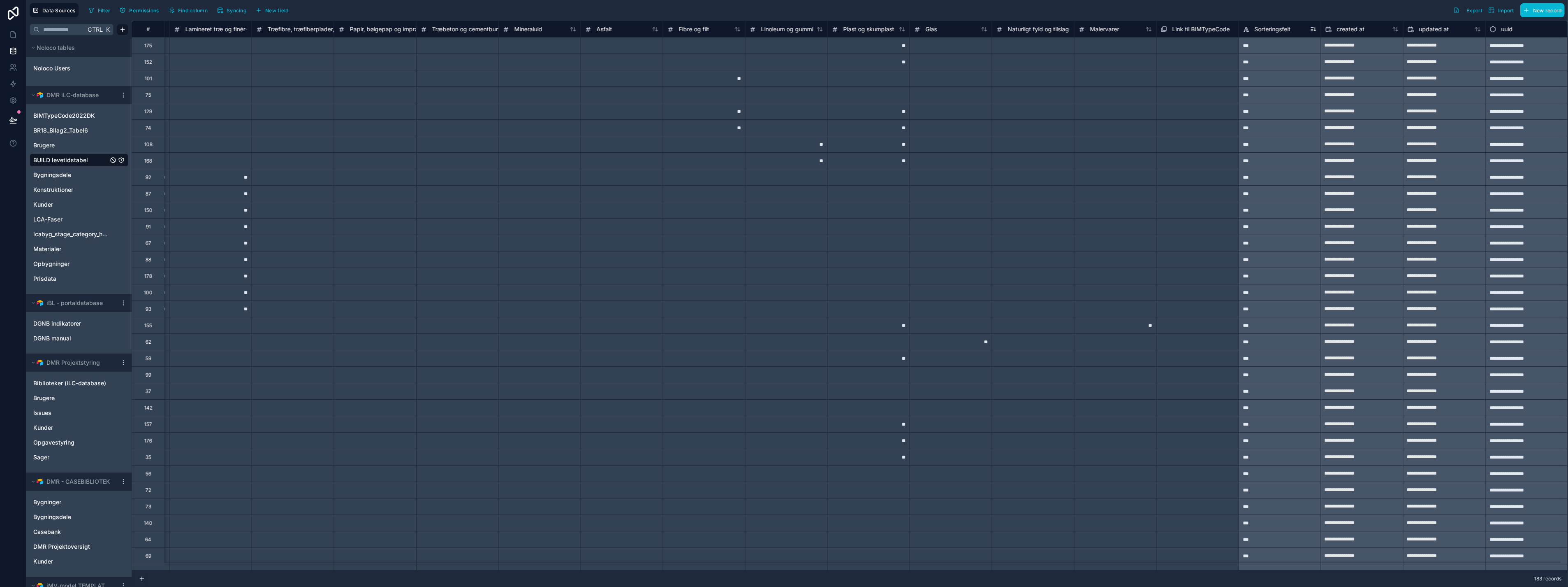
click at [1311, 32] on icon at bounding box center [1314, 29] width 6 height 6
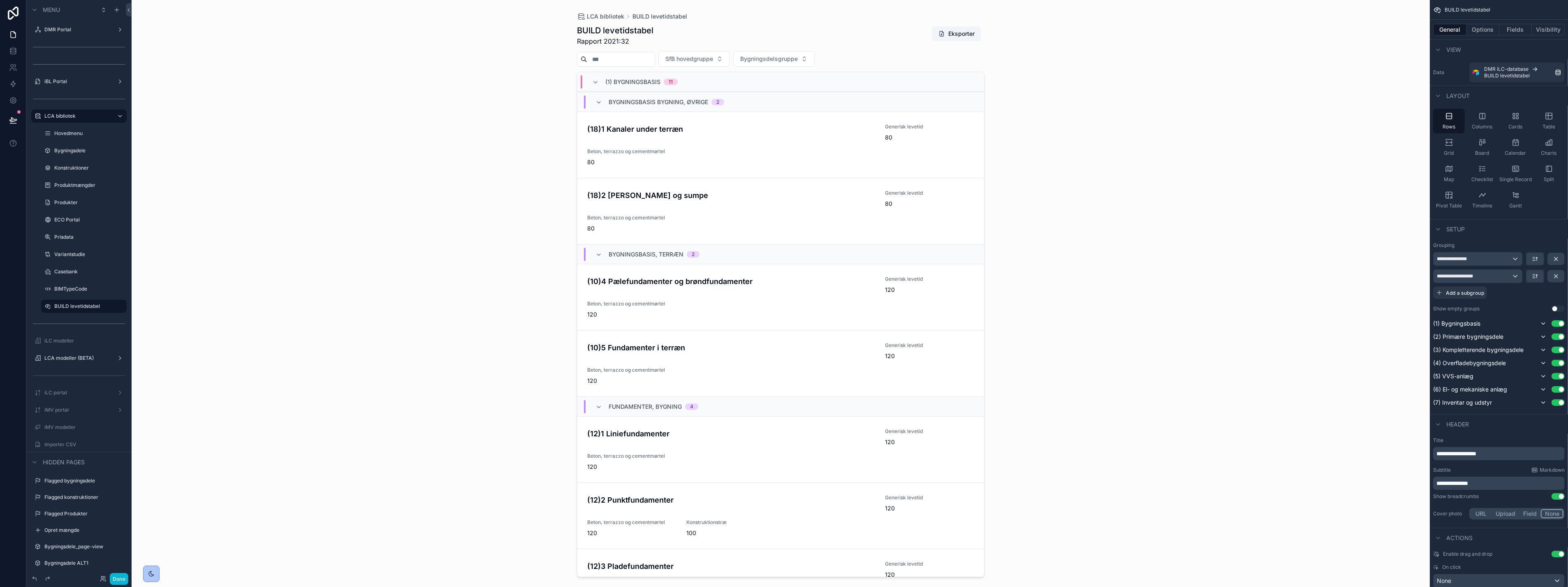
click at [501, 191] on div "LCA bibliotek BUILD levetidstabel BUILD levetidstabel Rapport 2021:32 Eksporter…" at bounding box center [781, 293] width 1298 height 587
click at [512, 272] on div "LCA bibliotek BUILD levetidstabel BUILD levetidstabel Rapport 2021:32 Eksporter…" at bounding box center [781, 293] width 1298 height 587
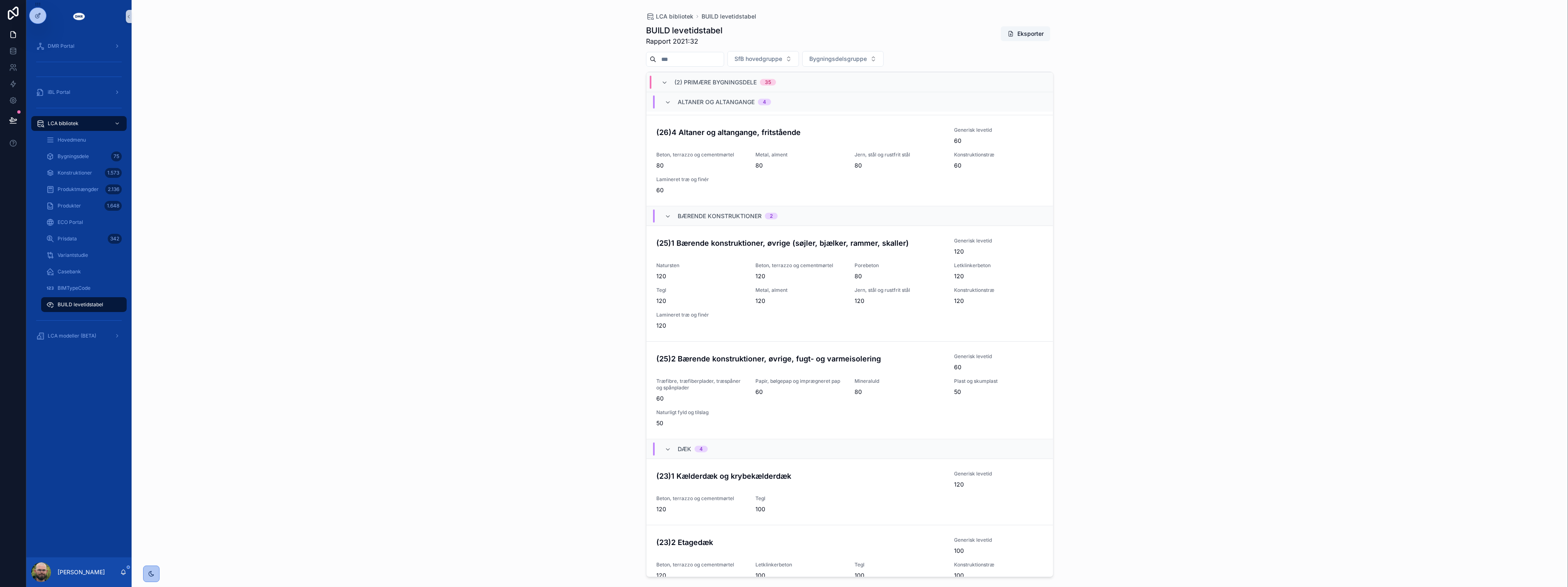
scroll to position [1365, 0]
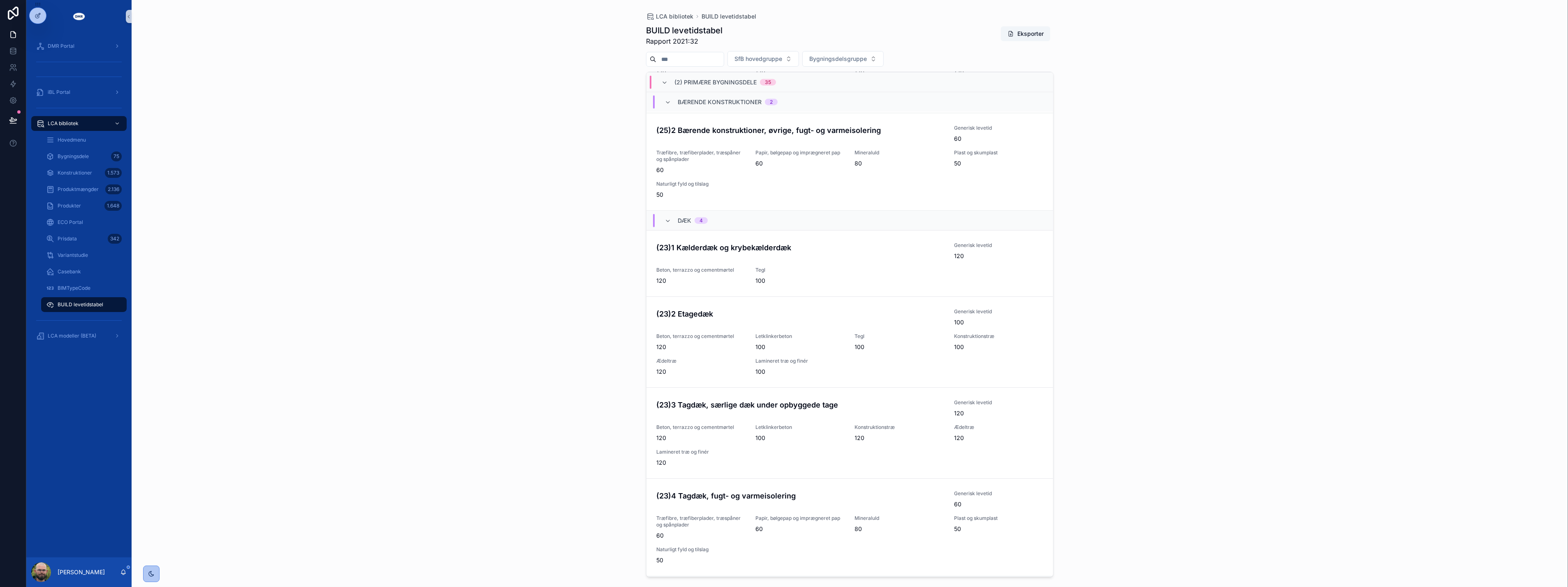
click at [520, 337] on div "LCA bibliotek BUILD levetidstabel BUILD levetidstabel Rapport 2021:32 Eksporter…" at bounding box center [850, 293] width 1437 height 587
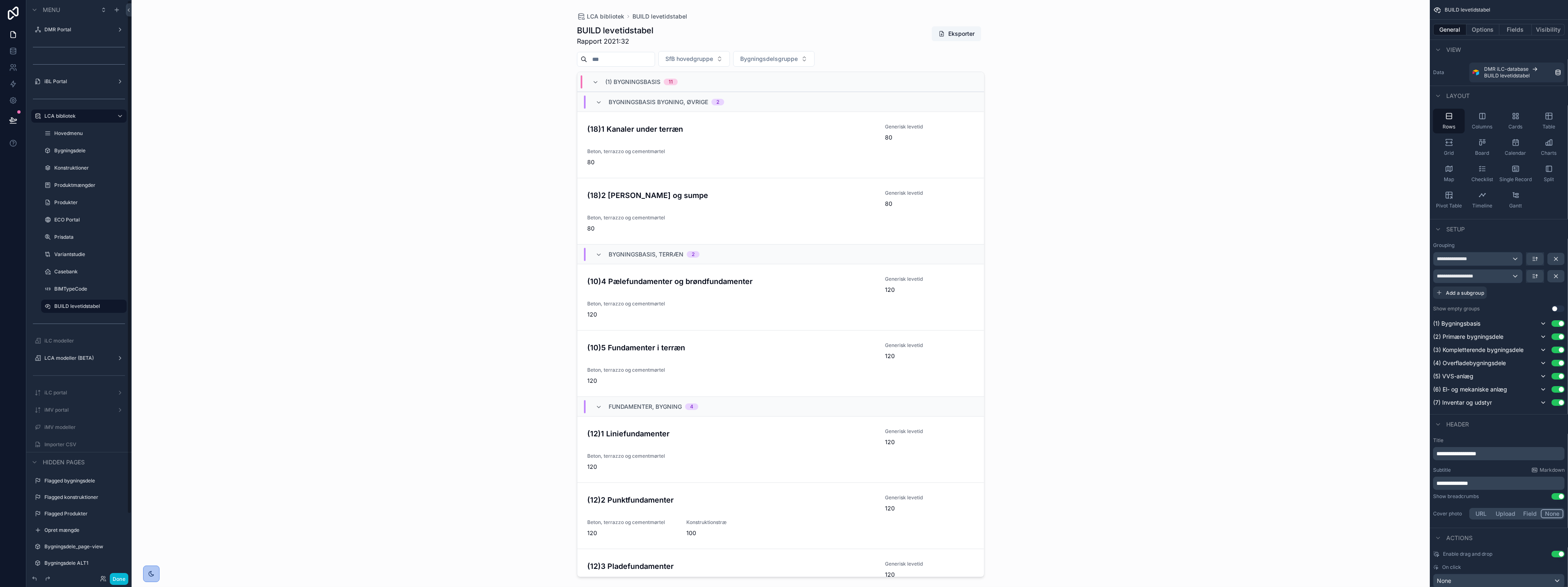
click at [1215, 334] on div "LCA bibliotek BUILD levetidstabel BUILD levetidstabel Rapport 2021:32 Eksporter…" at bounding box center [781, 293] width 1298 height 587
click at [1518, 29] on button "Fields" at bounding box center [1516, 29] width 33 height 12
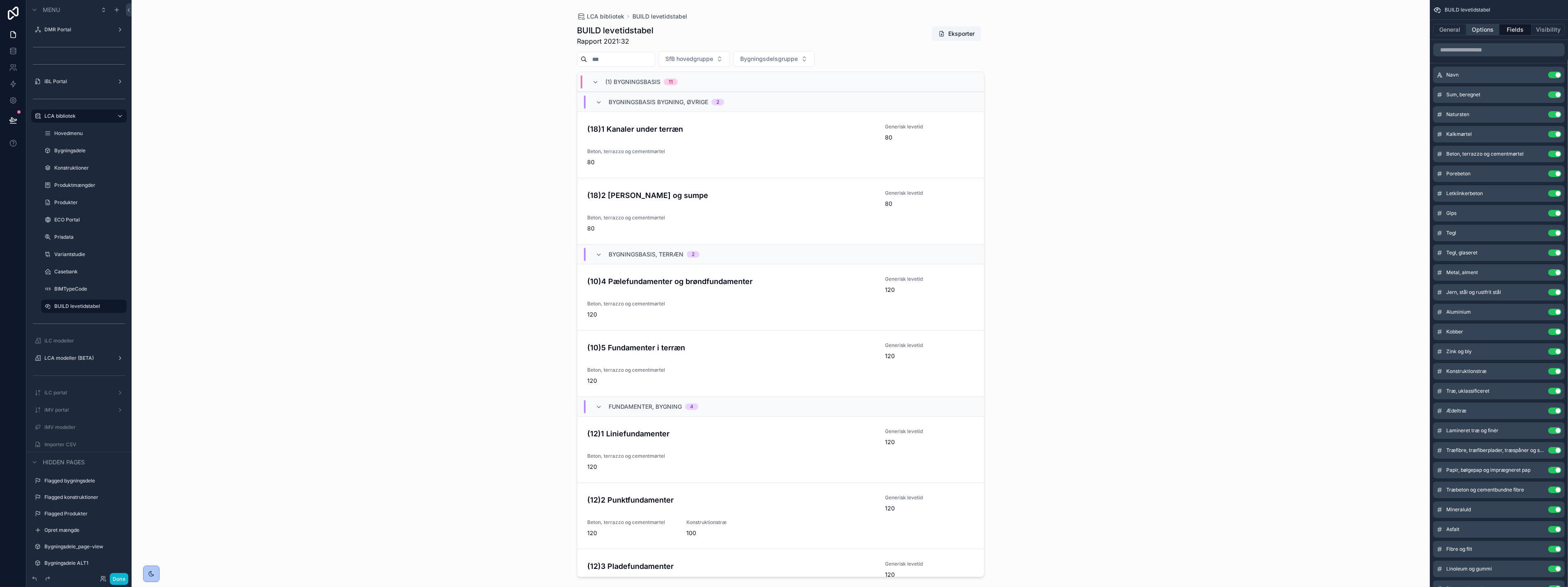
click at [1483, 31] on button "Options" at bounding box center [1483, 29] width 33 height 12
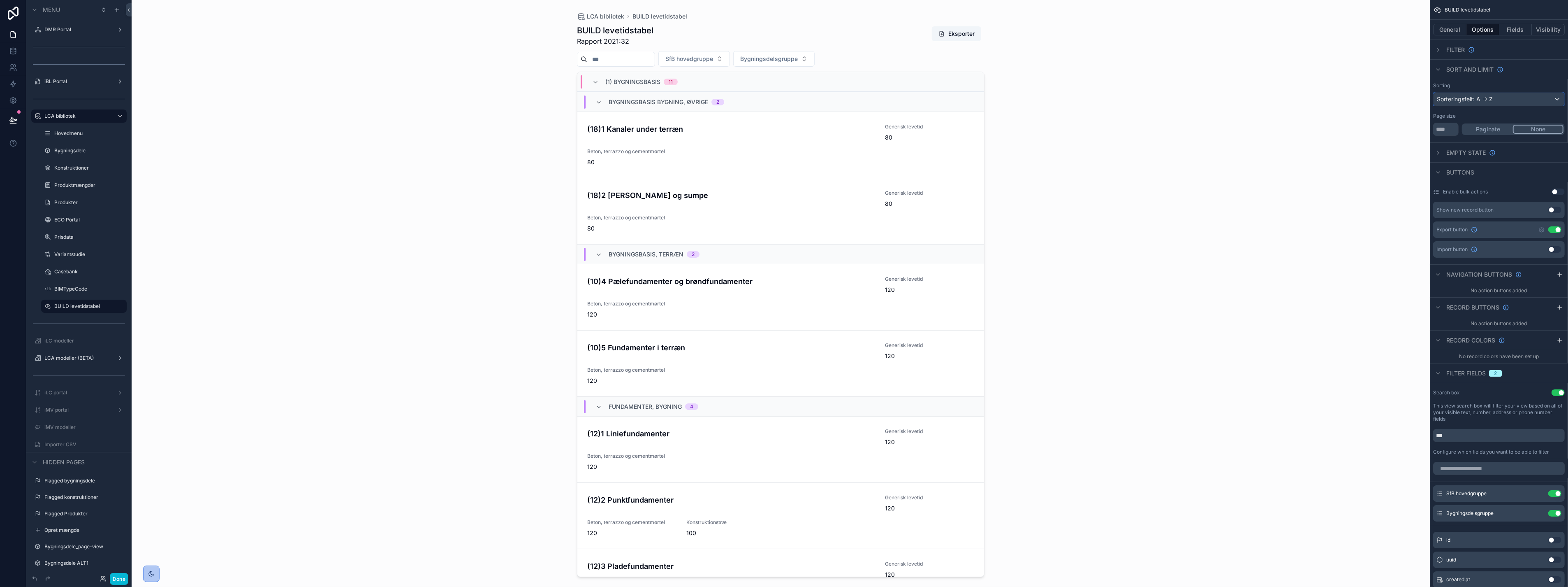
click at [1557, 100] on div "Sorteringsfelt: A -> Z" at bounding box center [1499, 98] width 131 height 13
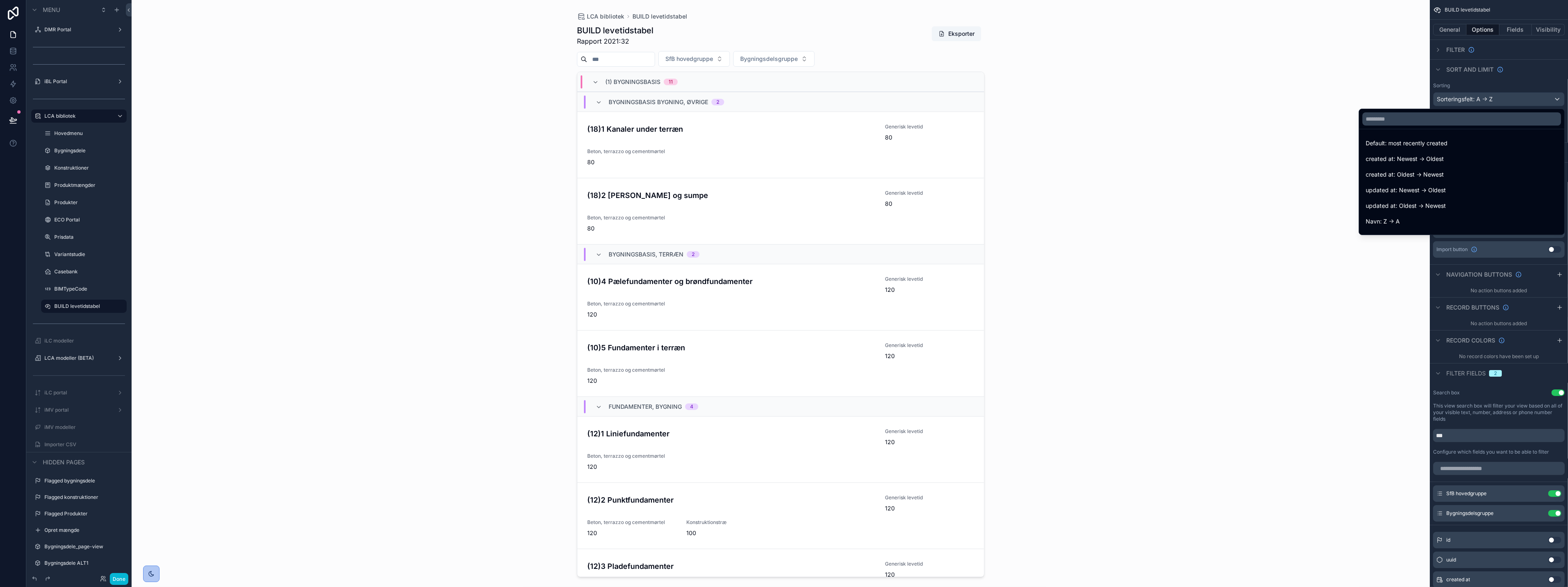
click at [1557, 100] on div "scrollable content" at bounding box center [784, 293] width 1568 height 587
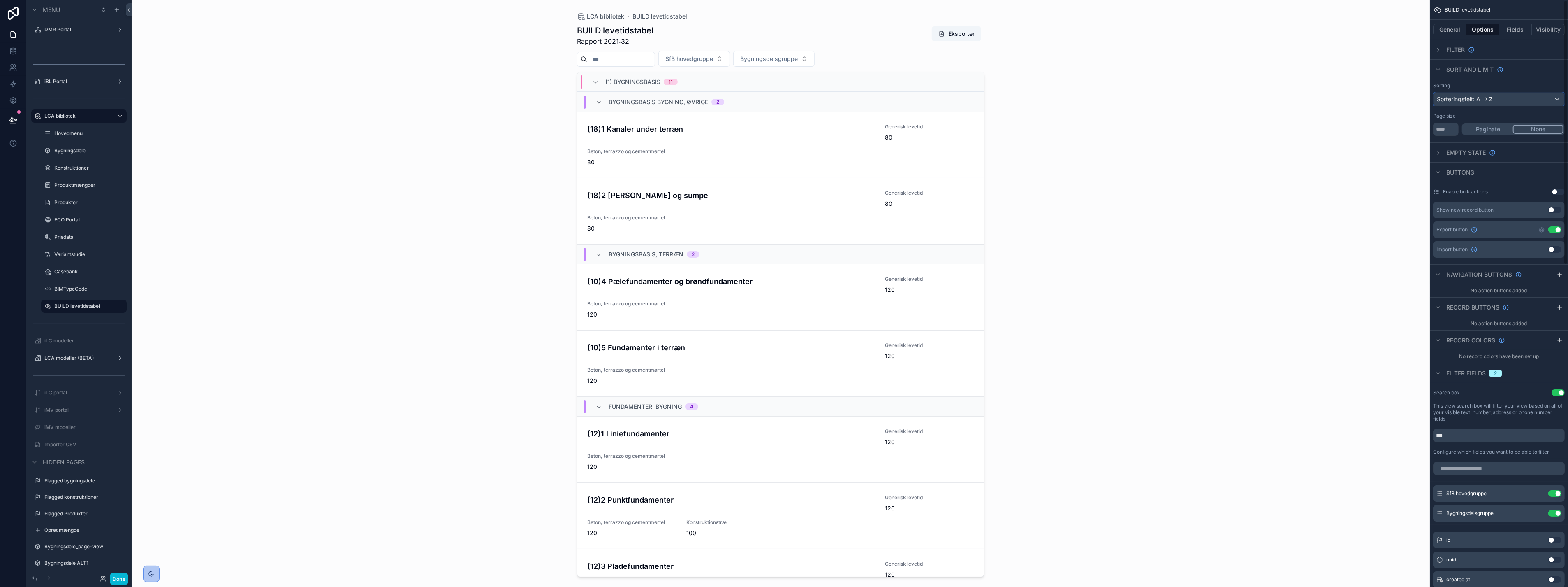
click at [1518, 96] on div "Sorteringsfelt: A -> Z" at bounding box center [1499, 98] width 131 height 13
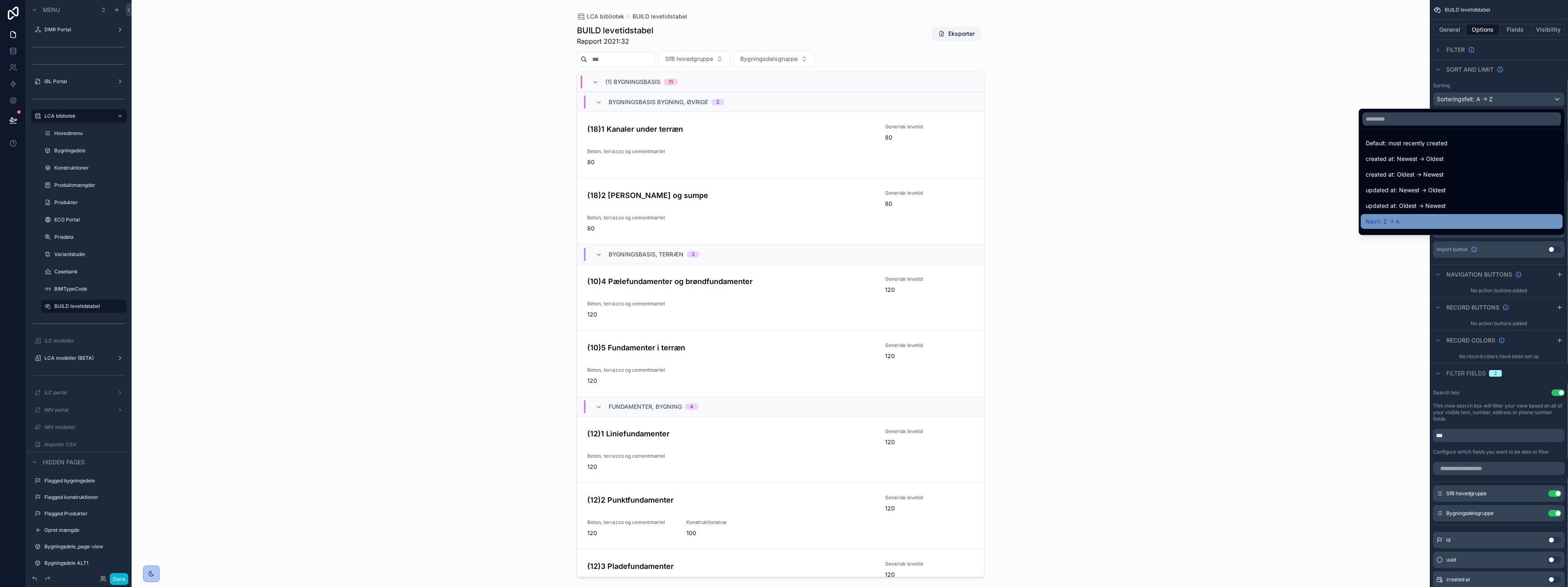
click at [1416, 214] on div "Navn: Z -> A" at bounding box center [1462, 221] width 202 height 15
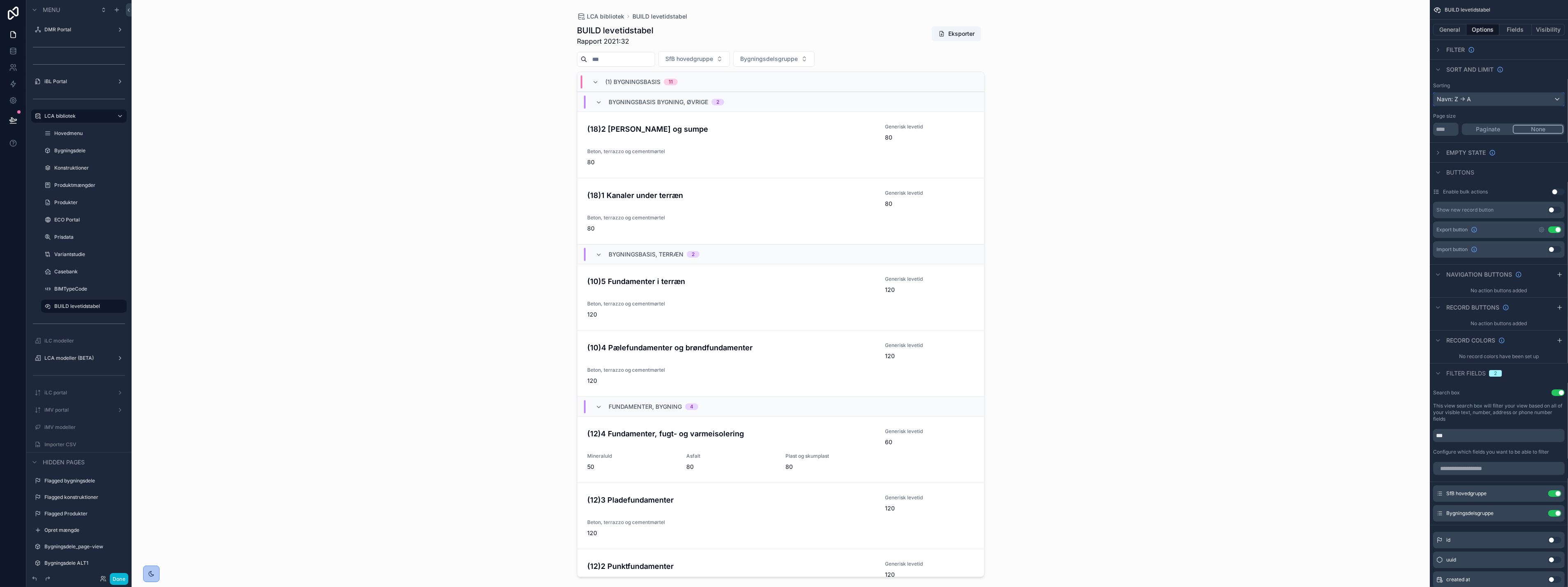
click at [1501, 97] on div "Navn: Z -> A" at bounding box center [1499, 98] width 131 height 13
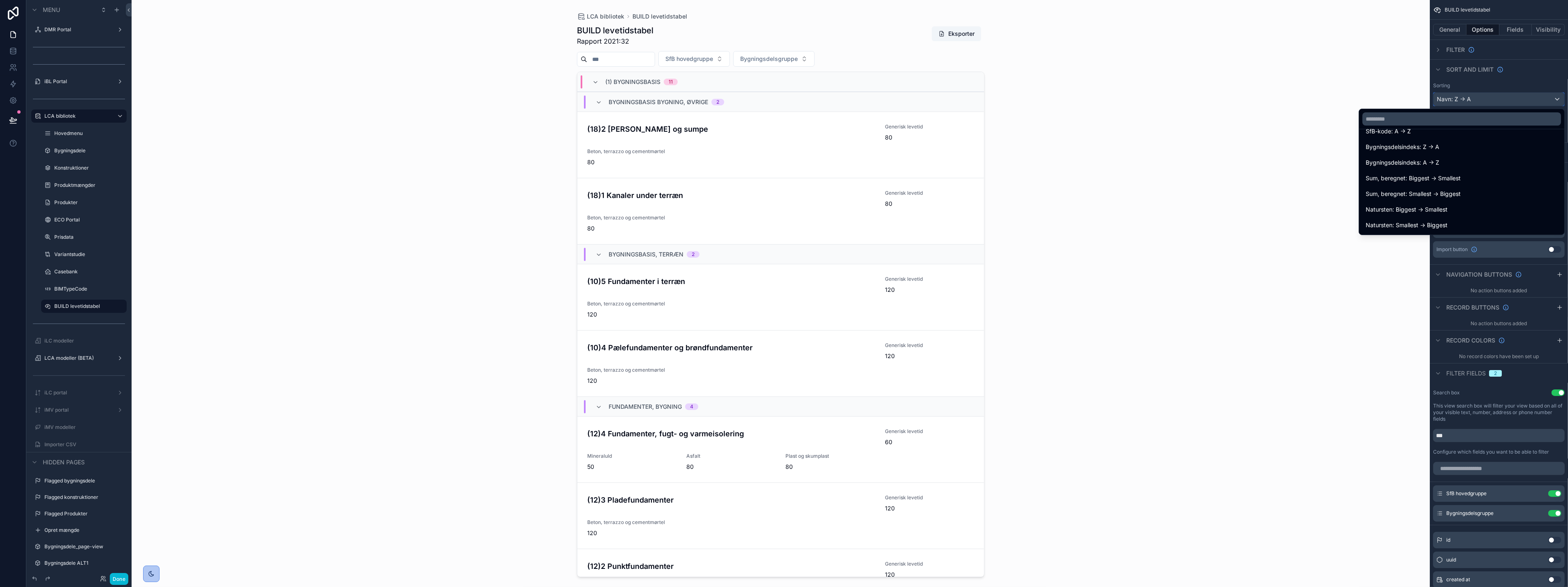
scroll to position [92, 0]
click at [1415, 146] on div "Navn: A -> Z" at bounding box center [1462, 145] width 192 height 10
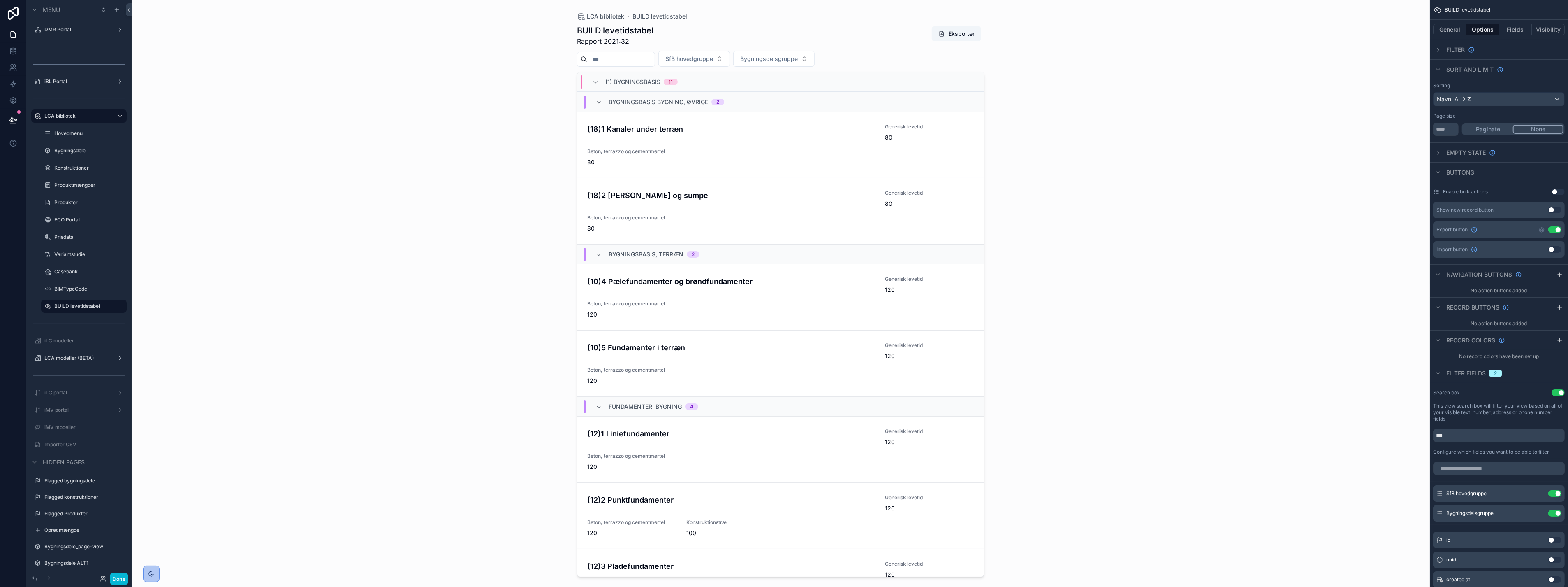
scroll to position [46, 0]
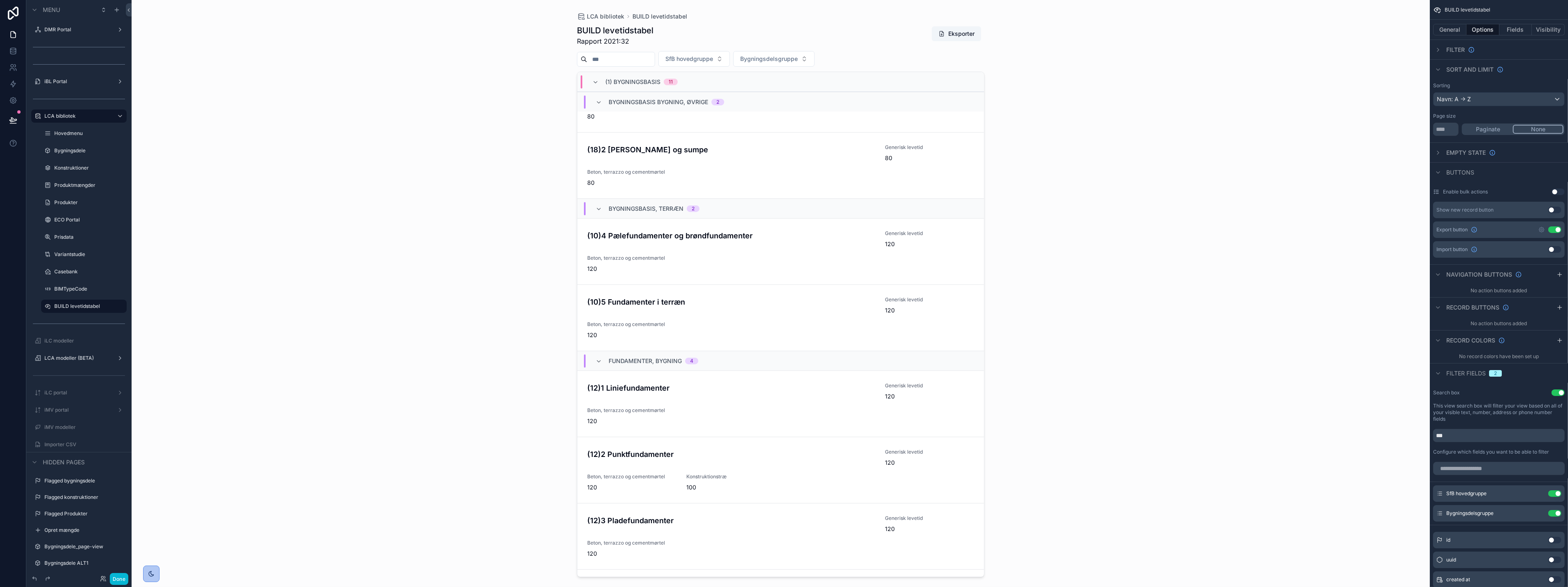
click at [484, 84] on div "LCA bibliotek BUILD levetidstabel BUILD levetidstabel Rapport 2021:32 Eksporter…" at bounding box center [781, 293] width 1298 height 587
click at [1438, 52] on icon "scrollable content" at bounding box center [1438, 50] width 6 height 6
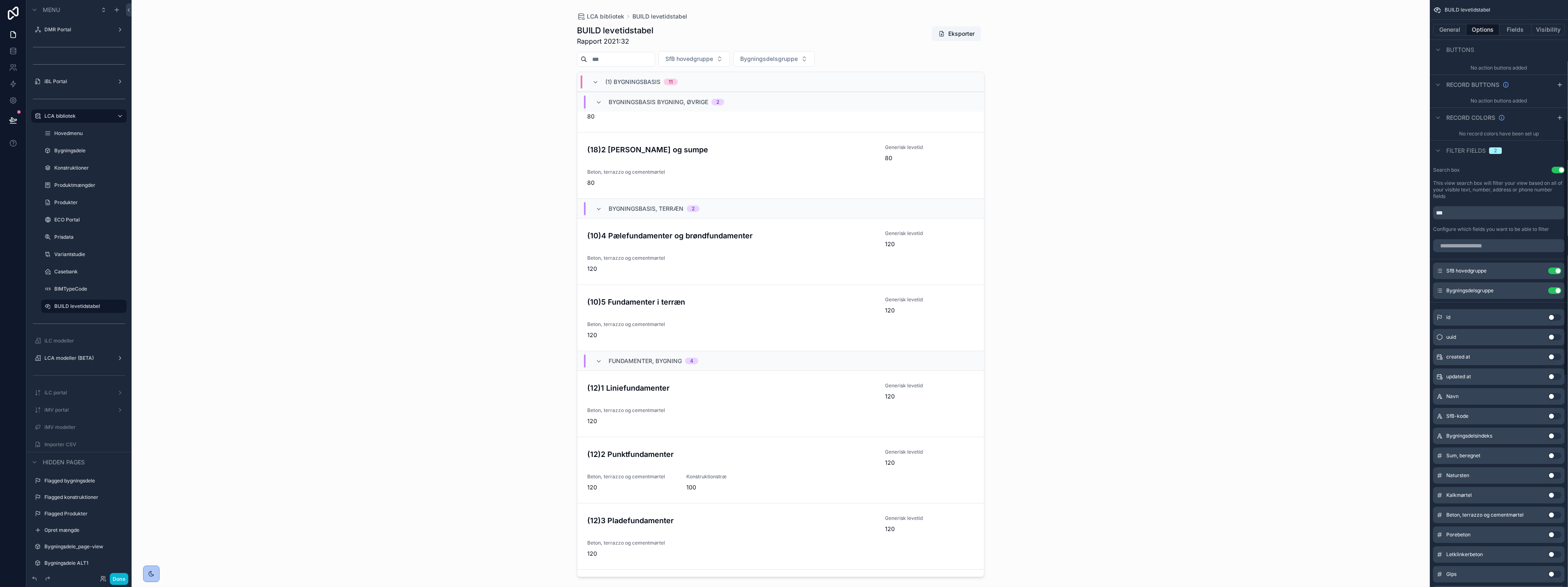
scroll to position [274, 0]
click at [797, 61] on div "scrollable content" at bounding box center [781, 288] width 421 height 577
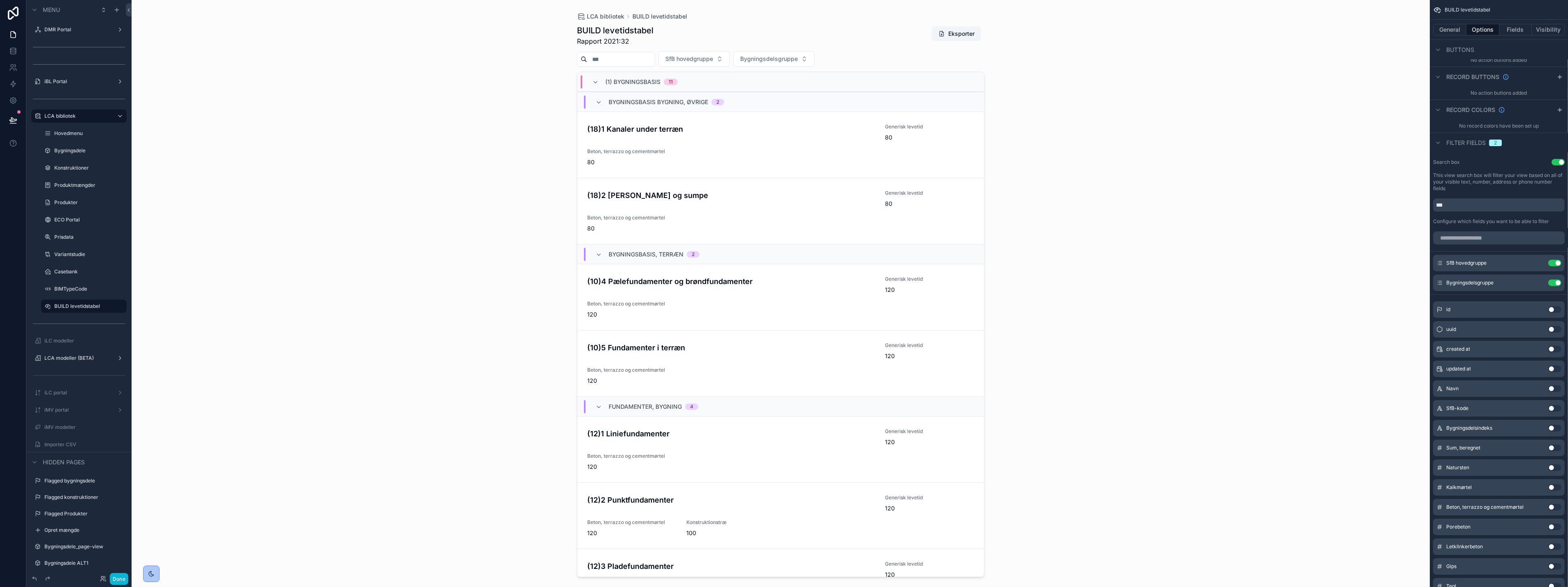
click at [797, 60] on span "Bygningsdelsgruppe" at bounding box center [769, 59] width 57 height 9
click at [713, 56] on span "SfB hovedgruppe" at bounding box center [690, 59] width 48 height 9
click at [717, 93] on div "(1) Bygningsbasis" at bounding box center [713, 92] width 98 height 13
click at [405, 195] on div "LCA bibliotek BUILD levetidstabel BUILD levetidstabel Rapport 2021:32 Eksporter…" at bounding box center [781, 293] width 1298 height 587
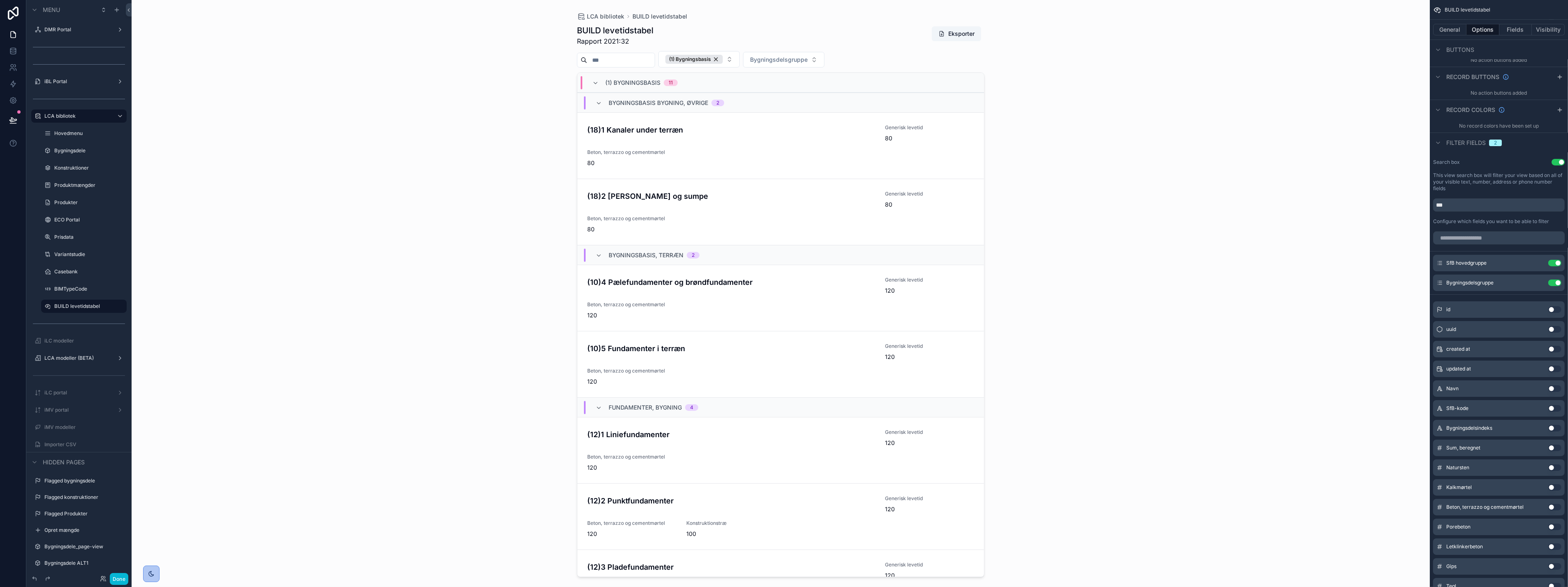
click at [277, 206] on div "LCA bibliotek BUILD levetidstabel BUILD levetidstabel Rapport 2021:32 Eksporter…" at bounding box center [781, 293] width 1298 height 587
click at [1449, 27] on button "General" at bounding box center [1449, 29] width 33 height 12
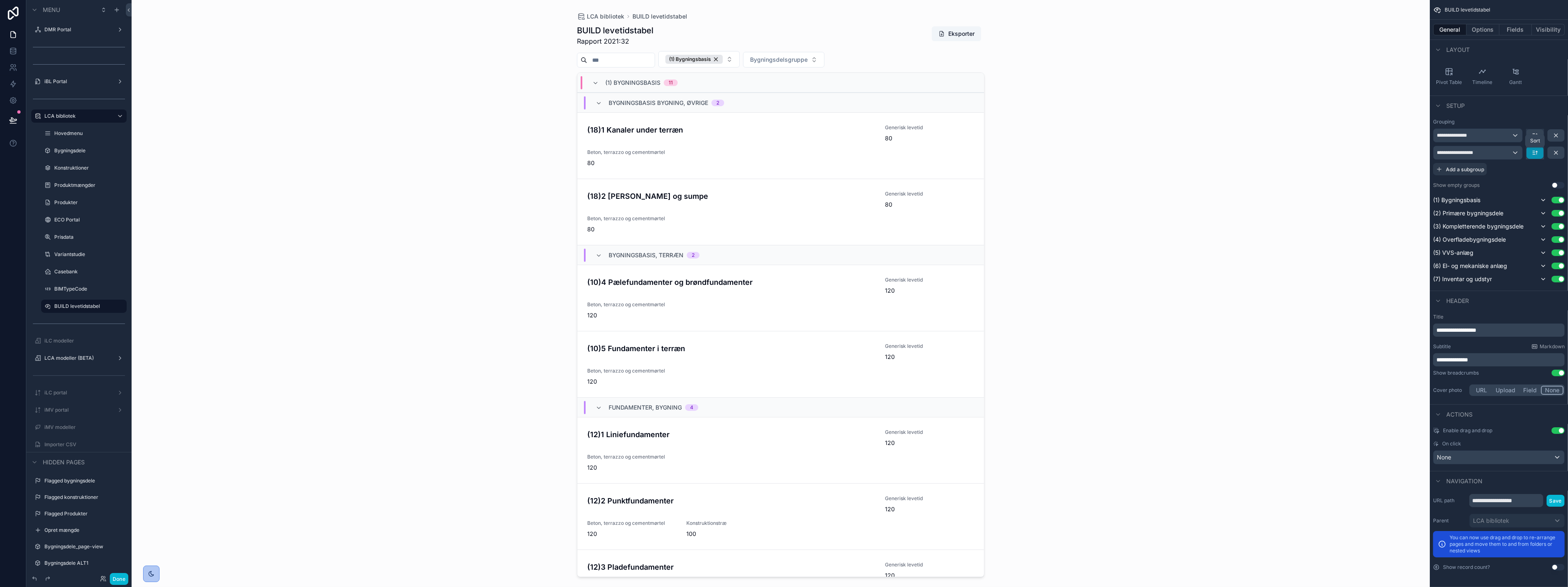
click at [1536, 151] on icon "scrollable content" at bounding box center [1535, 153] width 6 height 6
click at [1313, 193] on div "LCA bibliotek BUILD levetidstabel BUILD levetidstabel Rapport 2021:32 Eksporter…" at bounding box center [781, 293] width 1298 height 587
click at [1521, 171] on span "First -> Last" at bounding box center [1521, 171] width 33 height 10
click at [1533, 155] on icon "scrollable content" at bounding box center [1535, 153] width 6 height 6
click at [1523, 187] on span "Last -> First" at bounding box center [1520, 187] width 32 height 10
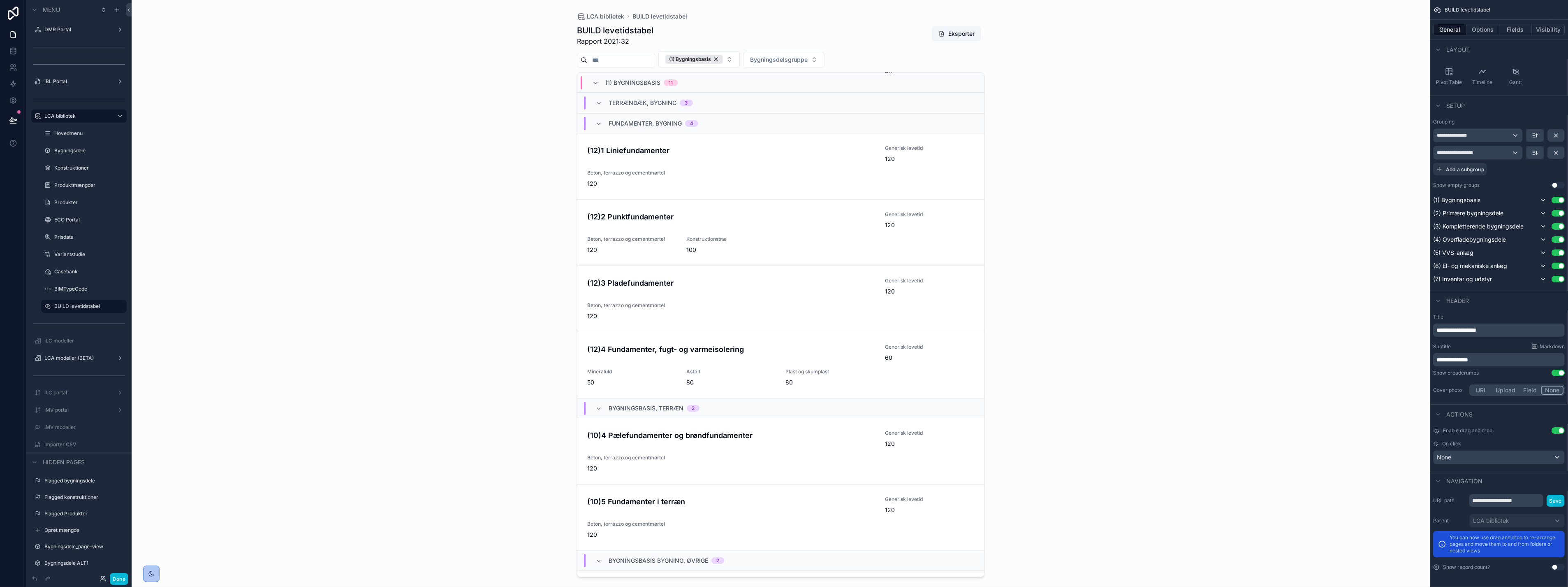
scroll to position [0, 0]
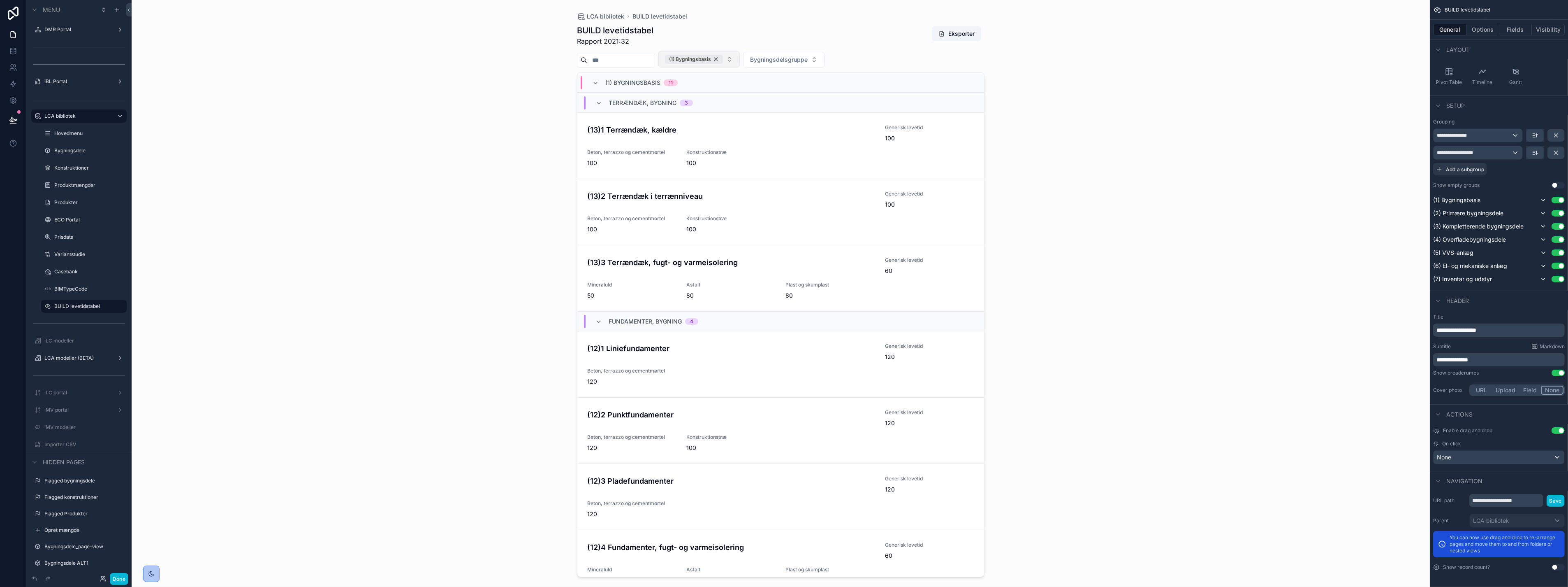
click at [723, 57] on div "(1) Bygningsbasis" at bounding box center [694, 60] width 57 height 9
click at [787, 59] on span "Bygningsdelsgruppe" at bounding box center [769, 59] width 57 height 9
click at [705, 56] on span "SfB hovedgruppe" at bounding box center [690, 59] width 48 height 9
click at [694, 109] on div "(2) Primære bygningsdele" at bounding box center [713, 105] width 98 height 13
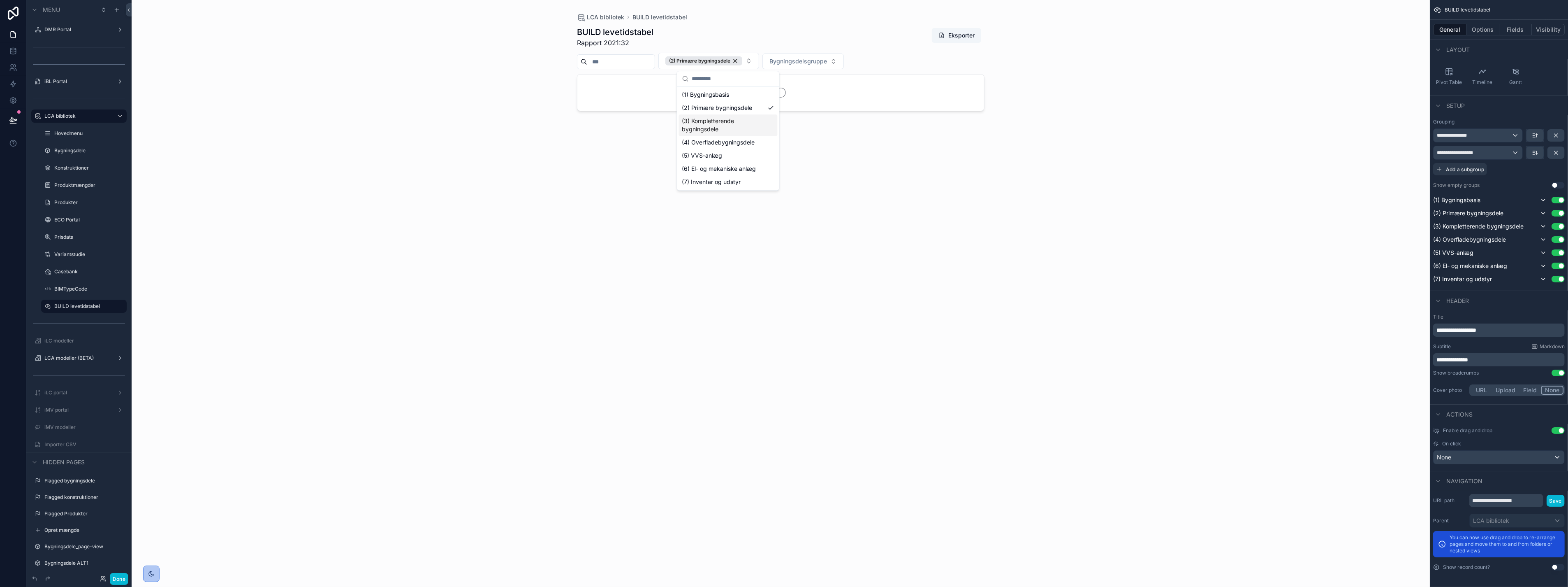
click at [450, 196] on div "LCA bibliotek BUILD levetidstabel BUILD levetidstabel Rapport 2021:32 Eksporter…" at bounding box center [781, 293] width 1298 height 587
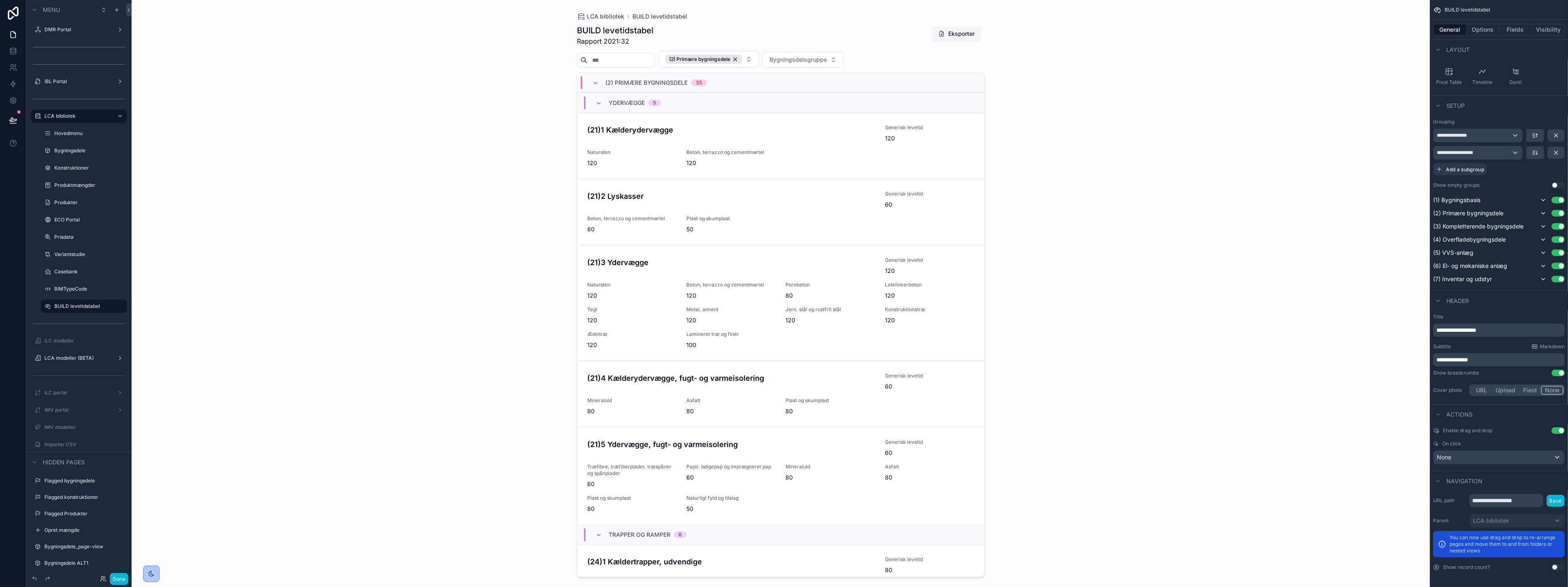
click at [488, 257] on div "LCA bibliotek BUILD levetidstabel BUILD levetidstabel Rapport 2021:32 Eksporter…" at bounding box center [781, 293] width 1298 height 587
click at [743, 57] on div "(2) Primære bygningsdele" at bounding box center [704, 60] width 77 height 9
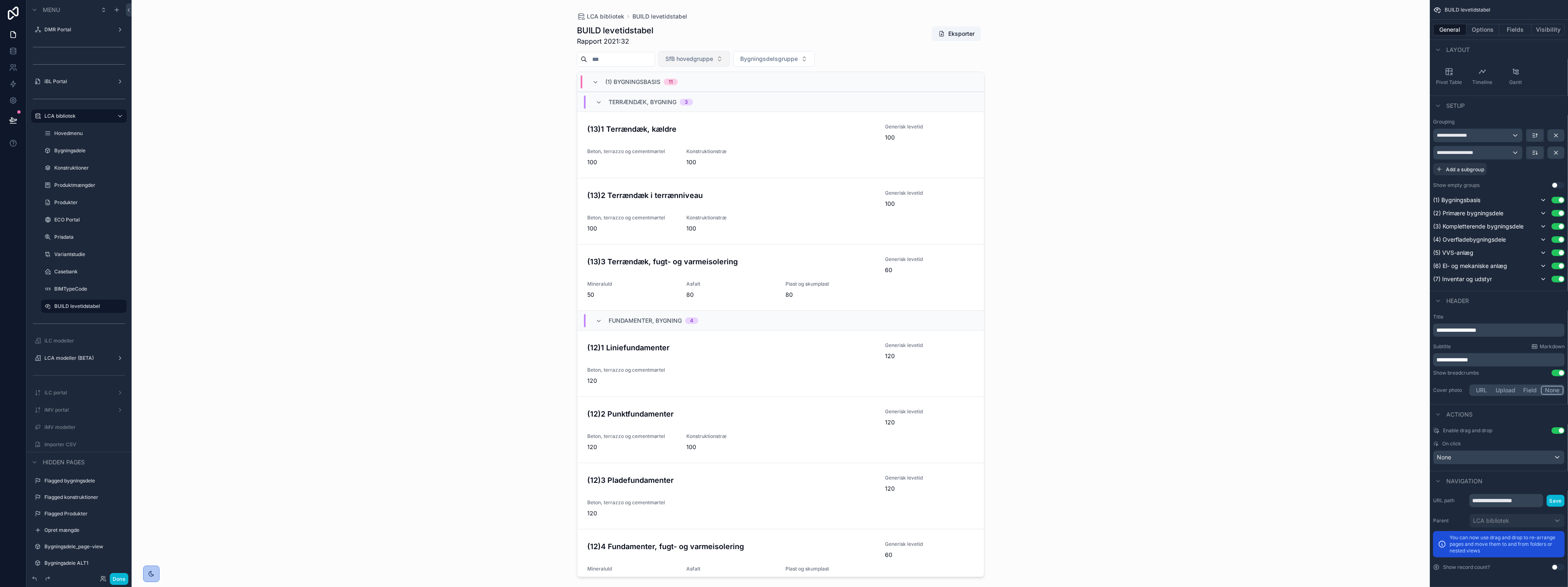
click at [446, 162] on div "LCA bibliotek BUILD levetidstabel BUILD levetidstabel Rapport 2021:32 Eksporter…" at bounding box center [781, 293] width 1298 height 587
click at [1409, 171] on div "LCA bibliotek BUILD levetidstabel BUILD levetidstabel Rapport 2021:32 Eksporter…" at bounding box center [781, 293] width 1298 height 587
click at [1556, 150] on icon "scrollable content" at bounding box center [1556, 153] width 6 height 6
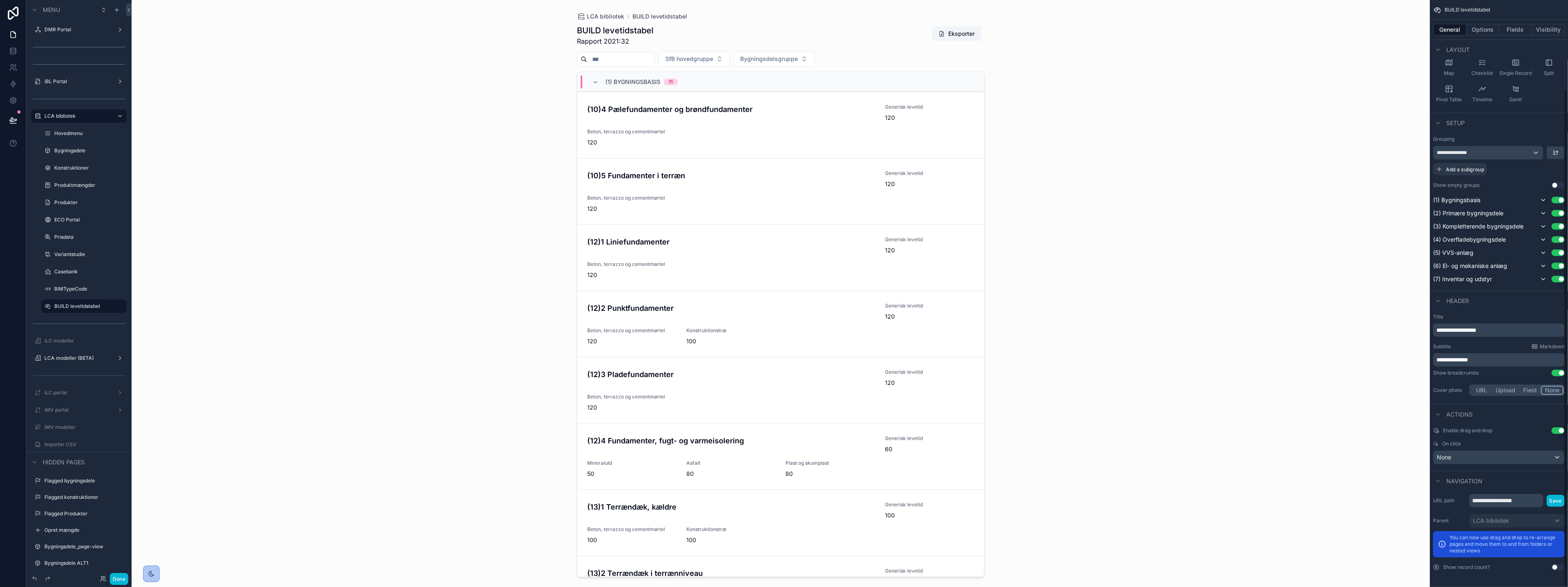
scroll to position [105, 0]
click at [1201, 184] on div "LCA bibliotek BUILD levetidstabel BUILD levetidstabel Rapport 2021:32 Eksporter…" at bounding box center [781, 293] width 1298 height 587
click at [1558, 152] on icon "scrollable content" at bounding box center [1558, 153] width 0 height 3
click at [1539, 131] on div "scrollable content" at bounding box center [784, 293] width 1568 height 587
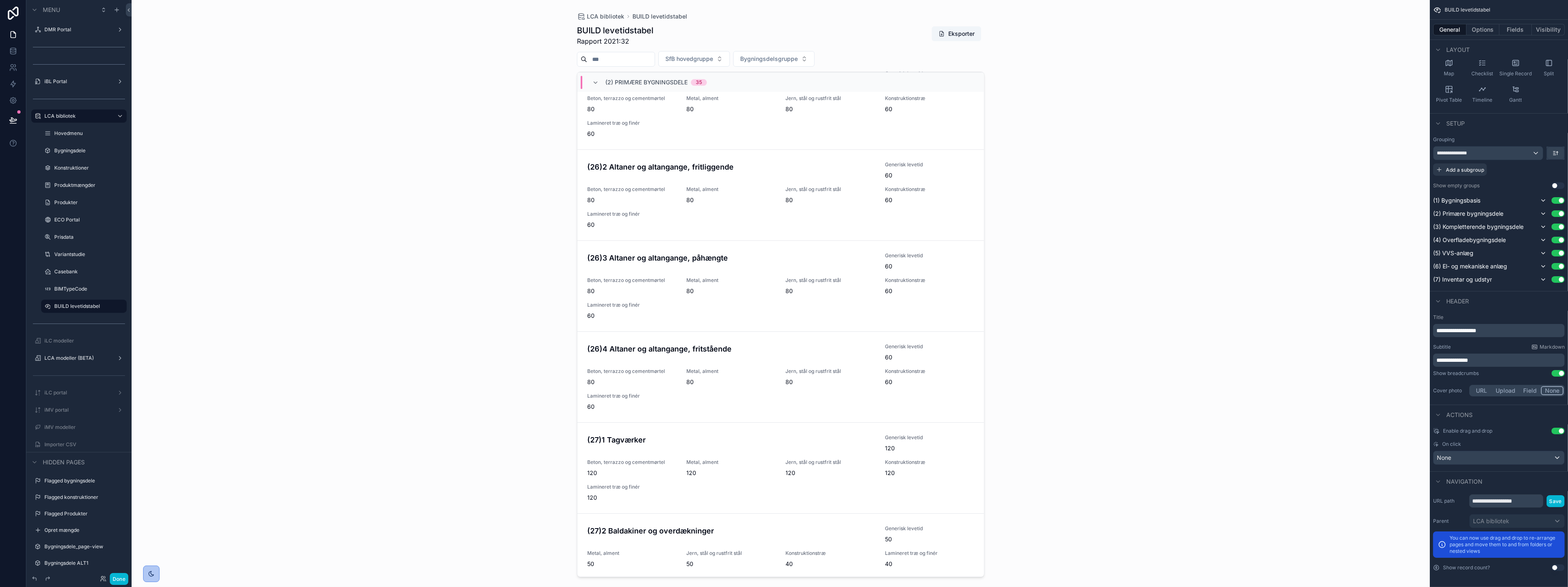
scroll to position [3174, 0]
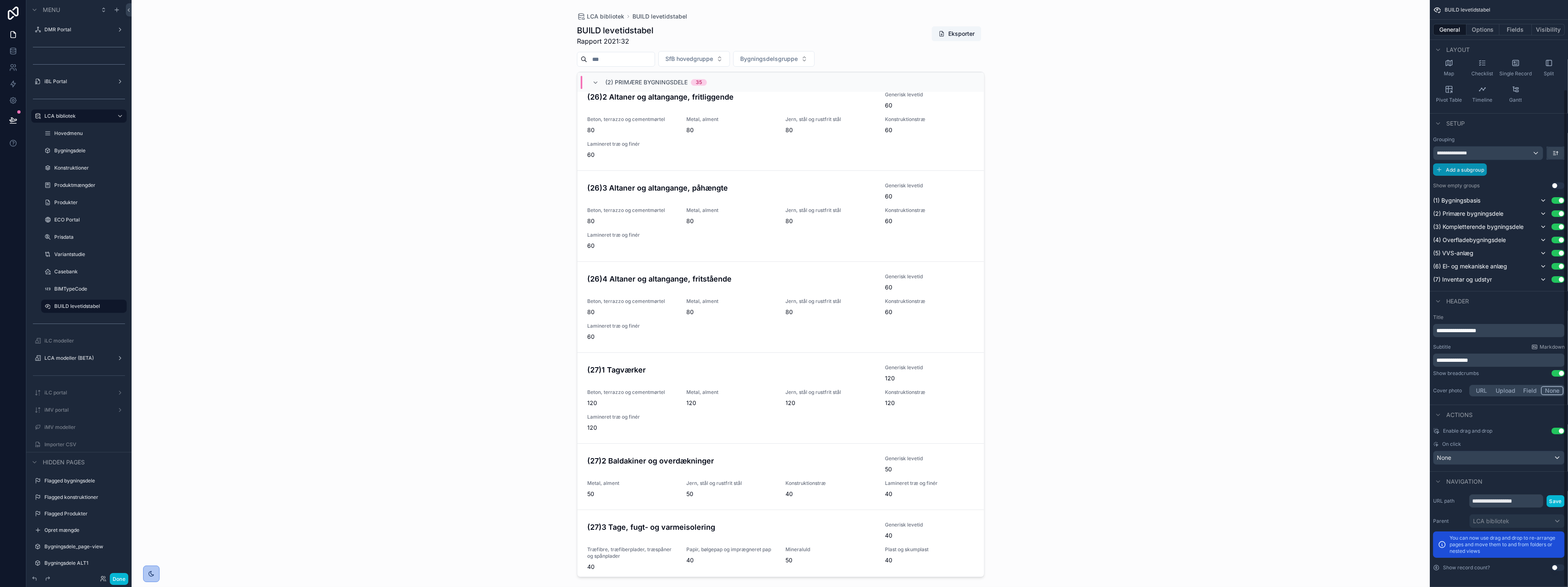
click at [1473, 167] on span "Add a subgroup" at bounding box center [1465, 170] width 38 height 6
click at [1477, 169] on div "Choose a field" at bounding box center [1489, 170] width 110 height 13
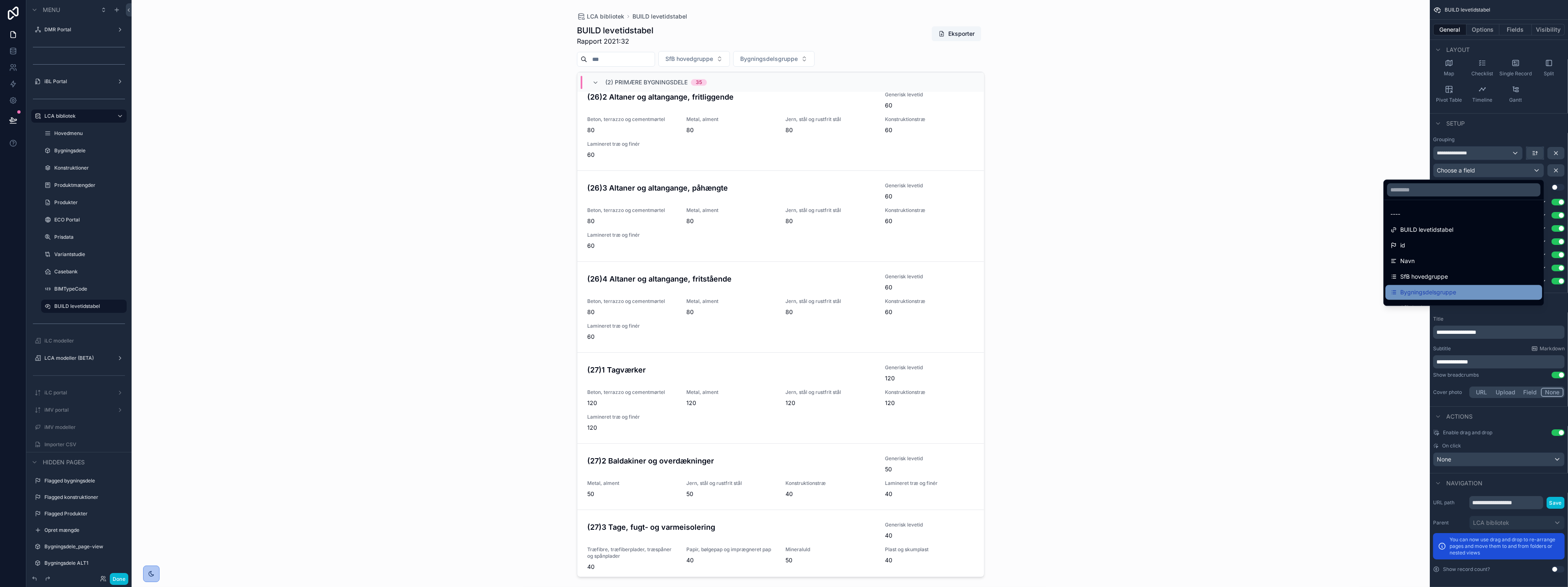
click at [1466, 290] on div "Bygningsdelsgruppe" at bounding box center [1463, 292] width 146 height 10
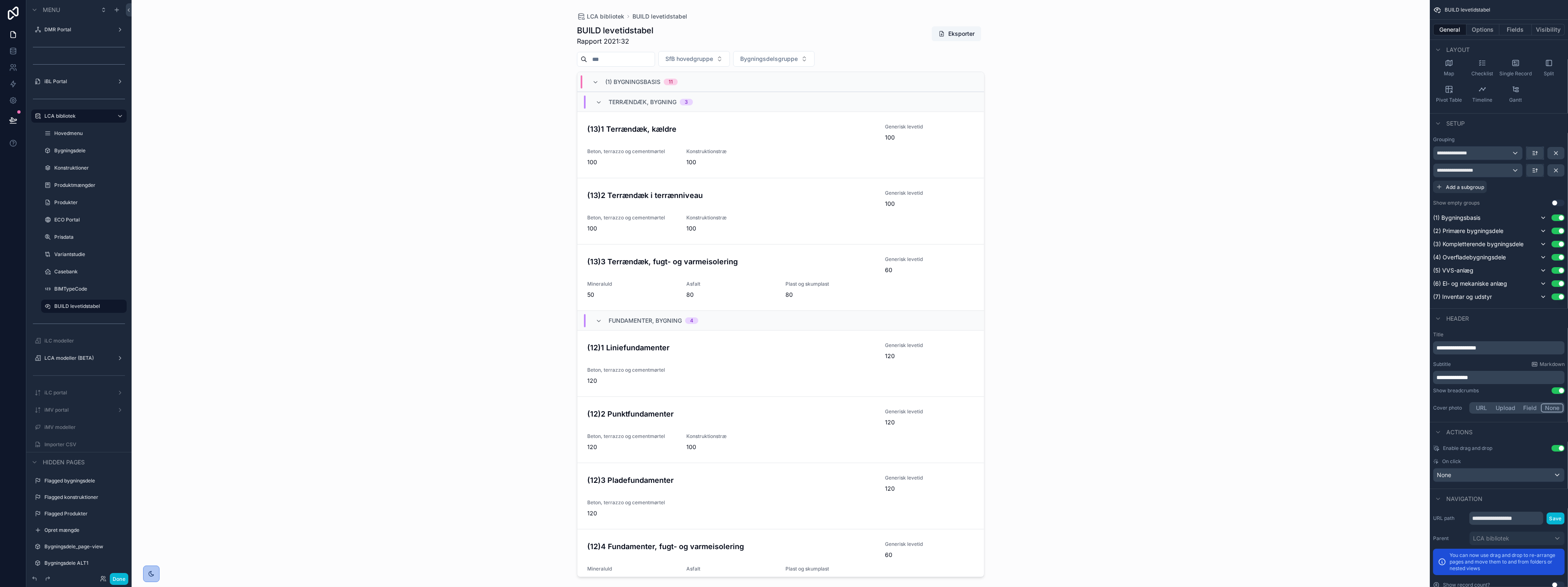
click at [1072, 208] on div "LCA bibliotek BUILD levetidstabel BUILD levetidstabel Rapport 2021:32 Eksporter…" at bounding box center [781, 293] width 1298 height 587
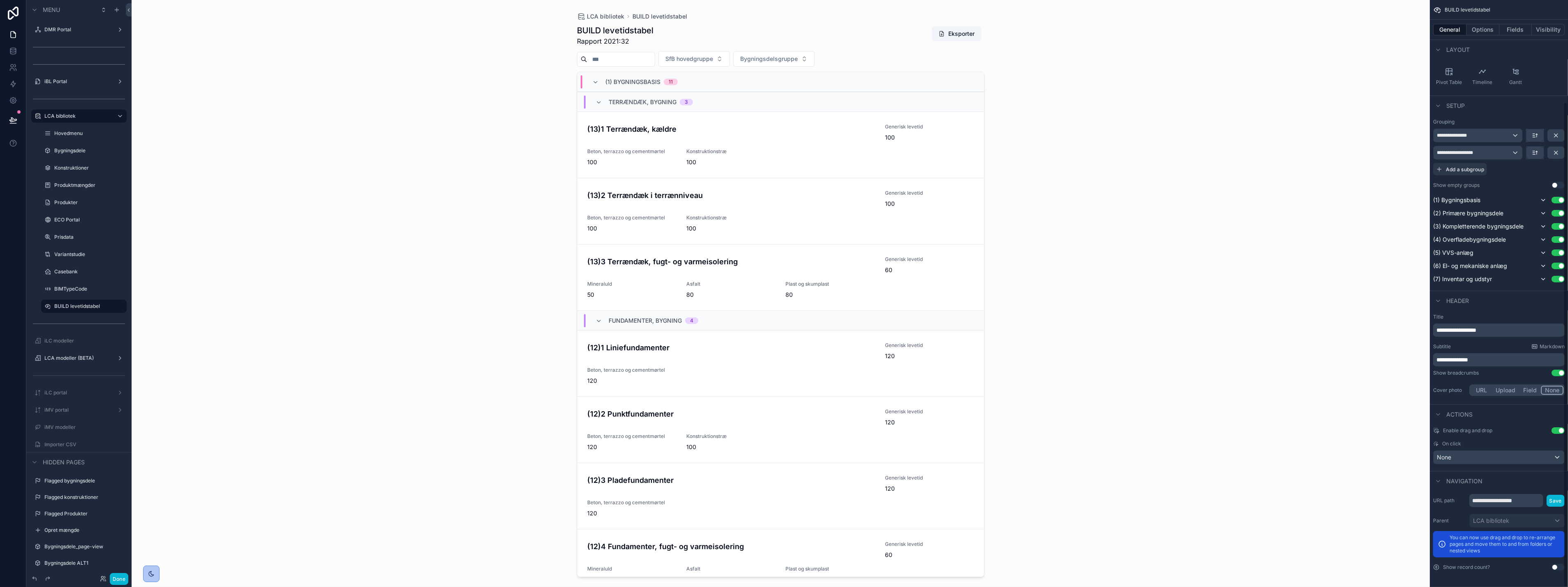
scroll to position [0, 0]
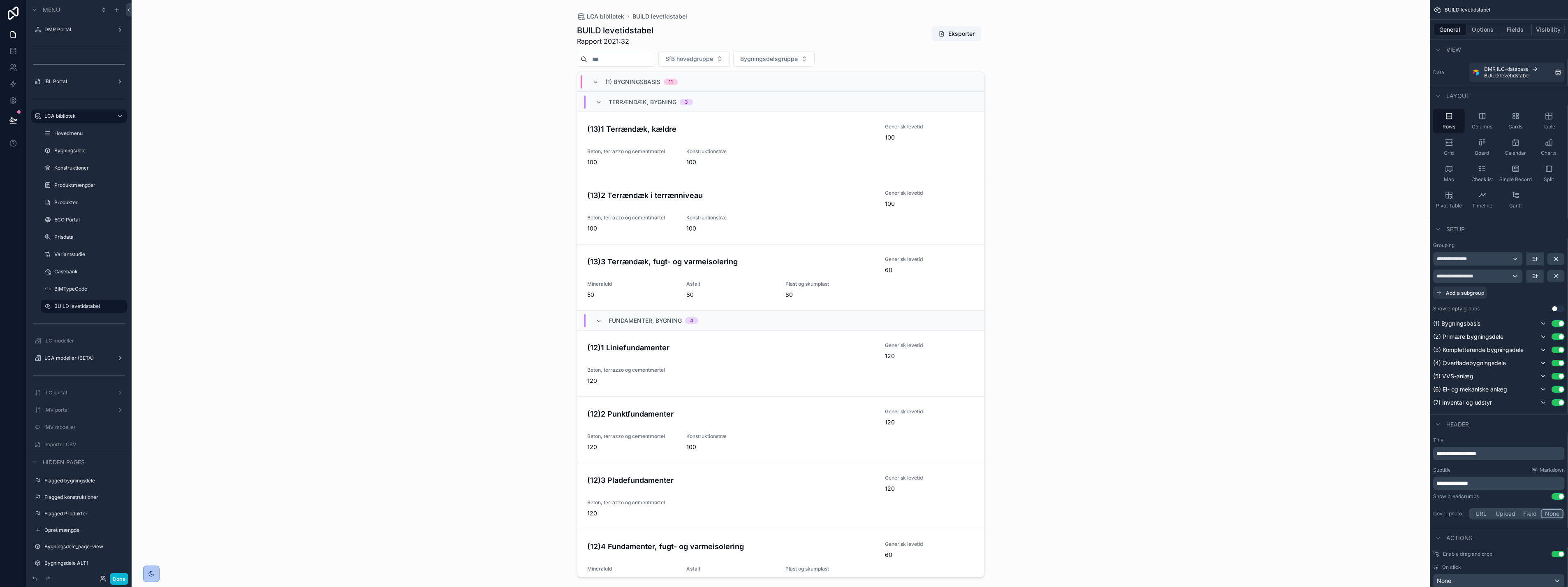
click at [469, 240] on div "LCA bibliotek BUILD levetidstabel BUILD levetidstabel Rapport 2021:32 Eksporter…" at bounding box center [781, 293] width 1298 height 587
click at [1537, 274] on icon "scrollable content" at bounding box center [1535, 276] width 6 height 6
click at [1521, 295] on span "First -> Last" at bounding box center [1521, 295] width 33 height 10
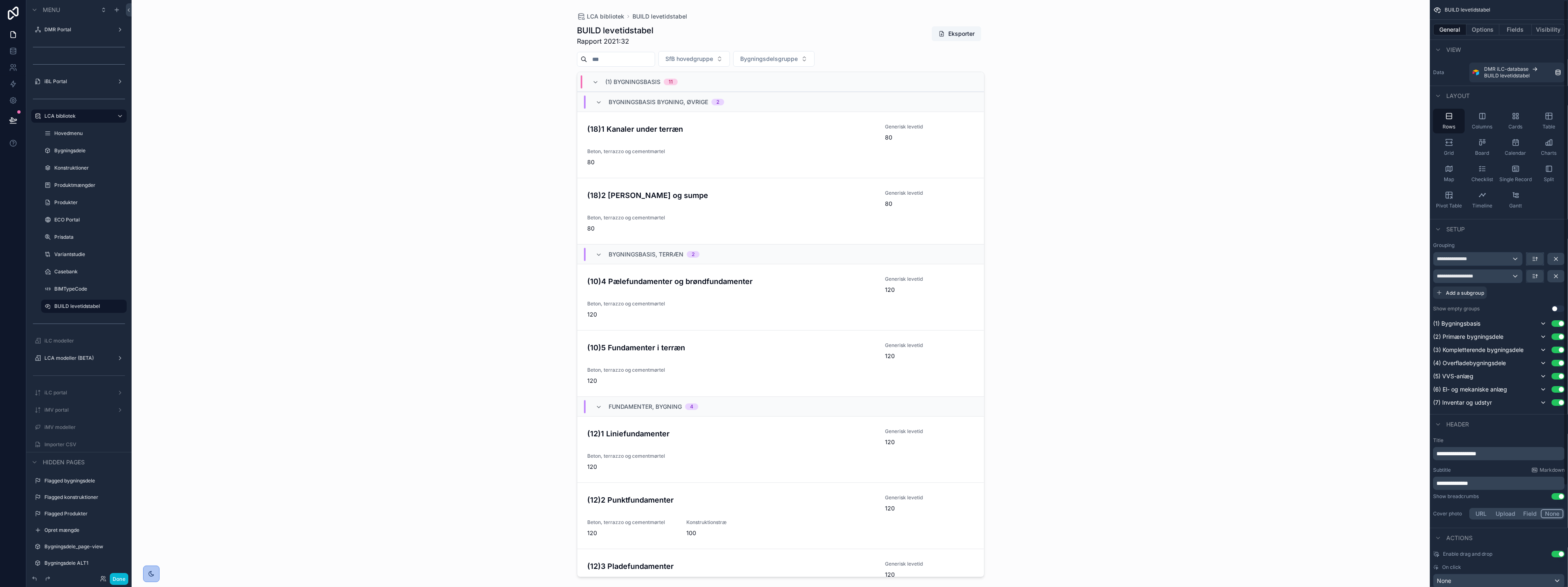
click at [1136, 257] on div "LCA bibliotek BUILD levetidstabel BUILD levetidstabel Rapport 2021:32 Eksporter…" at bounding box center [781, 293] width 1298 height 587
click at [446, 157] on div "LCA bibliotek BUILD levetidstabel BUILD levetidstabel Rapport 2021:32 Eksporter…" at bounding box center [781, 293] width 1298 height 587
click at [401, 383] on div "LCA bibliotek BUILD levetidstabel BUILD levetidstabel Rapport 2021:32 Eksporter…" at bounding box center [781, 293] width 1298 height 587
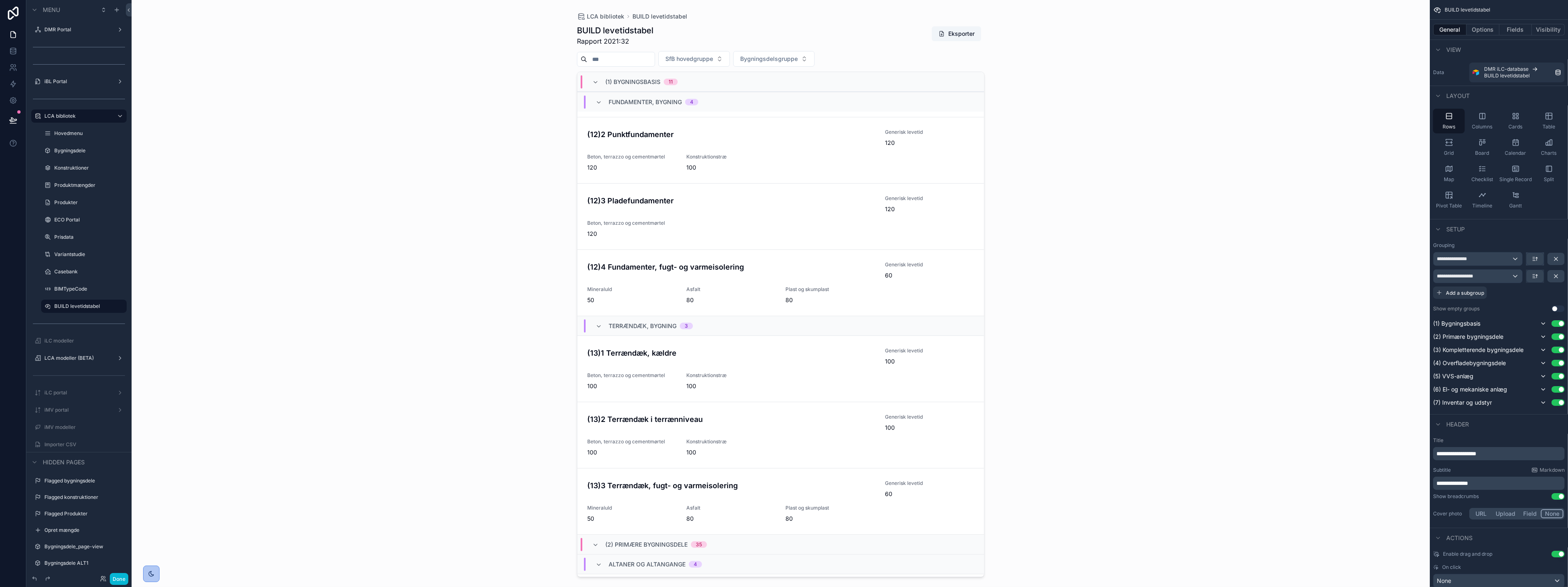
click at [277, 292] on div "LCA bibliotek BUILD levetidstabel BUILD levetidstabel Rapport 2021:32 Eksporter…" at bounding box center [781, 293] width 1298 height 587
click at [120, 579] on button "Done" at bounding box center [119, 578] width 19 height 12
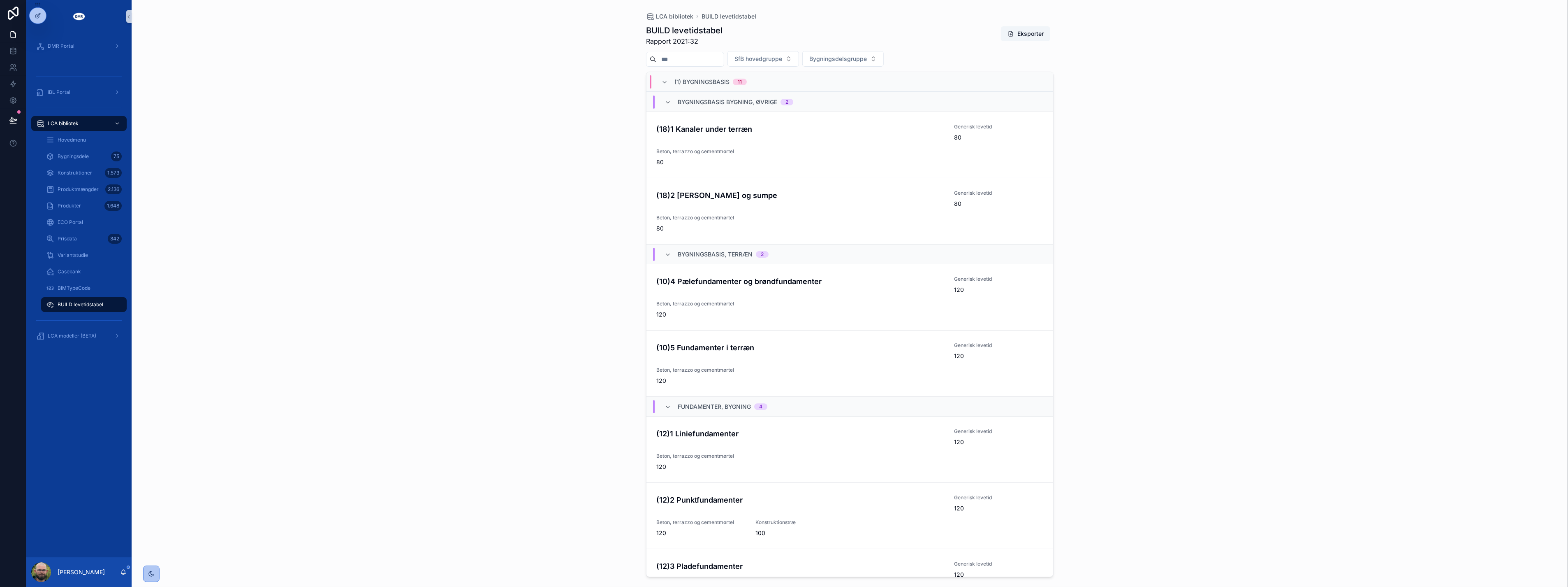
click at [357, 445] on div "LCA bibliotek BUILD levetidstabel BUILD levetidstabel Rapport 2021:32 Eksporter…" at bounding box center [850, 293] width 1437 height 587
click at [81, 158] on span "Bygningsdele" at bounding box center [73, 156] width 31 height 6
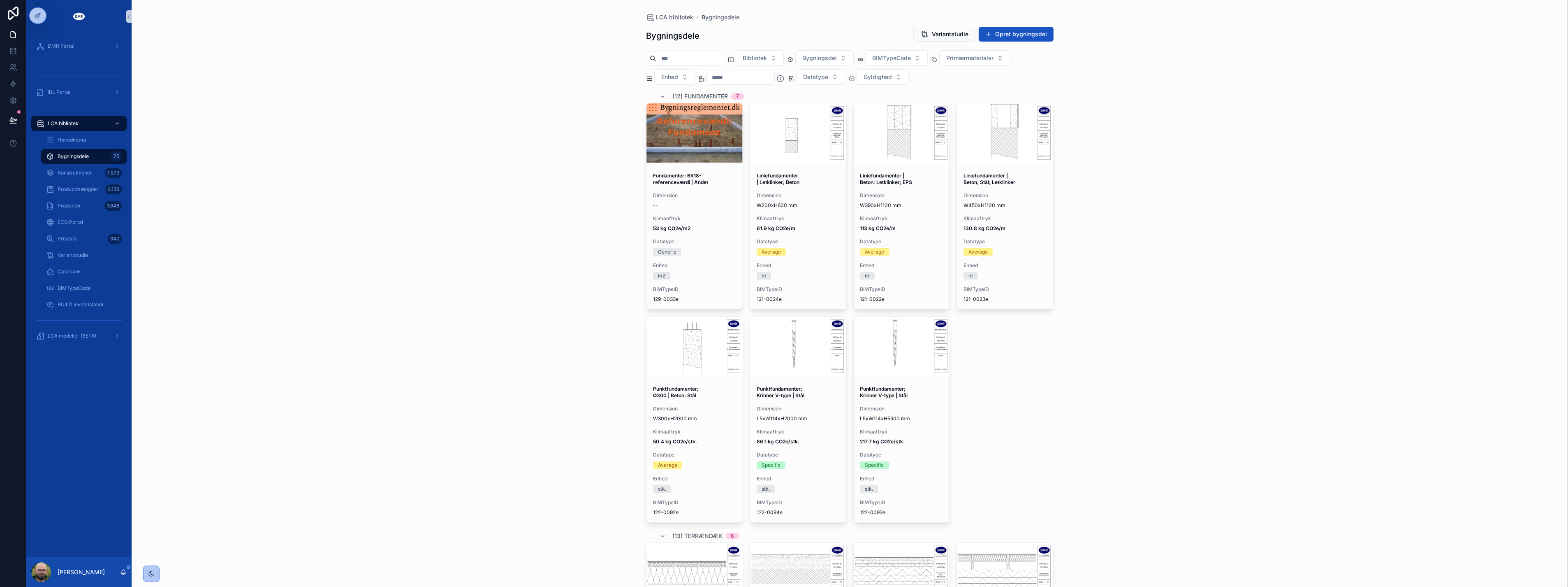
click at [441, 294] on div "LCA bibliotek Bygningsdele Bygningsdele Variantstudie Opret bygningsdel Bibliot…" at bounding box center [850, 293] width 1437 height 587
